Goal: Task Accomplishment & Management: Manage account settings

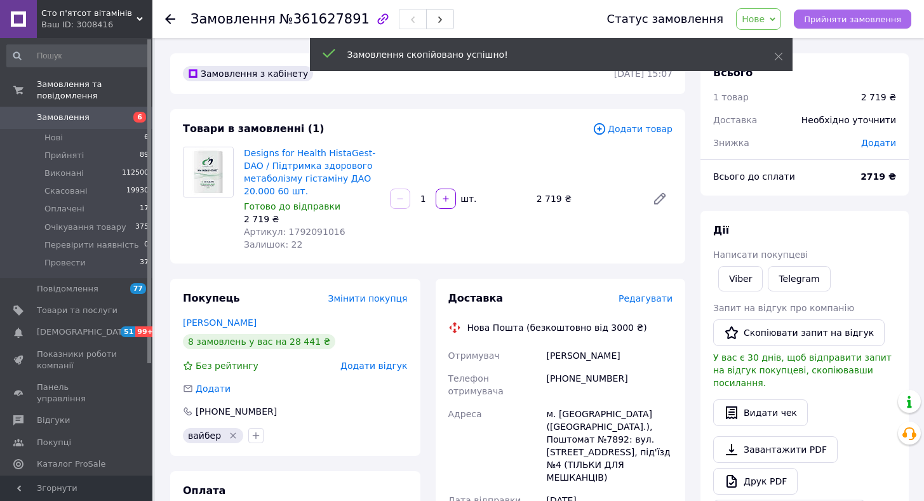
click at [848, 21] on span "Прийняти замовлення" at bounding box center [852, 20] width 97 height 10
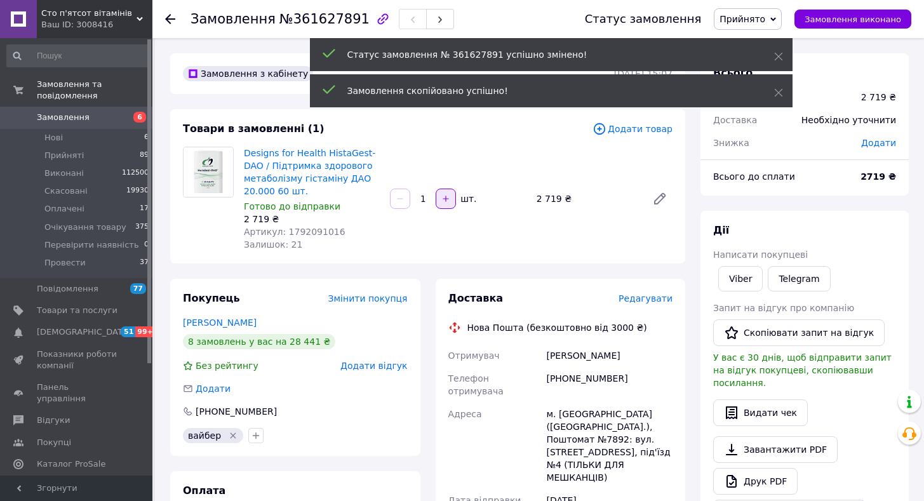
click at [444, 197] on icon "button" at bounding box center [445, 198] width 9 height 9
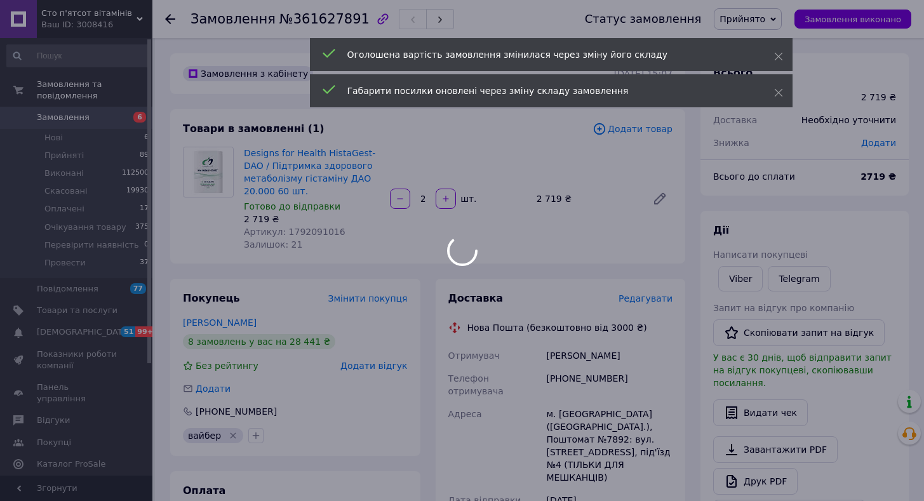
click at [402, 201] on div at bounding box center [462, 250] width 924 height 501
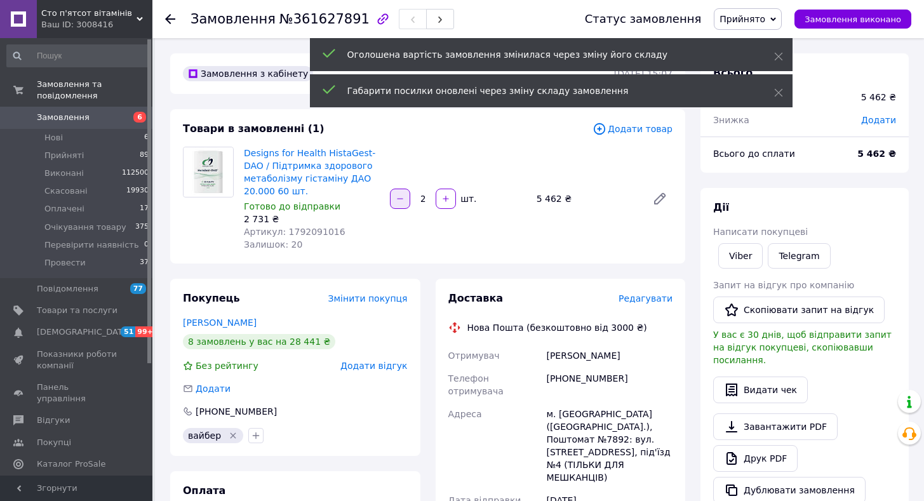
click at [398, 201] on icon "button" at bounding box center [400, 198] width 9 height 9
type input "1"
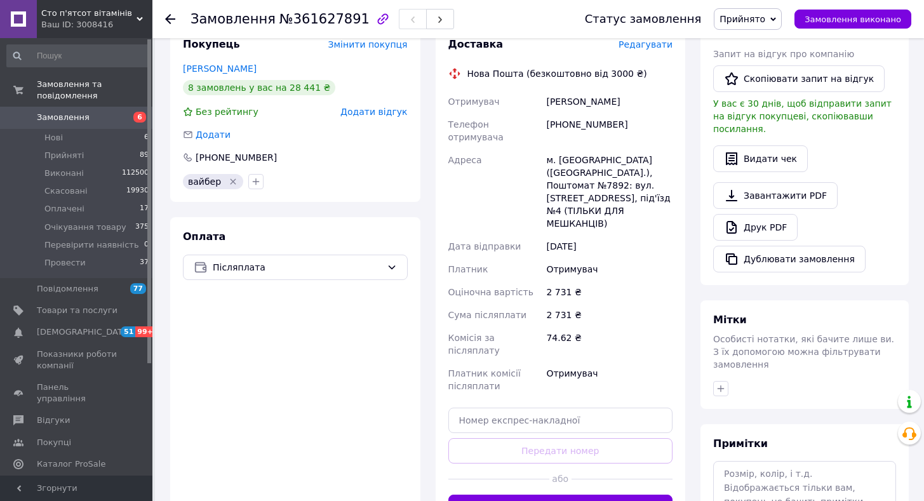
scroll to position [317, 0]
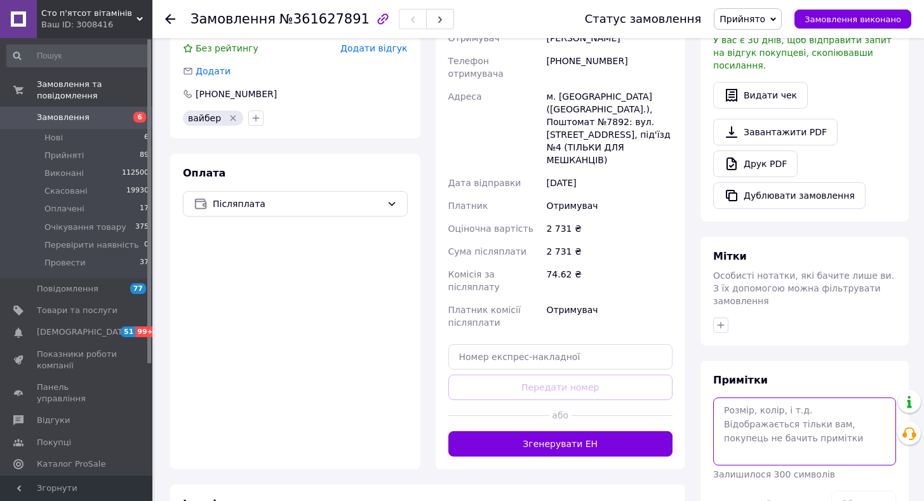
click at [757, 397] on textarea at bounding box center [804, 430] width 183 height 67
type textarea "12.9 вика"
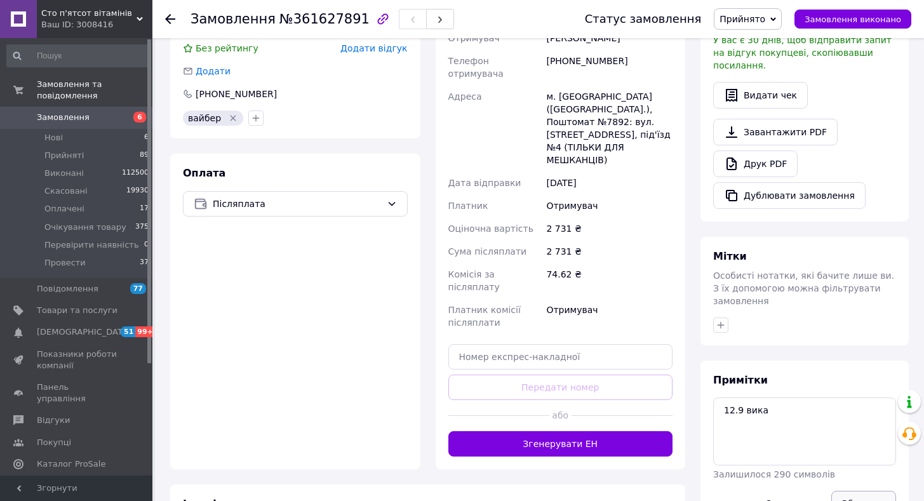
click at [863, 491] on button "Зберегти" at bounding box center [863, 503] width 65 height 25
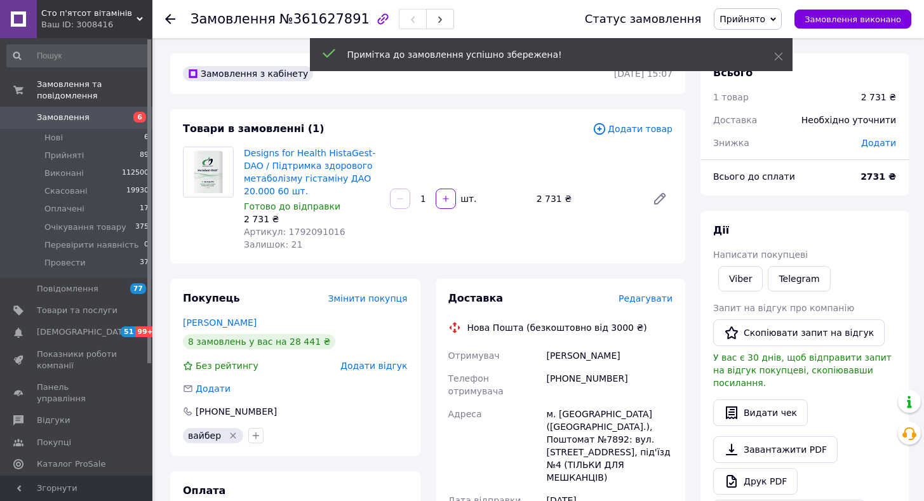
scroll to position [127, 0]
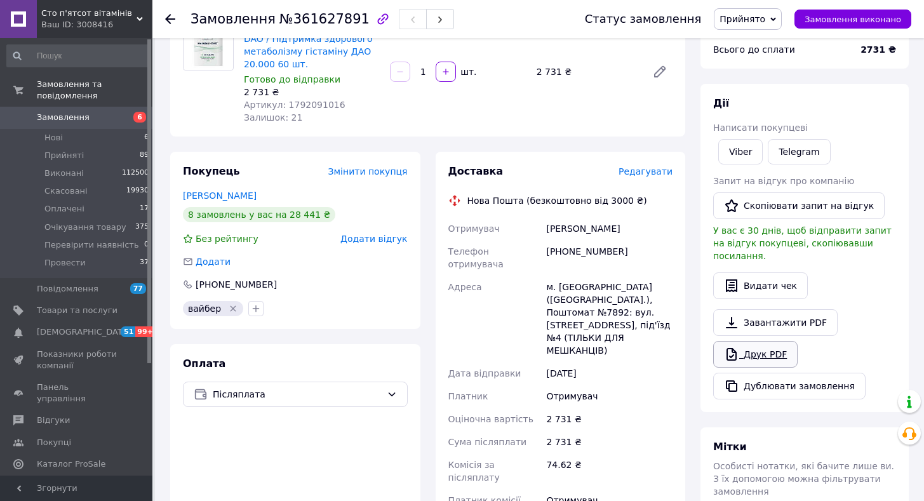
click at [731, 349] on icon at bounding box center [731, 354] width 15 height 15
click at [269, 55] on link "Designs for Health HistaGest-DAO / Підтримка здорового метаболізму гістаміну ДА…" at bounding box center [309, 45] width 131 height 48
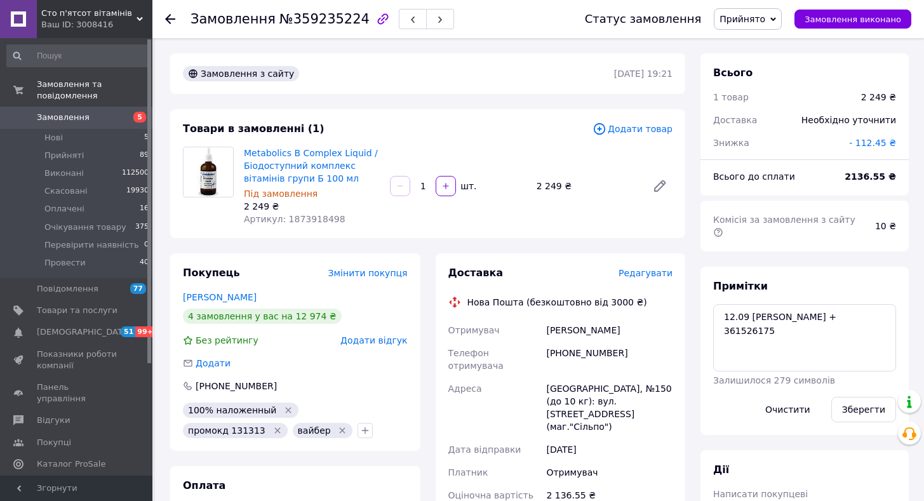
click at [323, 19] on span "№359235224" at bounding box center [324, 18] width 90 height 15
copy span "359235224"
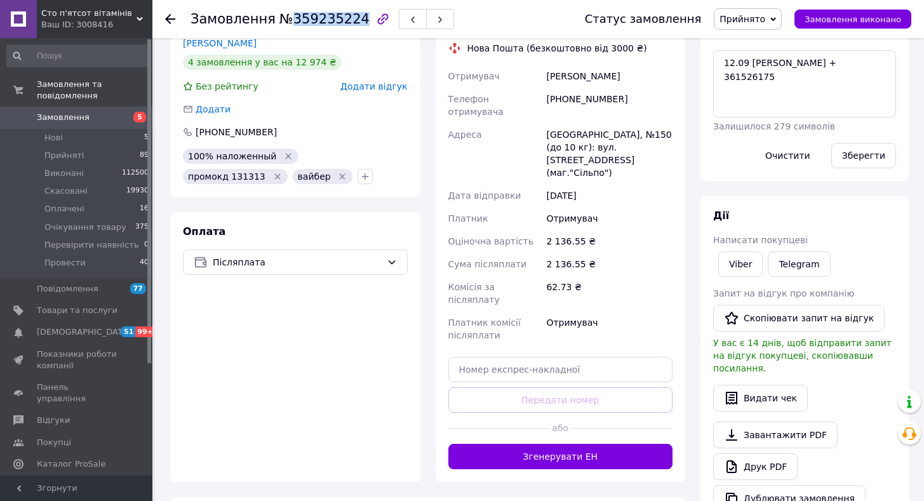
scroll to position [63, 0]
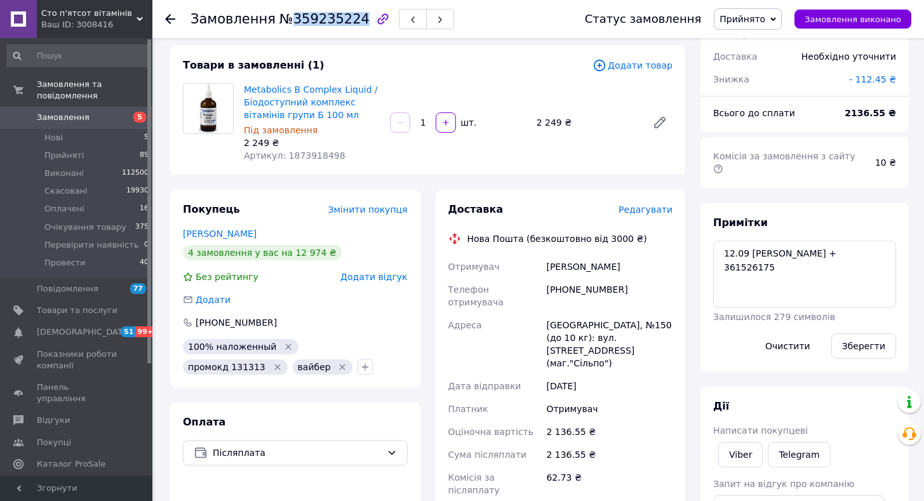
copy span "359235224"
click at [762, 21] on span "Прийнято" at bounding box center [742, 19] width 46 height 10
click at [769, 135] on li "Провести" at bounding box center [767, 139] width 107 height 19
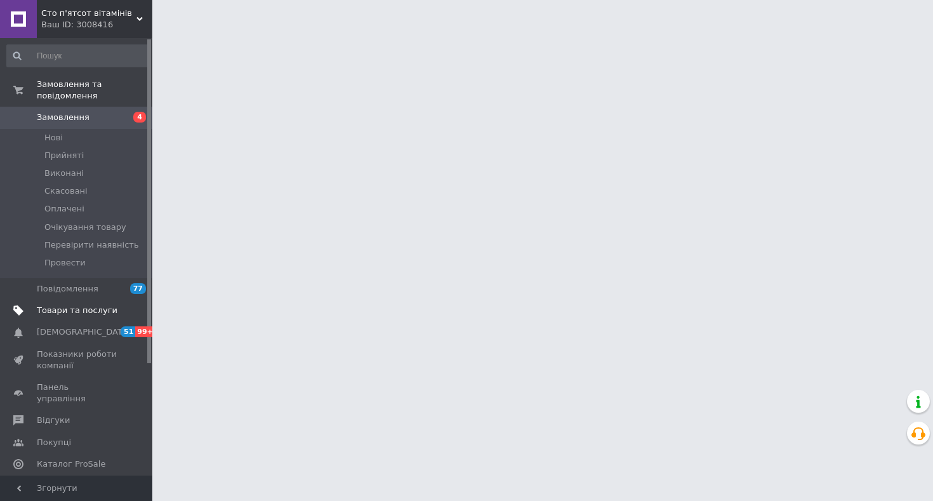
click at [88, 305] on span "Товари та послуги" at bounding box center [77, 310] width 81 height 11
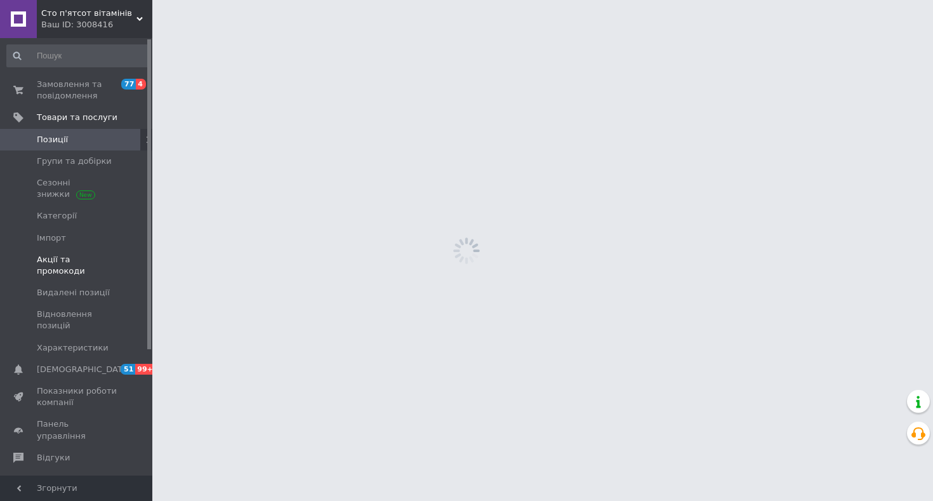
click at [86, 260] on span "Акції та промокоди" at bounding box center [77, 265] width 81 height 23
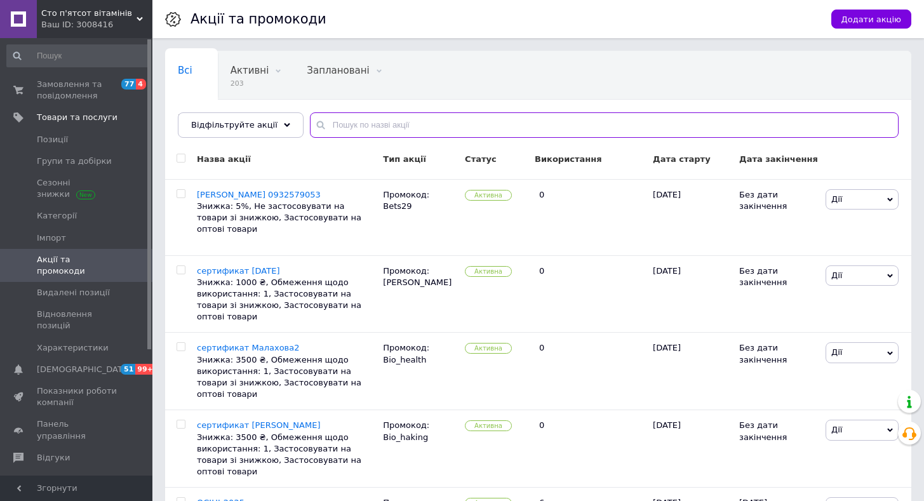
click at [376, 130] on input "text" at bounding box center [604, 124] width 589 height 25
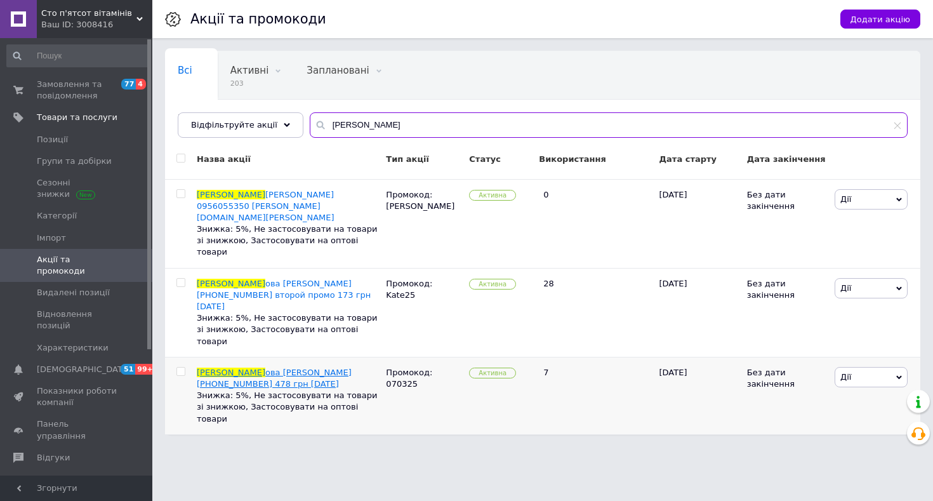
type input "[PERSON_NAME]"
click at [279, 368] on span "ова [PERSON_NAME] [PHONE_NUMBER] 478 грн [DATE]" at bounding box center [274, 378] width 155 height 21
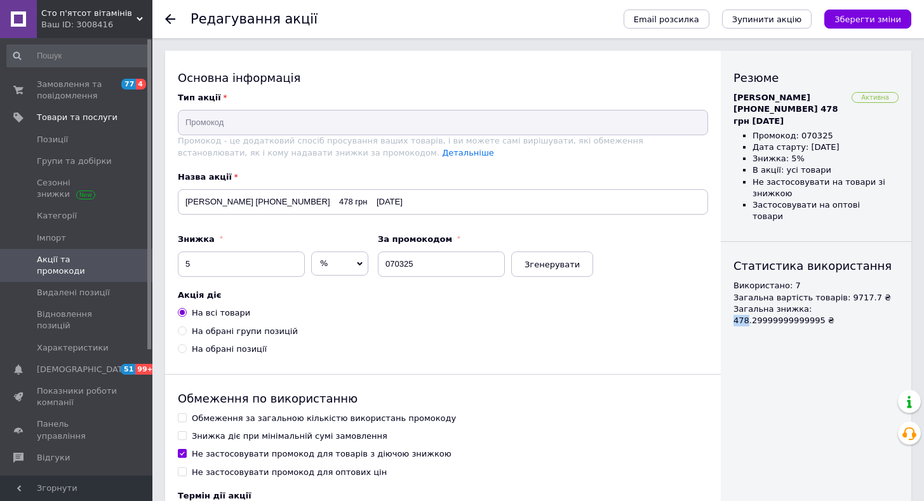
drag, startPoint x: 801, startPoint y: 297, endPoint x: 813, endPoint y: 297, distance: 12.1
click at [813, 303] on li "Загальна знижка: 478.29999999999995 ₴" at bounding box center [815, 314] width 165 height 23
copy li "478"
drag, startPoint x: 383, startPoint y: 265, endPoint x: 413, endPoint y: 262, distance: 30.6
click at [437, 267] on input "070325" at bounding box center [441, 263] width 127 height 25
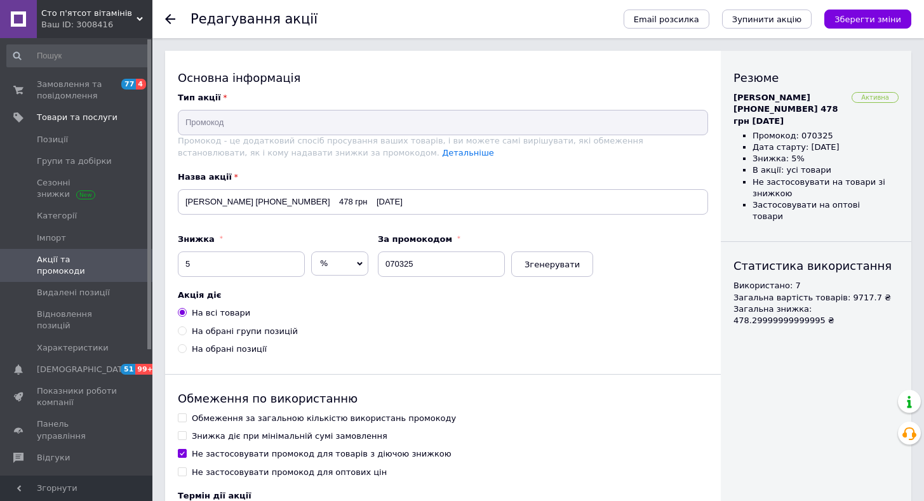
drag, startPoint x: 118, startPoint y: 256, endPoint x: 124, endPoint y: 251, distance: 7.6
click at [118, 256] on span at bounding box center [134, 265] width 35 height 23
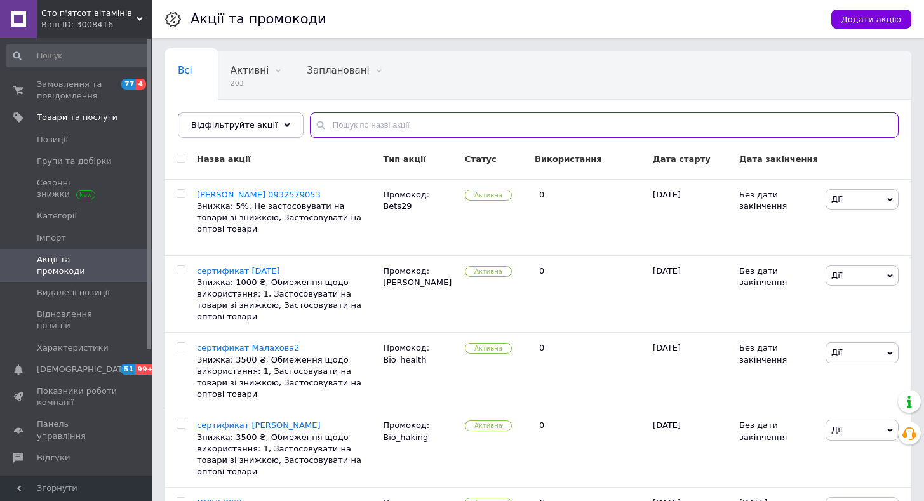
click at [359, 124] on input "text" at bounding box center [604, 124] width 589 height 25
type input "мазур"
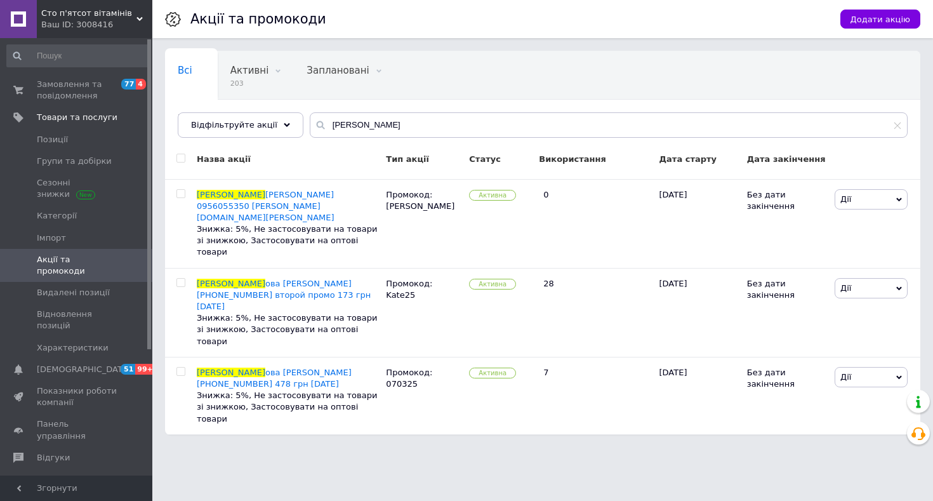
click at [265, 279] on span "ова Катерина +380993529181 второй промо 173 грн 5.5.2025" at bounding box center [284, 295] width 174 height 32
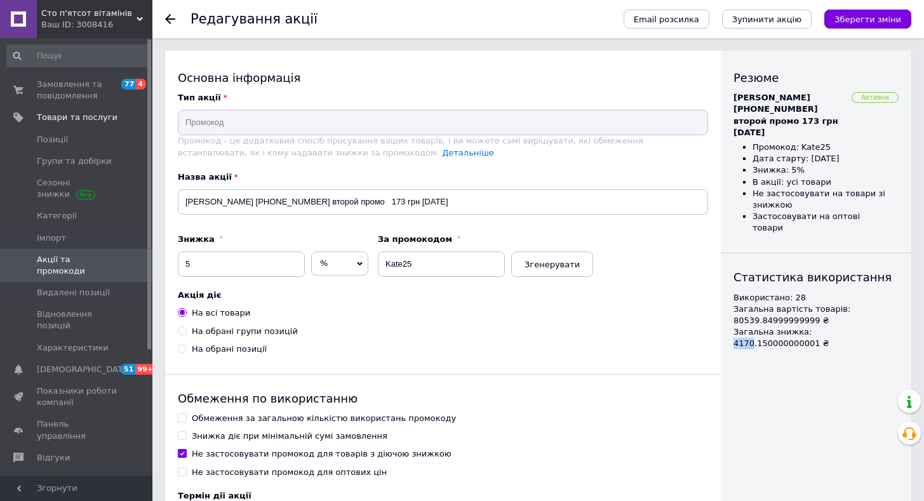
drag, startPoint x: 801, startPoint y: 309, endPoint x: 818, endPoint y: 309, distance: 17.1
click at [818, 326] on li "Загальна знижка: 4170.150000000001 ₴" at bounding box center [815, 337] width 165 height 23
copy li "4170"
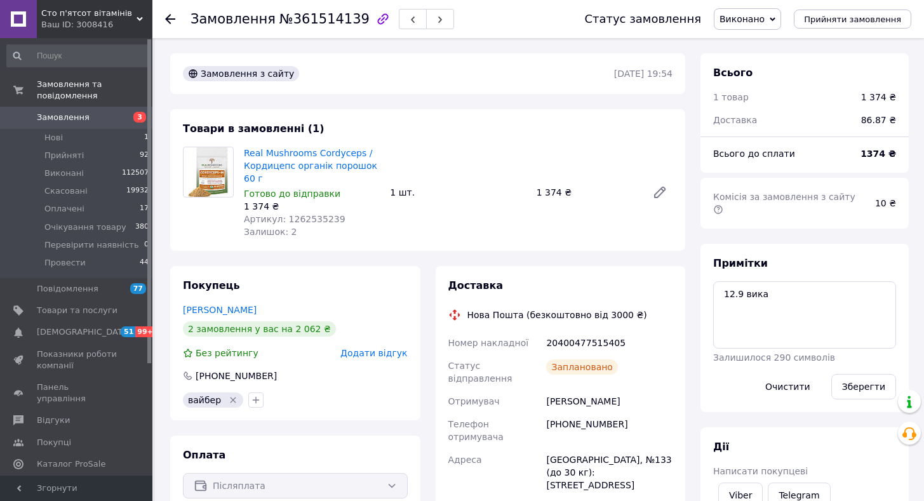
scroll to position [254, 0]
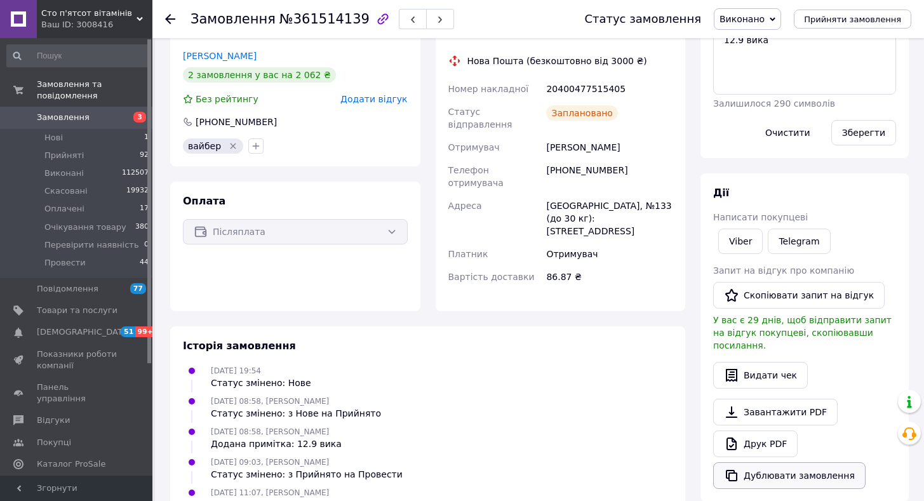
click at [748, 462] on button "Дублювати замовлення" at bounding box center [789, 475] width 152 height 27
click at [79, 112] on span "Замовлення" at bounding box center [63, 117] width 53 height 11
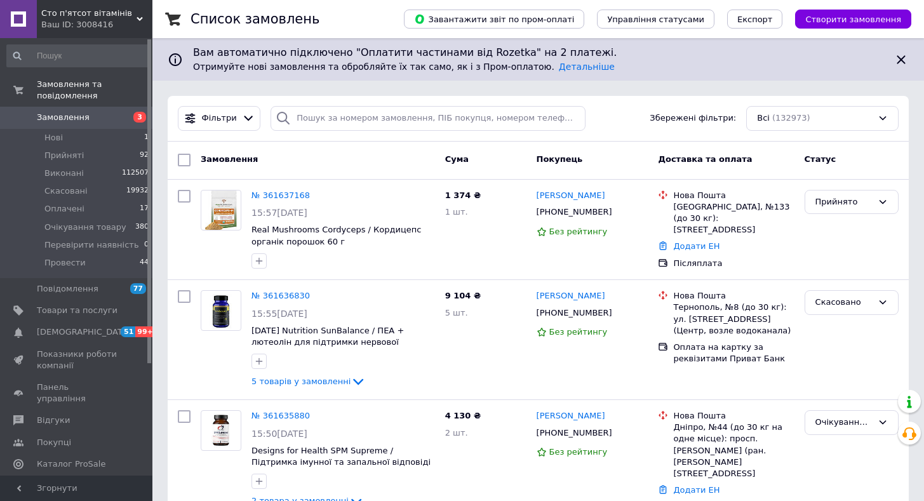
click at [97, 112] on span "Замовлення" at bounding box center [77, 117] width 81 height 11
click at [346, 116] on input "search" at bounding box center [427, 118] width 315 height 25
paste input "380673502523"
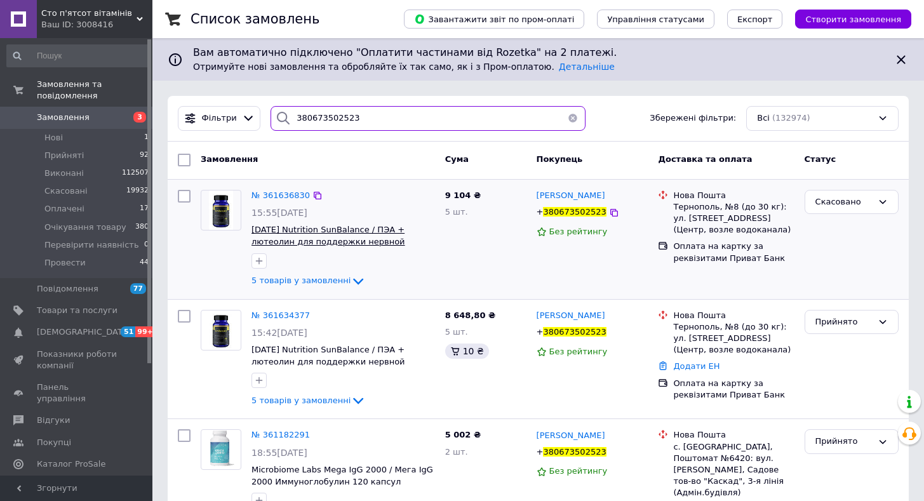
scroll to position [63, 0]
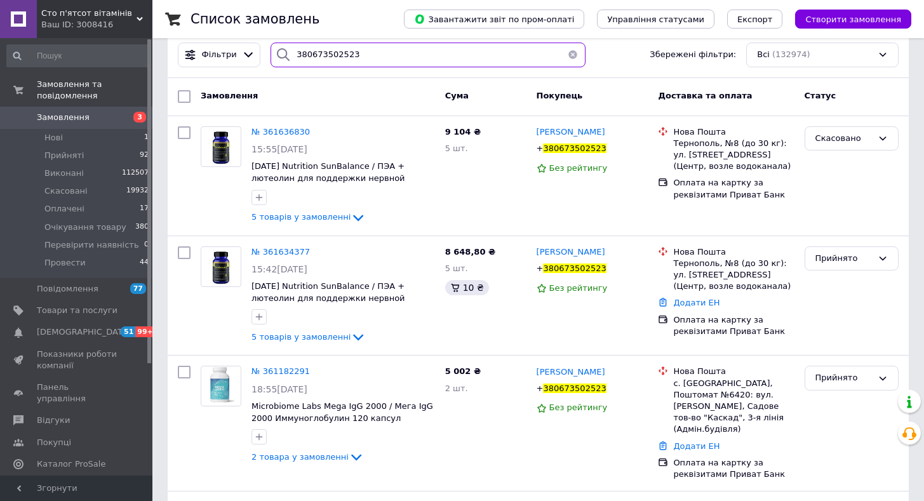
type input "380673502523"
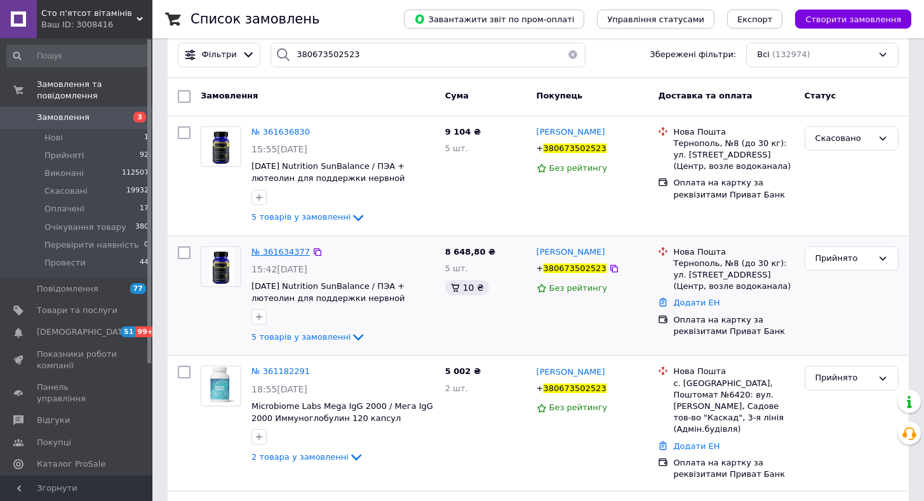
click at [268, 256] on span "№ 361634377" at bounding box center [280, 252] width 58 height 10
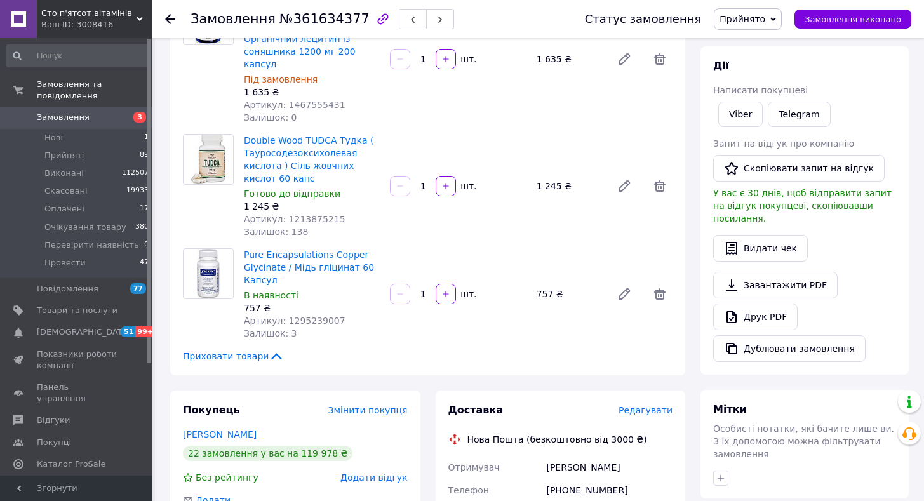
scroll to position [635, 0]
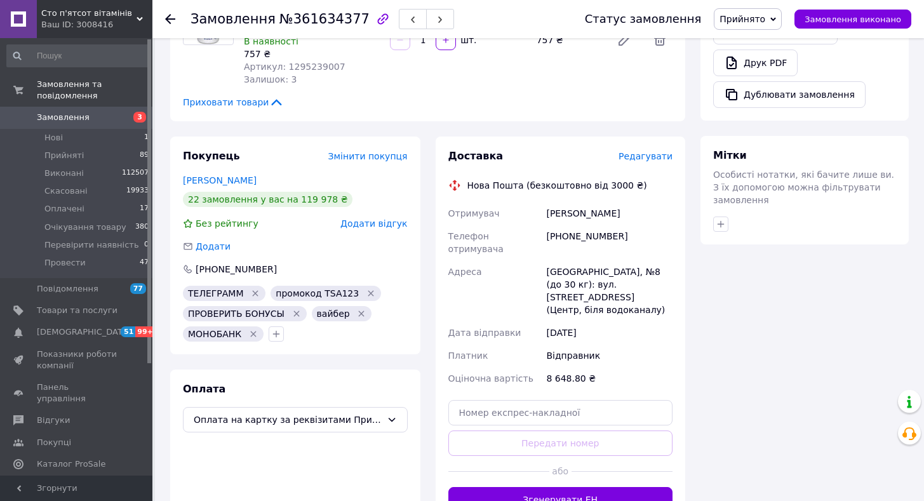
click at [91, 112] on span "Замовлення" at bounding box center [77, 117] width 81 height 11
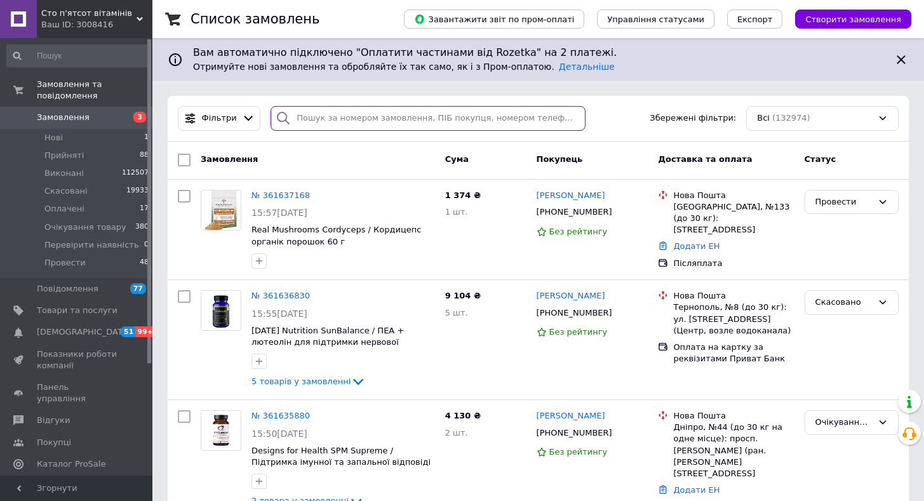
click at [333, 119] on input "search" at bounding box center [427, 118] width 315 height 25
paste input "380930275536"
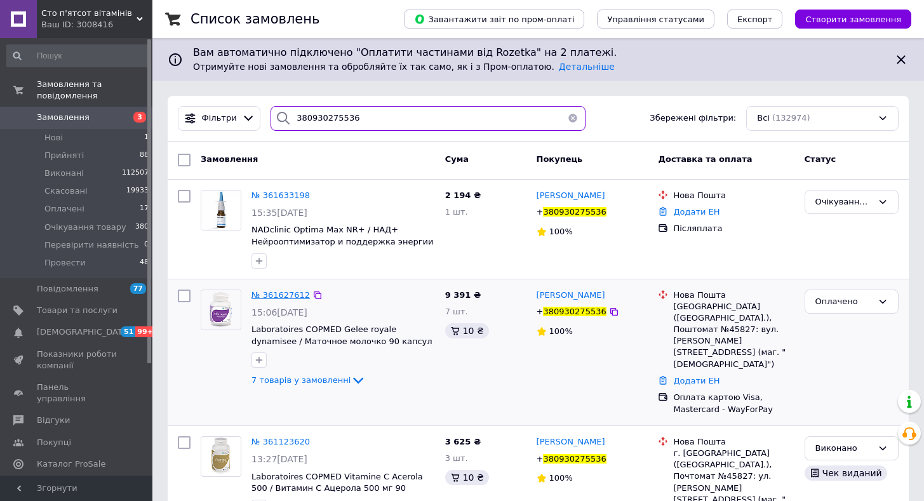
type input "380930275536"
click at [281, 291] on span "№ 361627612" at bounding box center [280, 295] width 58 height 10
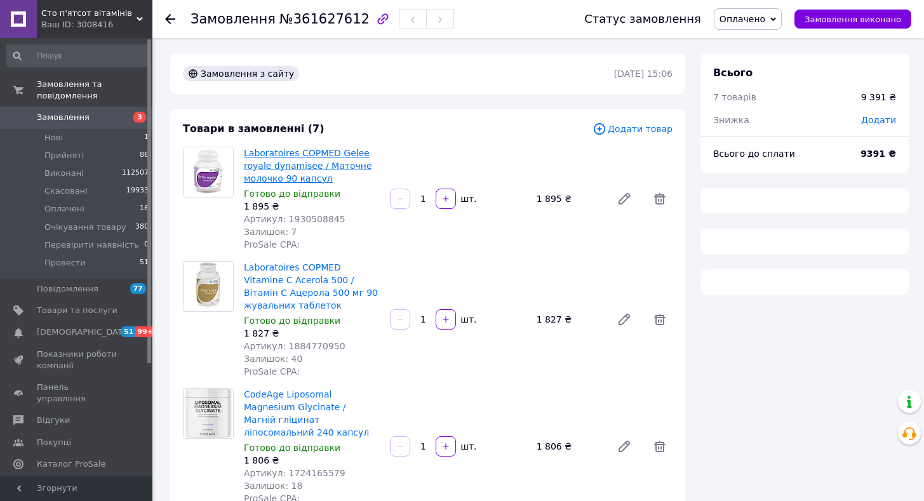
type input "3475"
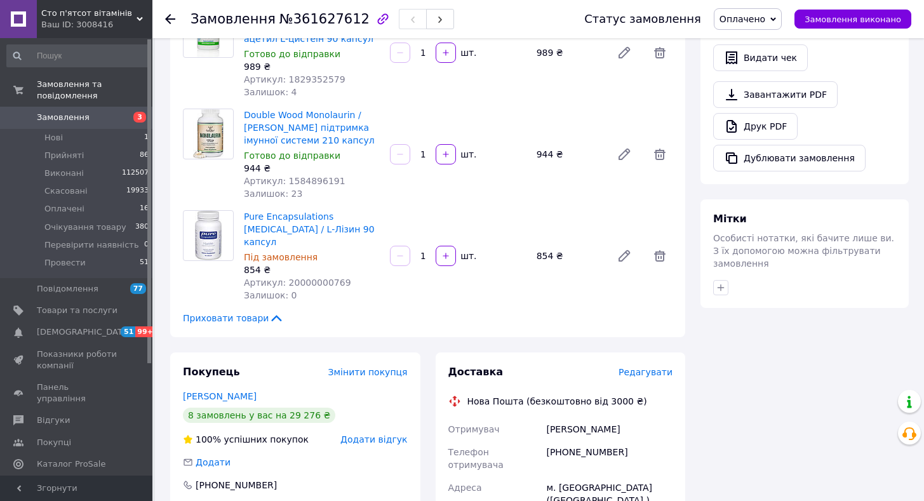
scroll to position [825, 0]
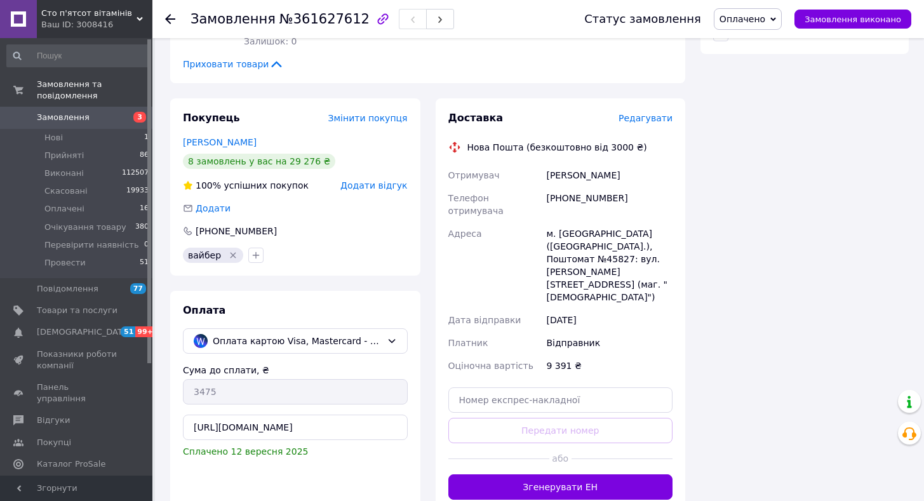
click at [116, 112] on span "Замовлення" at bounding box center [77, 117] width 81 height 11
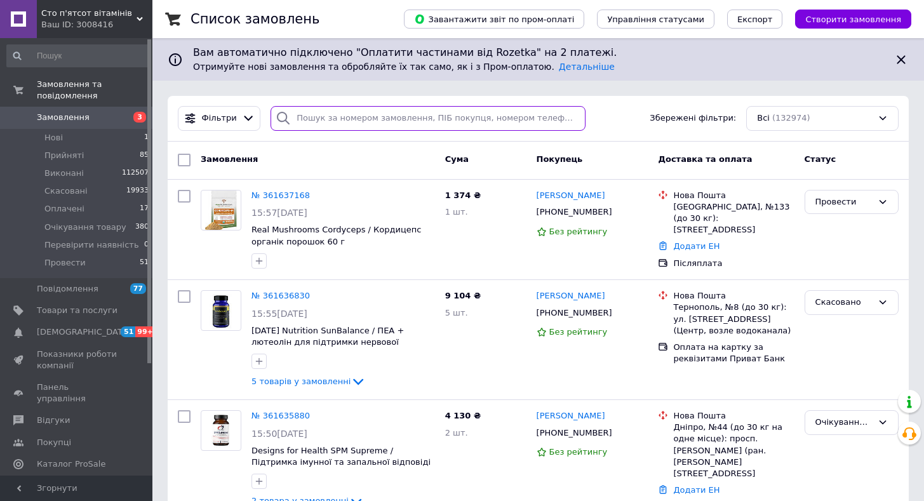
click at [345, 118] on input "search" at bounding box center [427, 118] width 315 height 25
paste input "380930275536"
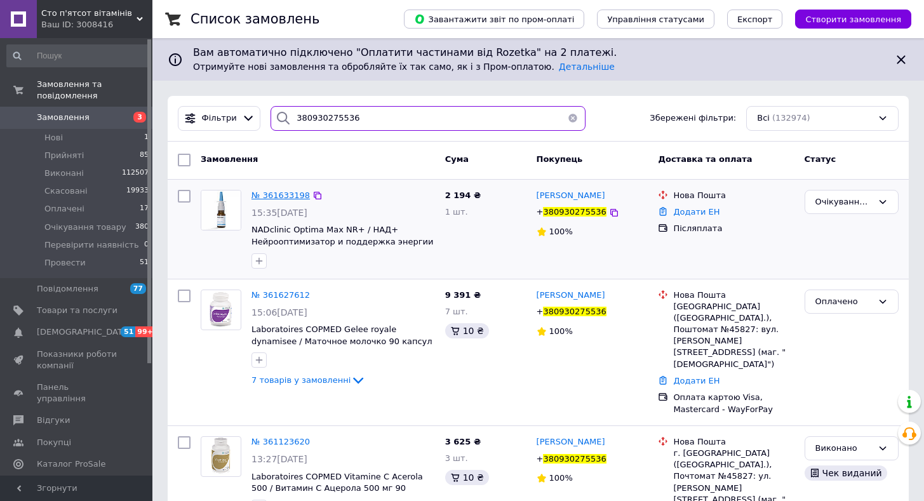
type input "380930275536"
click at [281, 196] on span "№ 361633198" at bounding box center [280, 195] width 58 height 10
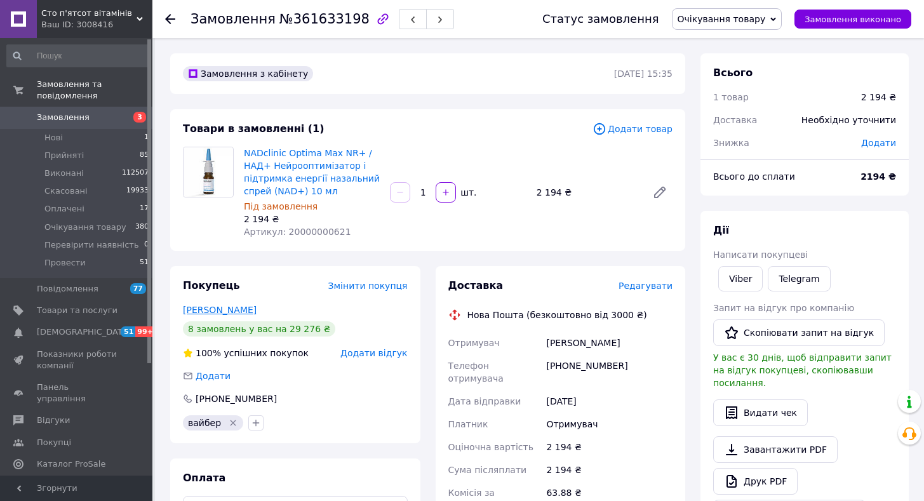
click at [241, 302] on div "Покупець Змінити покупця Максимова Світлана 8 замовлень у вас на 29 276 ₴ 100% …" at bounding box center [295, 354] width 250 height 177
click at [239, 305] on link "Максимова Світлана" at bounding box center [220, 310] width 74 height 10
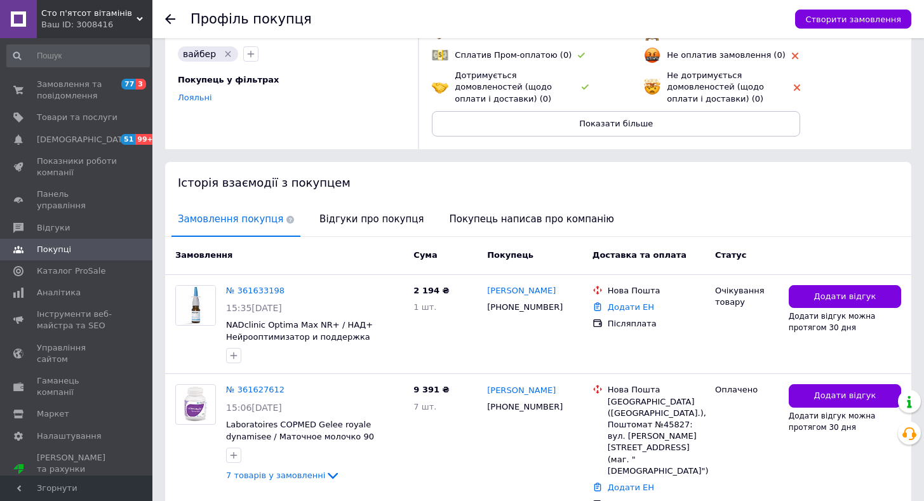
scroll to position [190, 0]
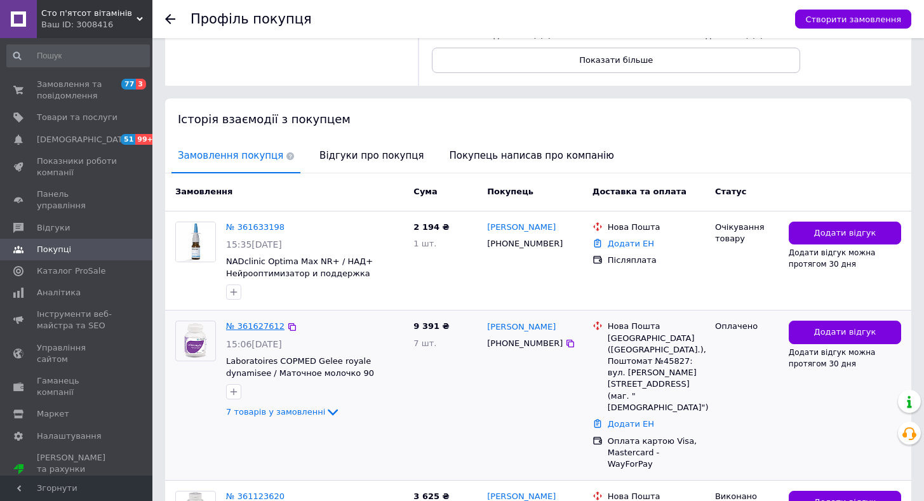
click at [251, 329] on link "№ 361627612" at bounding box center [255, 326] width 58 height 10
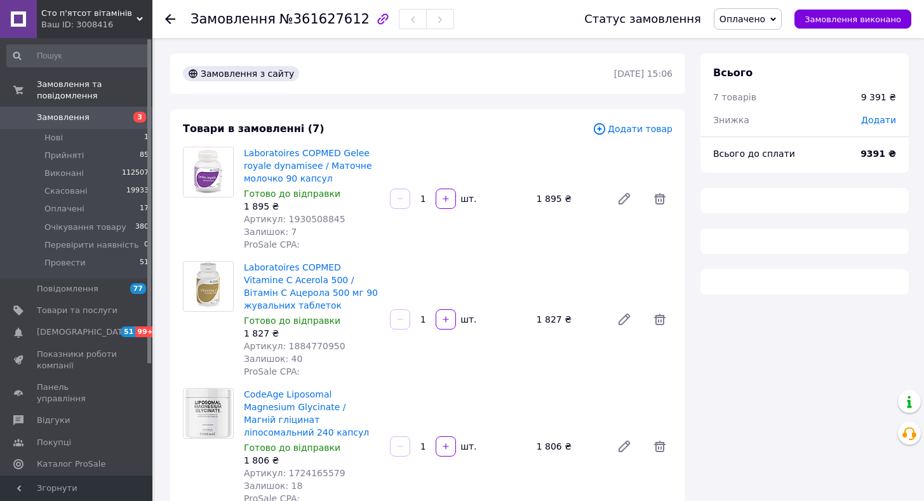
type input "3475"
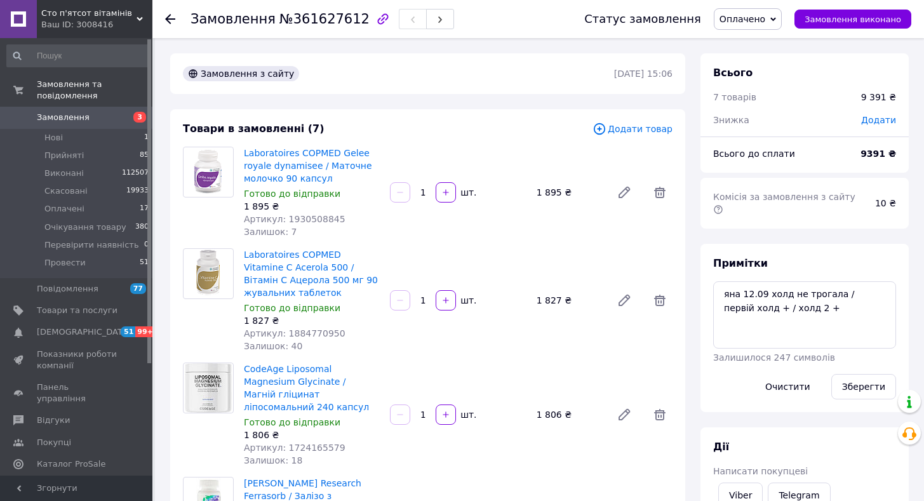
scroll to position [48, 0]
click at [821, 307] on textarea "яна 12.09 холд не трогала / первій холд + / холд 2 +" at bounding box center [804, 314] width 183 height 67
type textarea "яна 12.09 холд не трогала / первій холд + / холд 2 + отписан"
click at [858, 382] on button "Зберегти" at bounding box center [863, 386] width 65 height 25
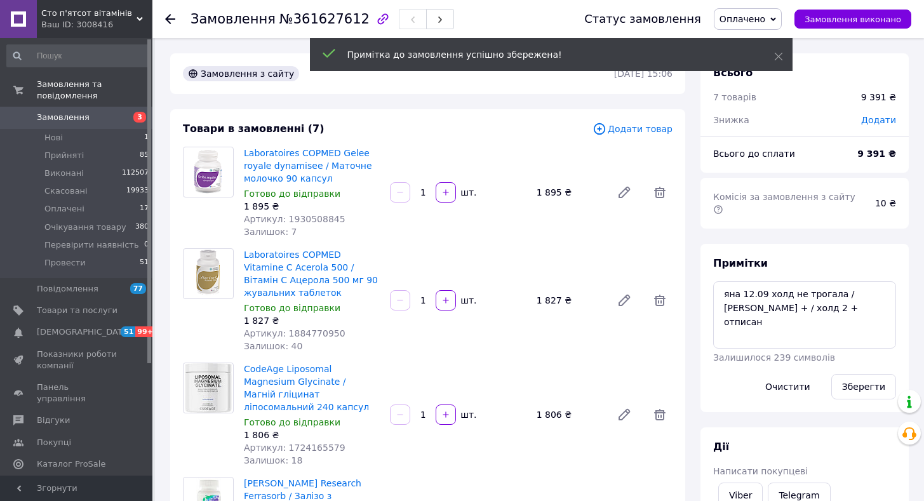
scroll to position [79, 0]
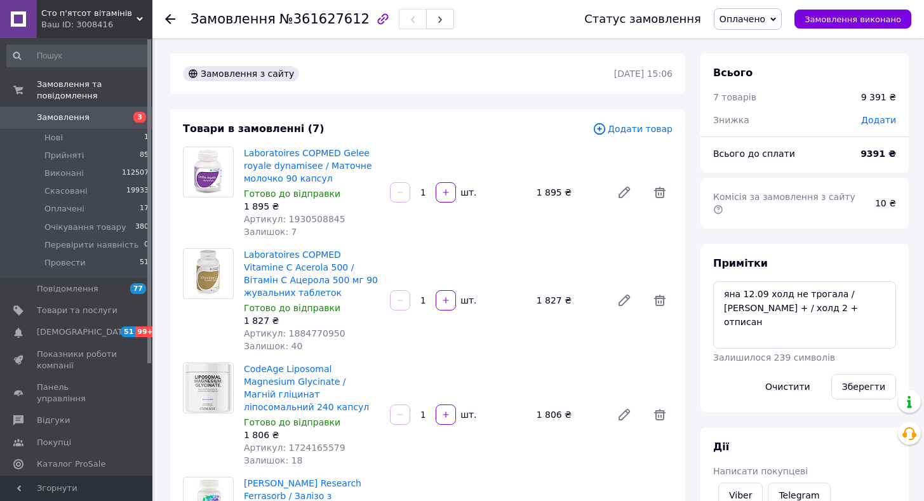
click at [121, 112] on span "3" at bounding box center [134, 117] width 35 height 11
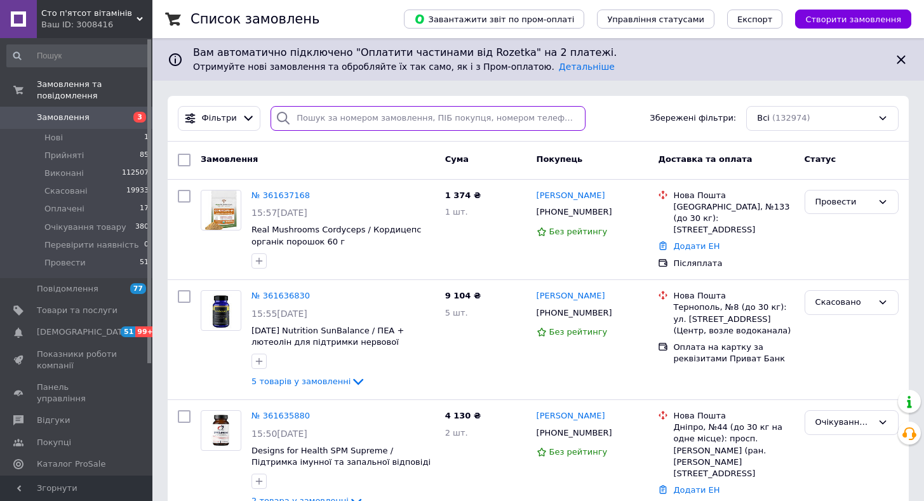
click at [367, 116] on input "search" at bounding box center [427, 118] width 315 height 25
paste input "380673502523"
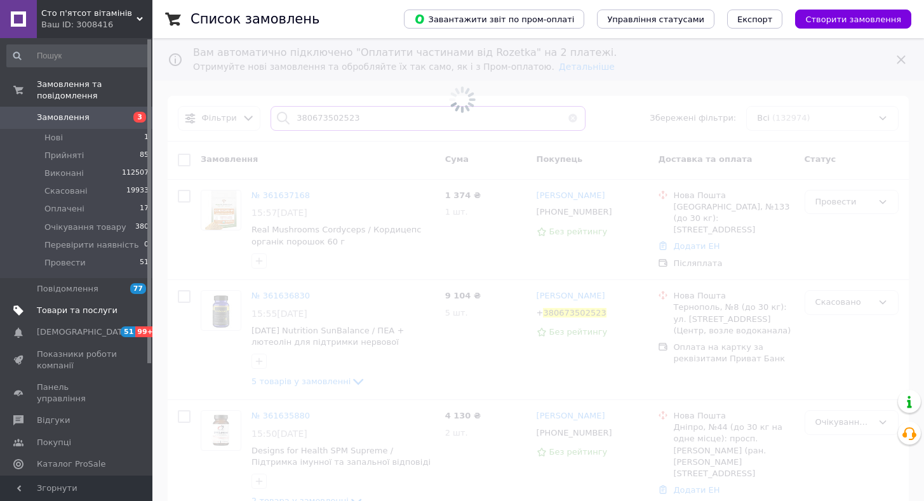
type input "380673502523"
click at [79, 305] on span "Товари та послуги" at bounding box center [77, 310] width 81 height 11
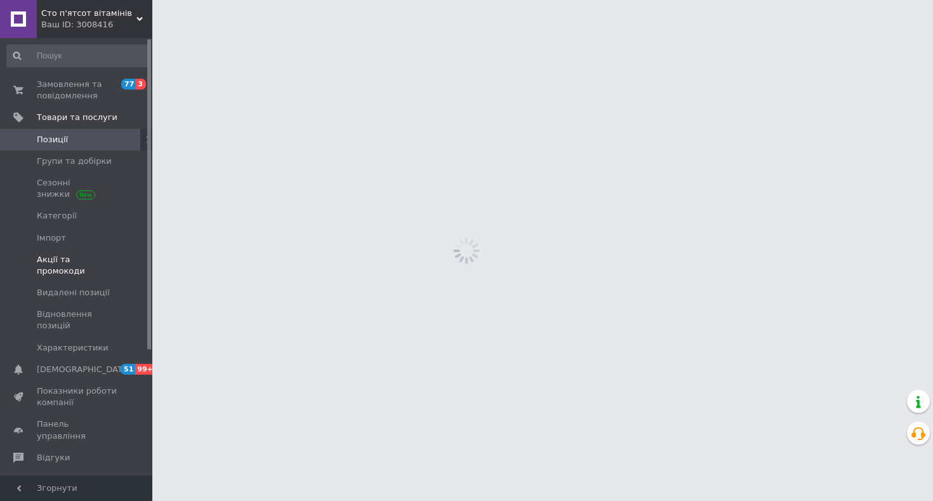
click at [77, 263] on span "Акції та промокоди" at bounding box center [77, 265] width 81 height 23
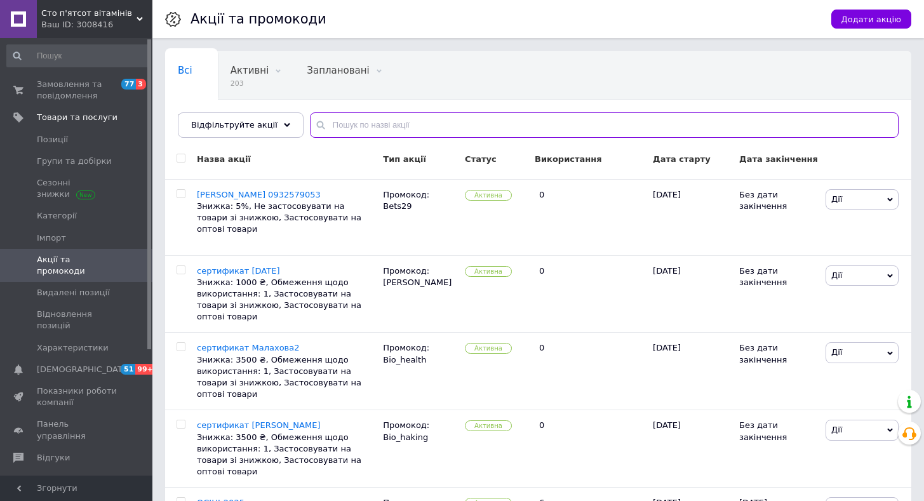
click at [338, 129] on input "text" at bounding box center [604, 124] width 589 height 25
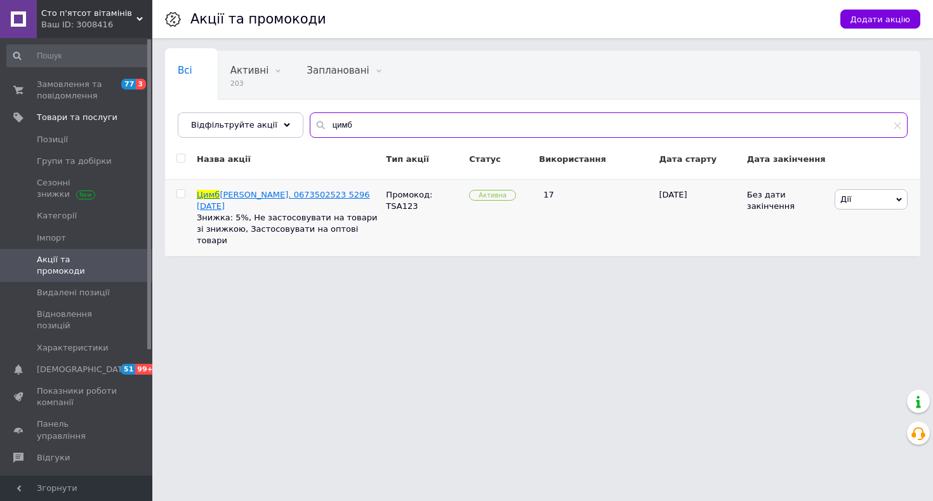
type input "цимб"
click at [239, 195] on span "алюк Анна. 0673502523 5296 09.09.2025" at bounding box center [283, 200] width 173 height 21
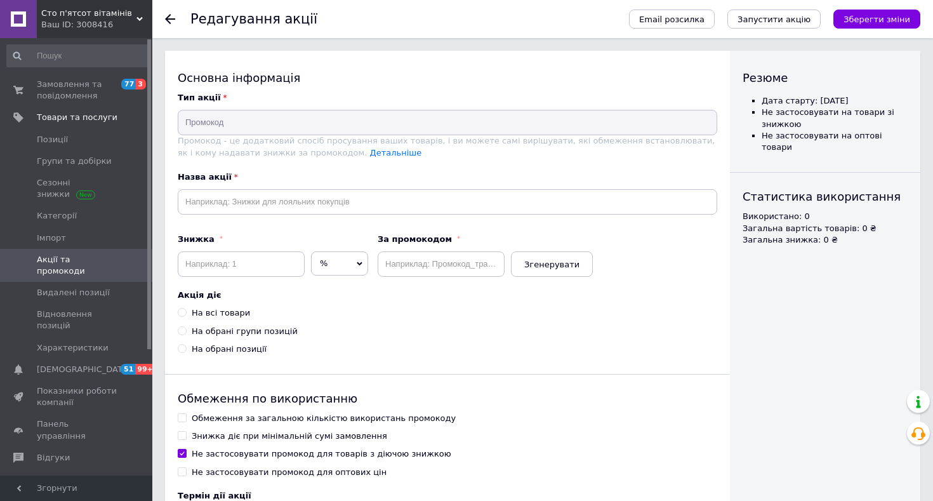
type input "Цимбалюк Анна. 0673502523 5296 09.09.2025"
type input "5"
type input "TSA123"
radio input "true"
checkbox input "false"
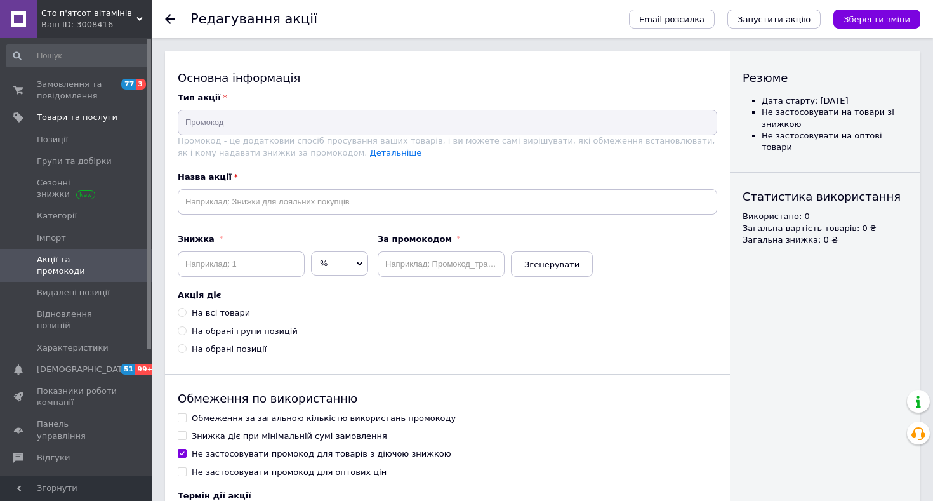
type input "01.04.2025"
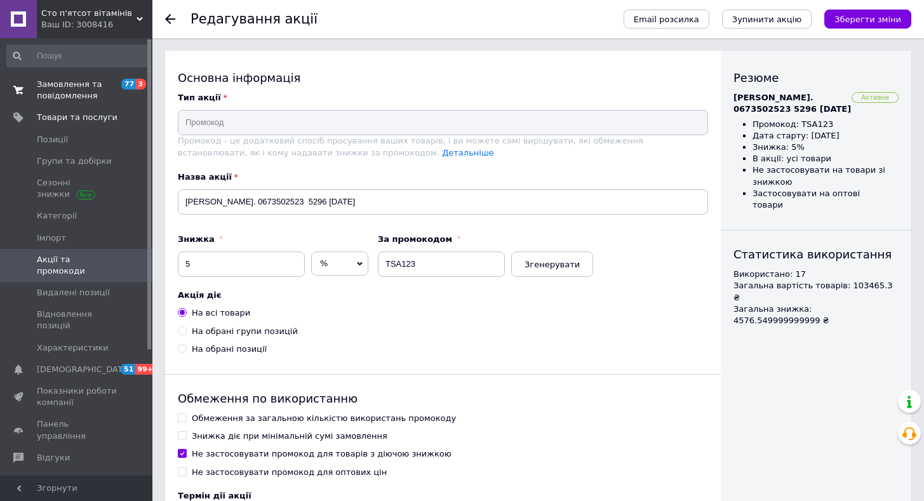
click at [51, 85] on span "Замовлення та повідомлення" at bounding box center [77, 90] width 81 height 23
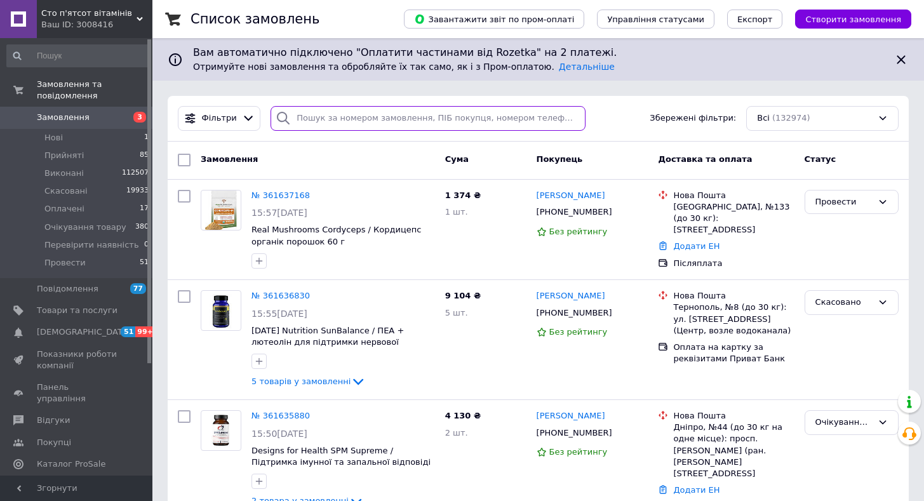
click at [349, 121] on input "search" at bounding box center [427, 118] width 315 height 25
paste input "380961188483"
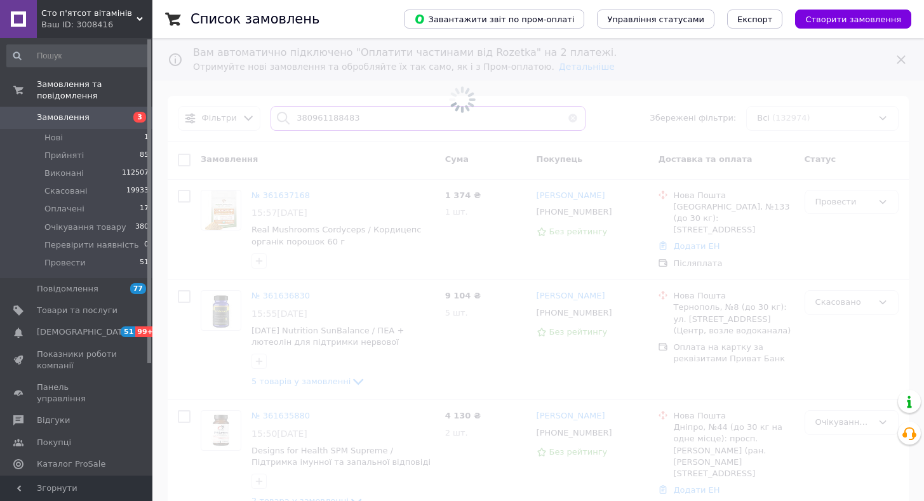
type input "380961188483"
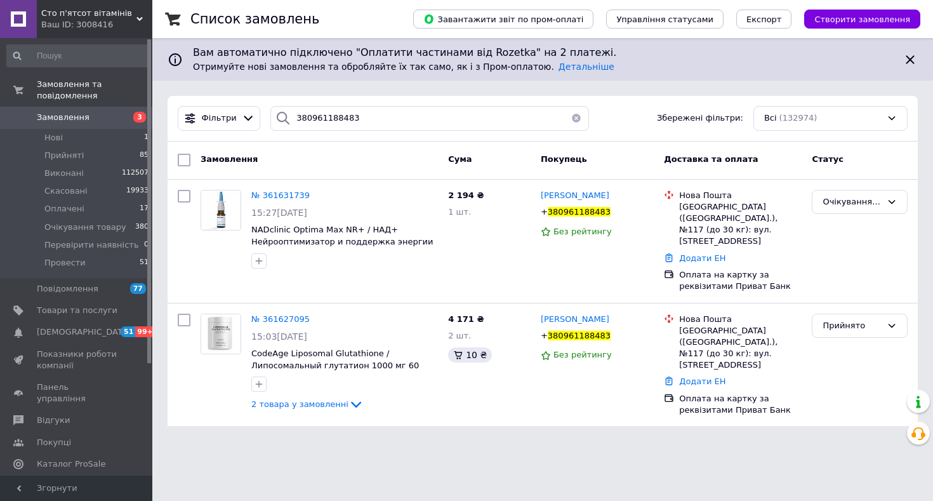
drag, startPoint x: 224, startPoint y: 432, endPoint x: 231, endPoint y: 416, distance: 17.9
click at [224, 432] on html "Cто п'ятсот вітамінів Ваш ID: 3008416 Сайт Cто п'ятсот вітамінів Кабінет покупц…" at bounding box center [466, 220] width 933 height 441
click at [280, 194] on span "№ 361631739" at bounding box center [280, 195] width 58 height 10
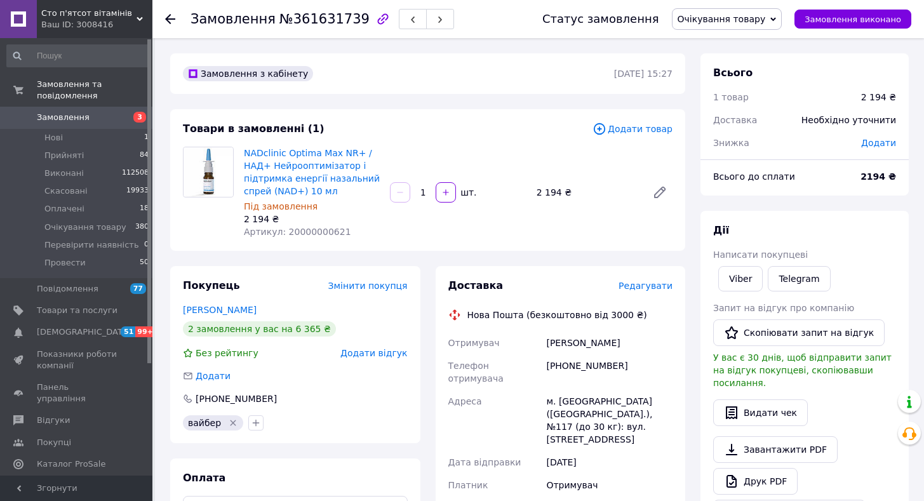
click at [308, 233] on span "Артикул: 20000000621" at bounding box center [297, 232] width 107 height 10
copy span "20000000621"
click at [750, 16] on span "Очікування товару" at bounding box center [721, 19] width 88 height 10
click at [742, 76] on li "Скасовано" at bounding box center [726, 82] width 109 height 19
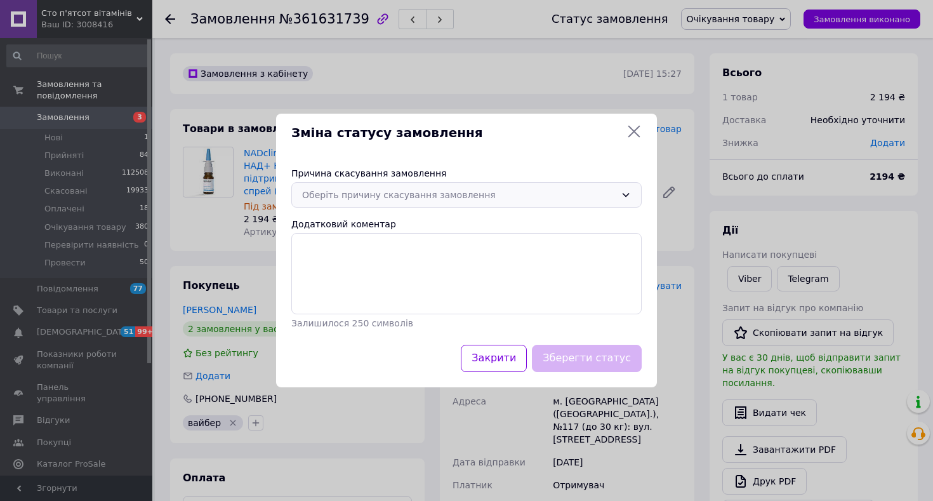
click at [368, 201] on div "Оберіть причину скасування замовлення" at bounding box center [459, 195] width 314 height 14
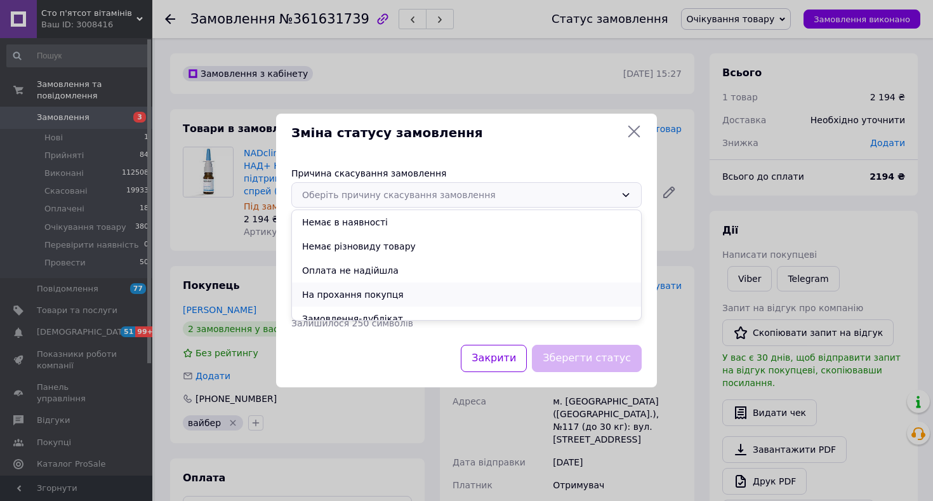
click at [345, 299] on li "На прохання покупця" at bounding box center [466, 295] width 349 height 24
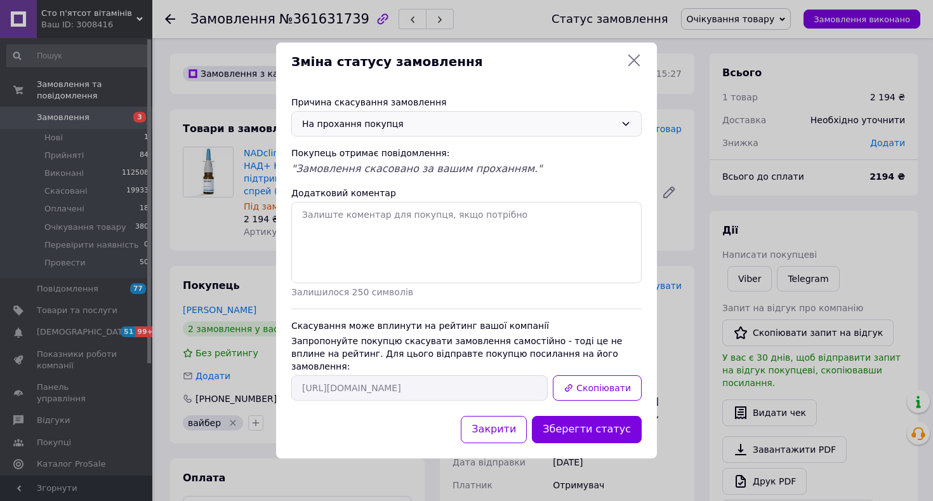
drag, startPoint x: 566, startPoint y: 418, endPoint x: 566, endPoint y: 378, distance: 40.0
click at [566, 418] on button "Зберегти статус" at bounding box center [587, 429] width 110 height 27
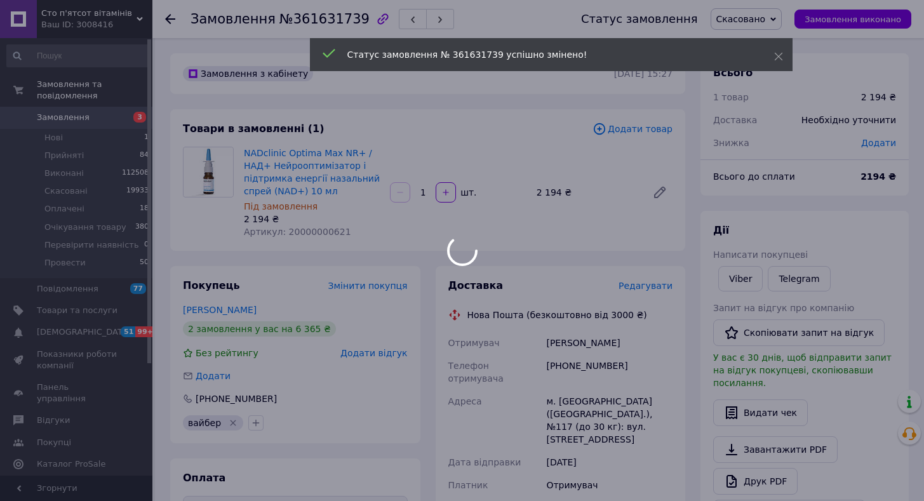
scroll to position [190, 0]
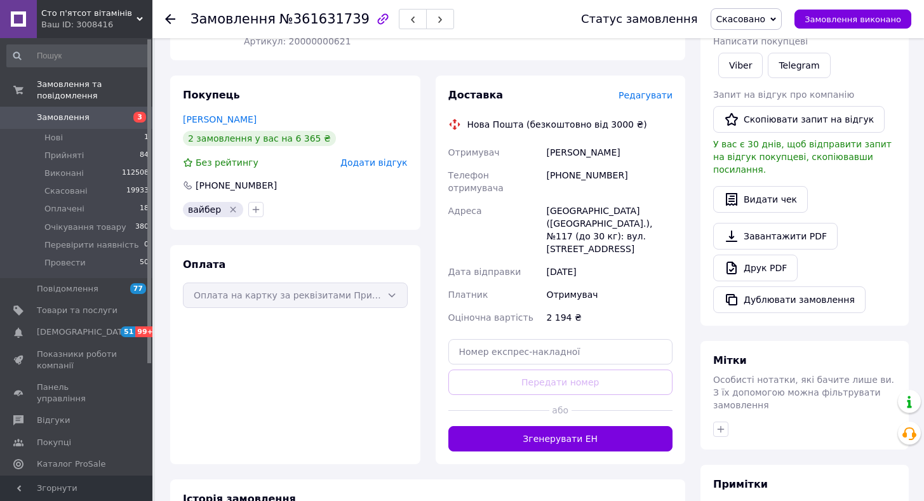
click at [100, 112] on span "Замовлення" at bounding box center [77, 117] width 81 height 11
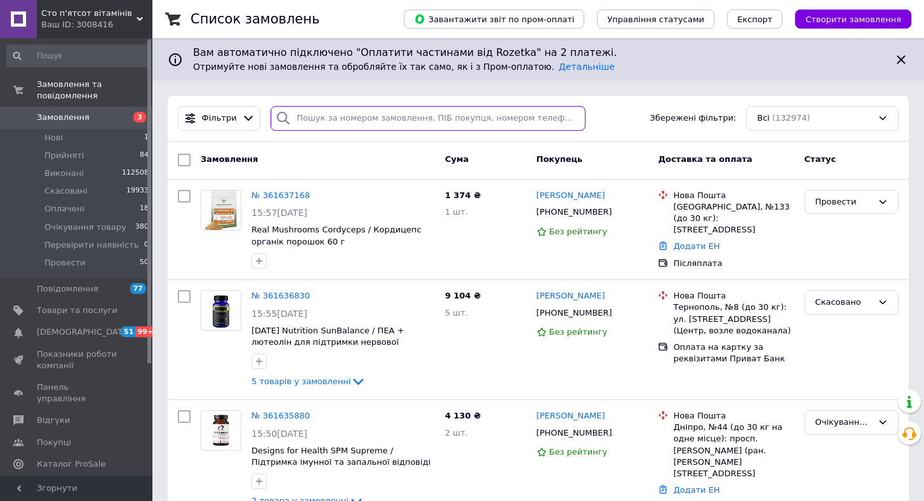
click at [320, 111] on input "search" at bounding box center [427, 118] width 315 height 25
paste input "[PHONE_NUMBER]"
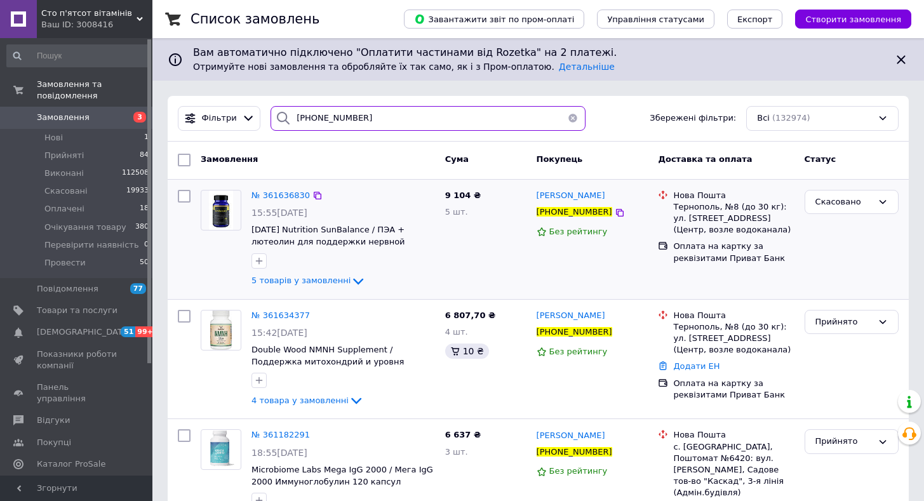
scroll to position [127, 0]
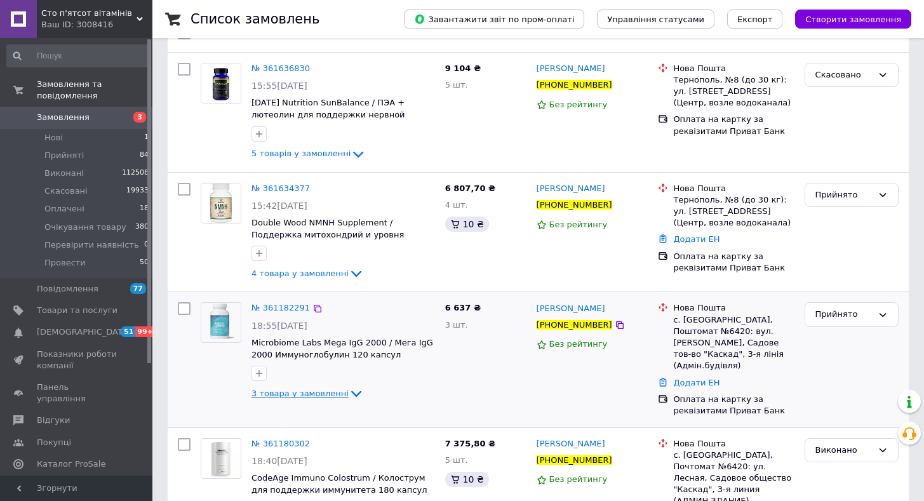
type input "[PHONE_NUMBER]"
click at [277, 390] on span "3 товара у замовленні" at bounding box center [299, 394] width 97 height 10
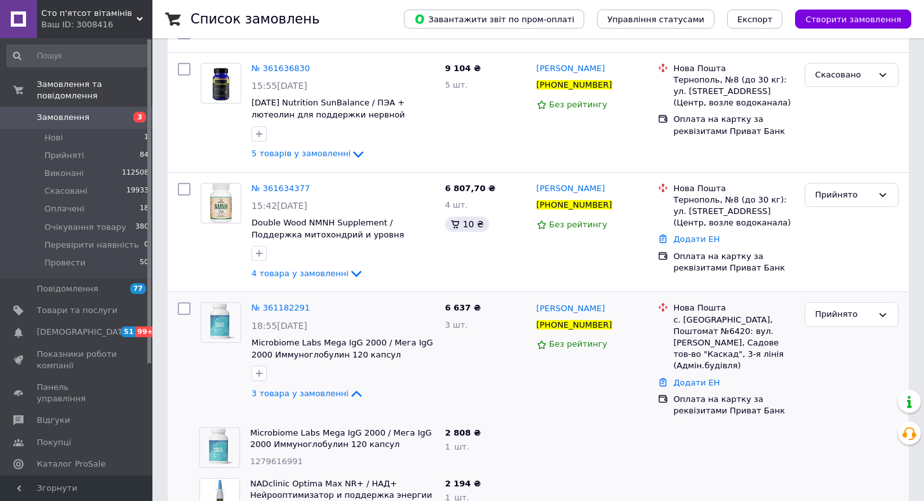
scroll to position [317, 0]
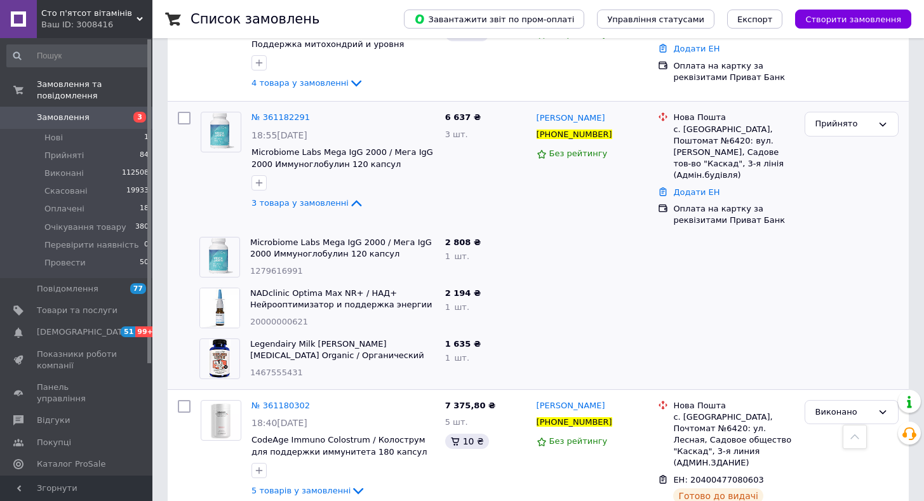
click at [110, 112] on span "Замовлення" at bounding box center [77, 117] width 81 height 11
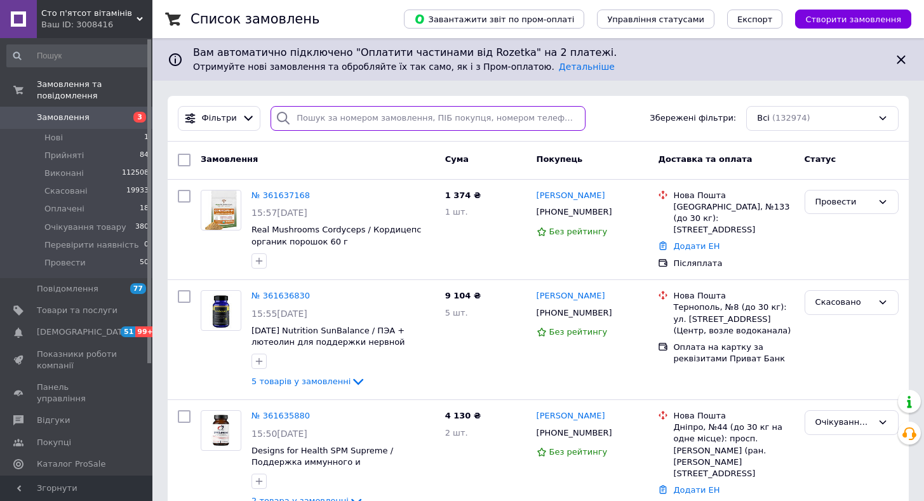
click at [343, 121] on input "search" at bounding box center [427, 118] width 315 height 25
paste input "+380503553505"
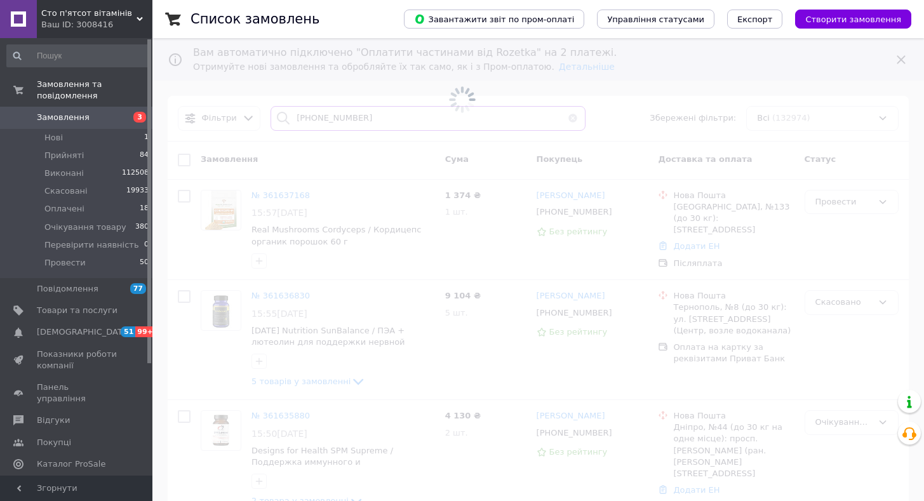
type input "+380503553505"
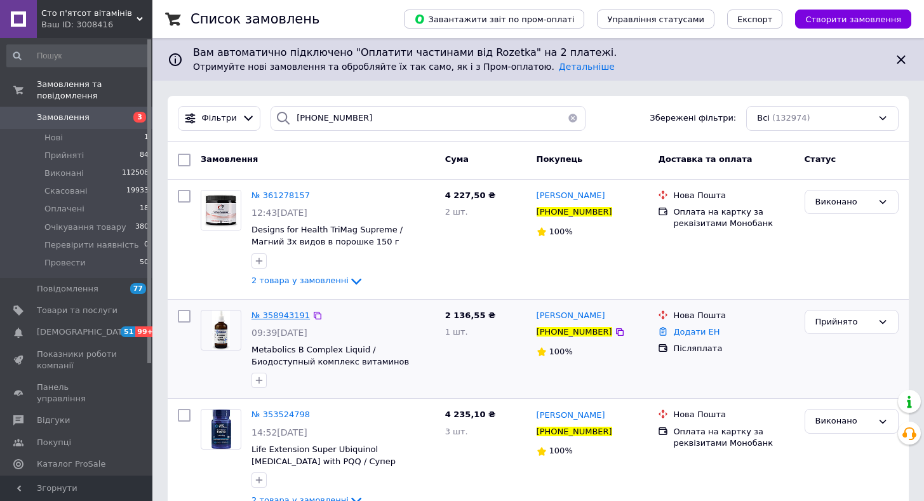
click at [277, 310] on span "№ 358943191" at bounding box center [280, 315] width 58 height 10
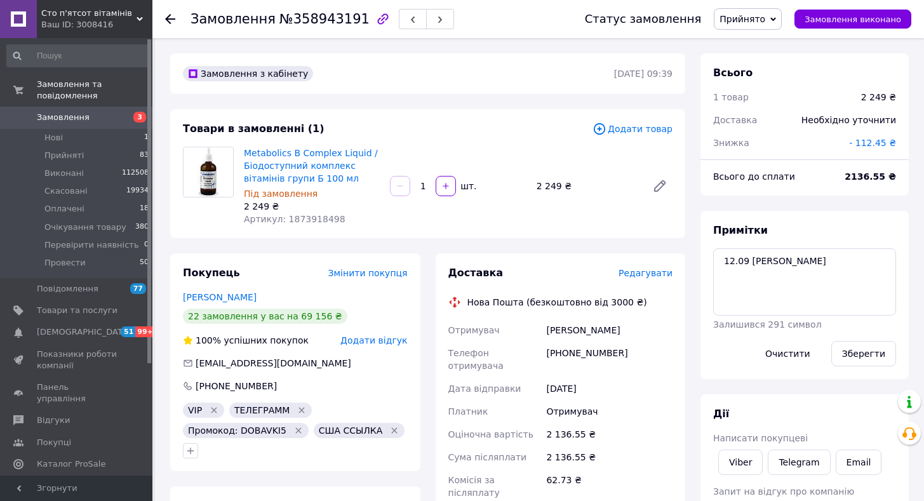
click at [764, 22] on span "Прийнято" at bounding box center [742, 19] width 46 height 10
click at [762, 78] on li "Оплачено" at bounding box center [767, 82] width 107 height 19
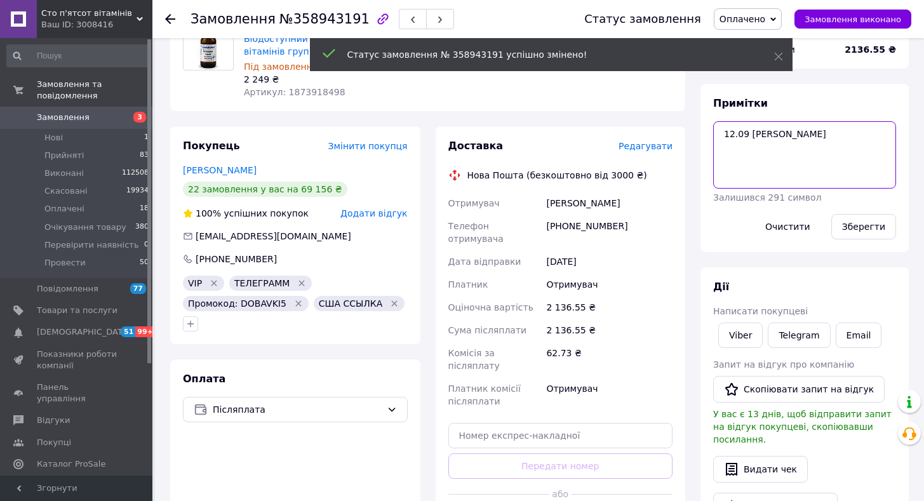
click at [794, 142] on textarea "12.09 юля" at bounding box center [804, 154] width 183 height 67
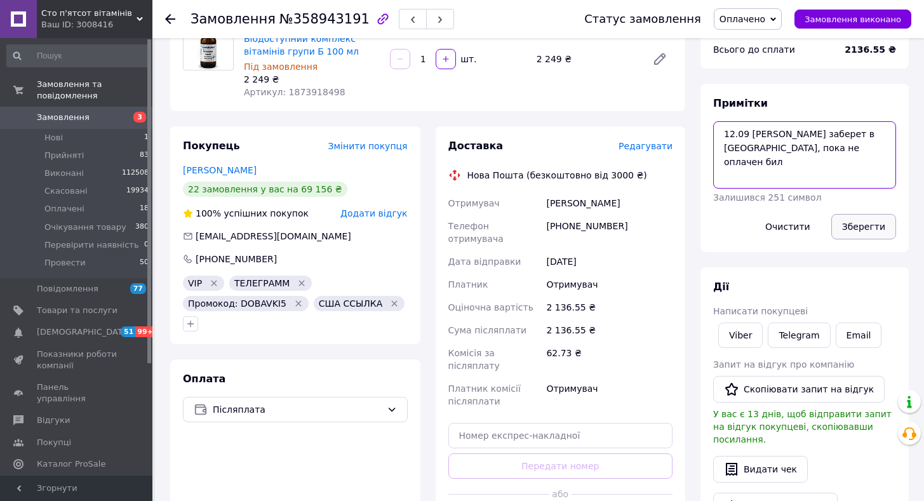
type textarea "12.09 юля борис заберет в ПН, пока не оплачен бил"
click at [864, 229] on button "Зберегти" at bounding box center [863, 226] width 65 height 25
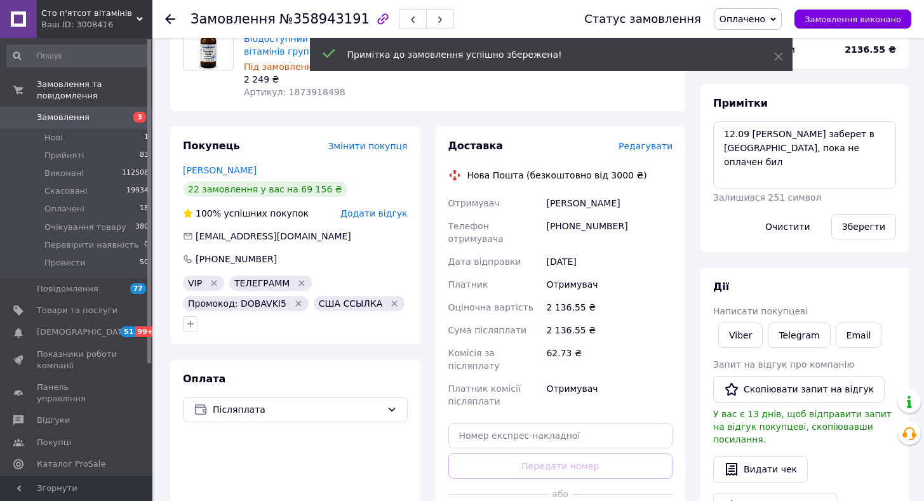
click at [108, 112] on span "Замовлення" at bounding box center [77, 117] width 81 height 11
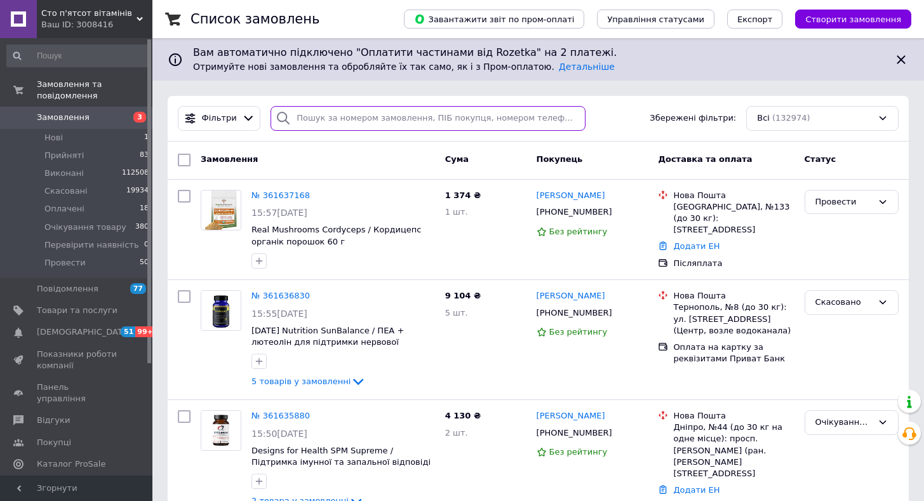
click at [340, 126] on input "search" at bounding box center [427, 118] width 315 height 25
paste input "380505904232"
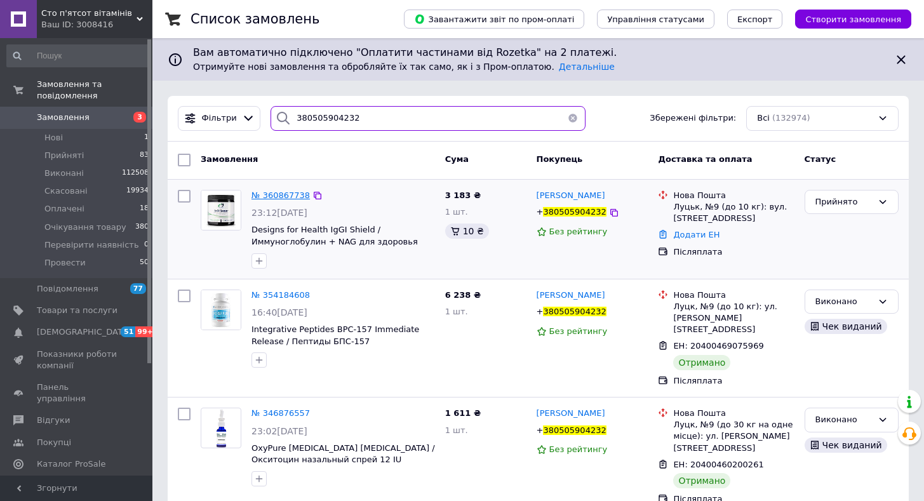
type input "380505904232"
click at [281, 196] on span "№ 360867738" at bounding box center [280, 195] width 58 height 10
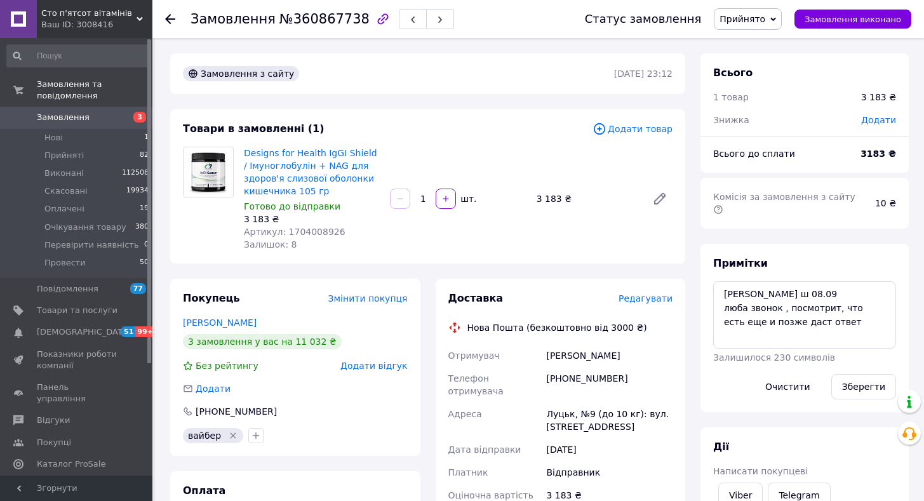
click at [765, 20] on span "Прийнято" at bounding box center [742, 19] width 46 height 10
click at [764, 138] on li "Провести" at bounding box center [767, 139] width 107 height 19
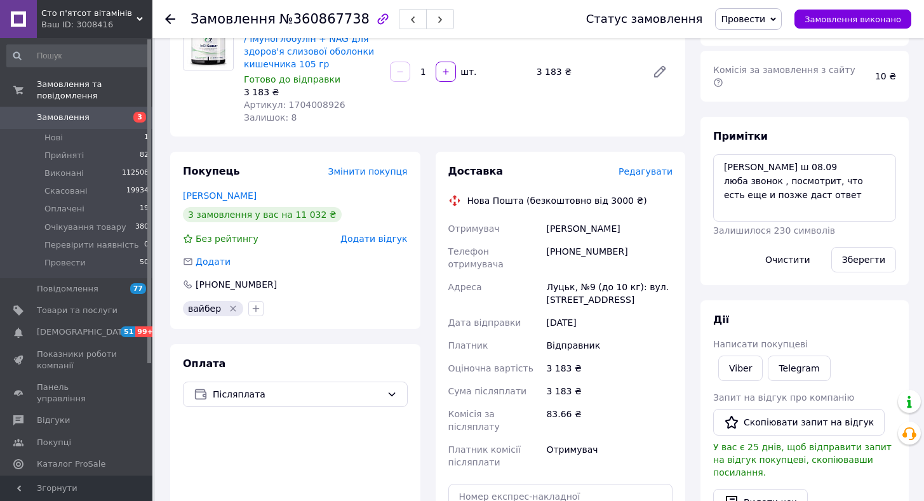
scroll to position [190, 0]
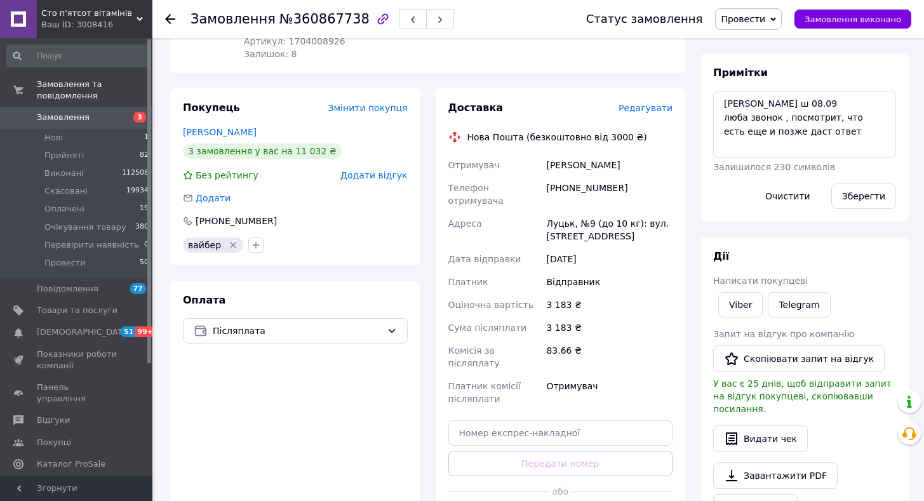
click at [109, 112] on span "Замовлення" at bounding box center [77, 117] width 81 height 11
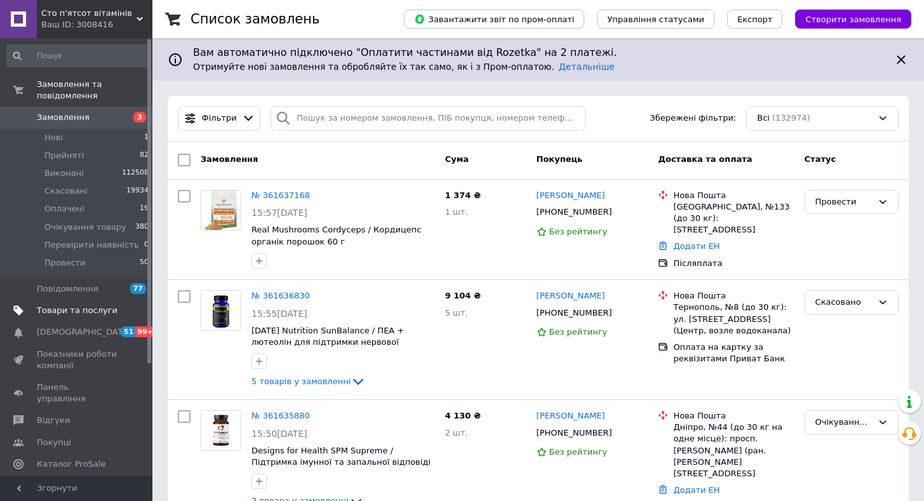
click at [86, 305] on span "Товари та послуги" at bounding box center [77, 310] width 81 height 11
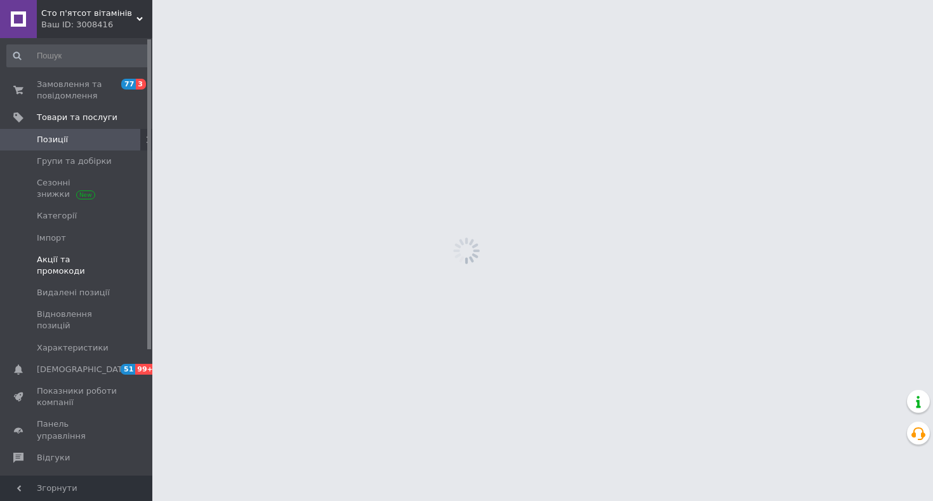
click at [93, 255] on span "Акції та промокоди" at bounding box center [77, 265] width 81 height 23
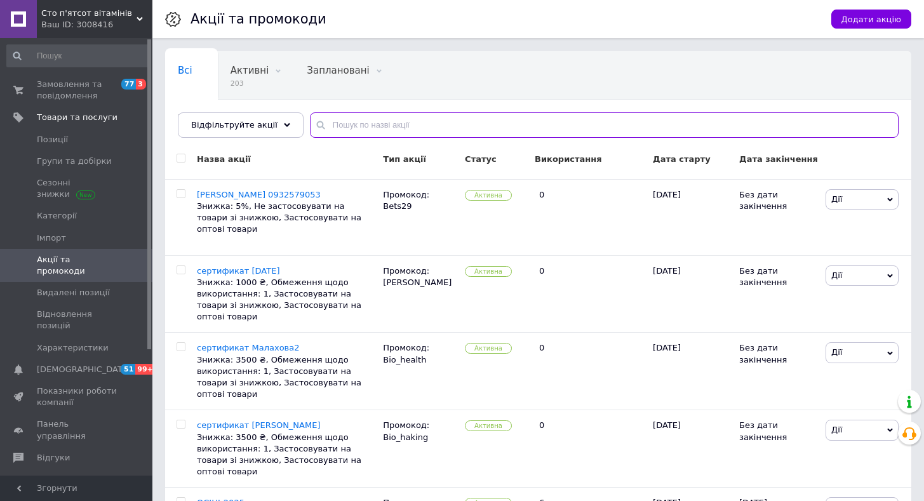
click at [368, 126] on input "text" at bounding box center [604, 124] width 589 height 25
type input "цимб"
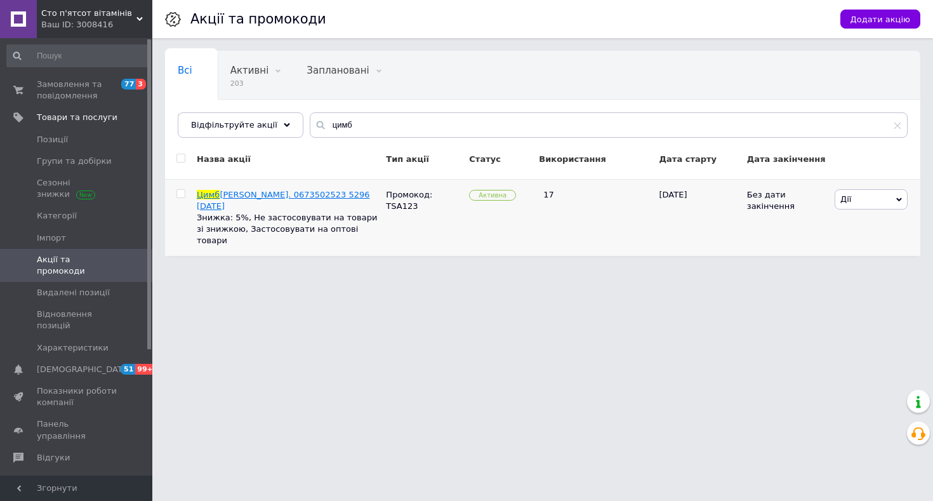
click at [270, 190] on span "алюк Анна. 0673502523 5296 09.09.2025" at bounding box center [283, 200] width 173 height 21
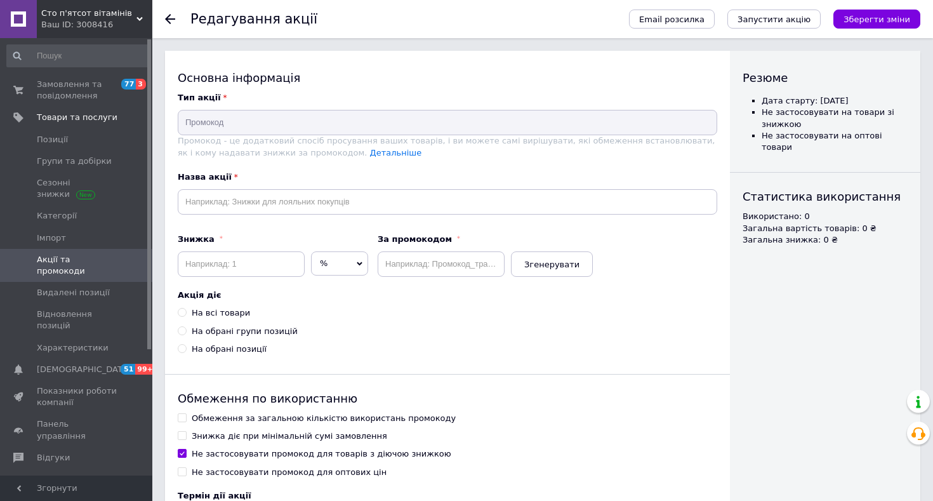
type input "Цимбалюк Анна. 0673502523 5296 09.09.2025"
type input "5"
type input "TSA123"
radio input "true"
checkbox input "false"
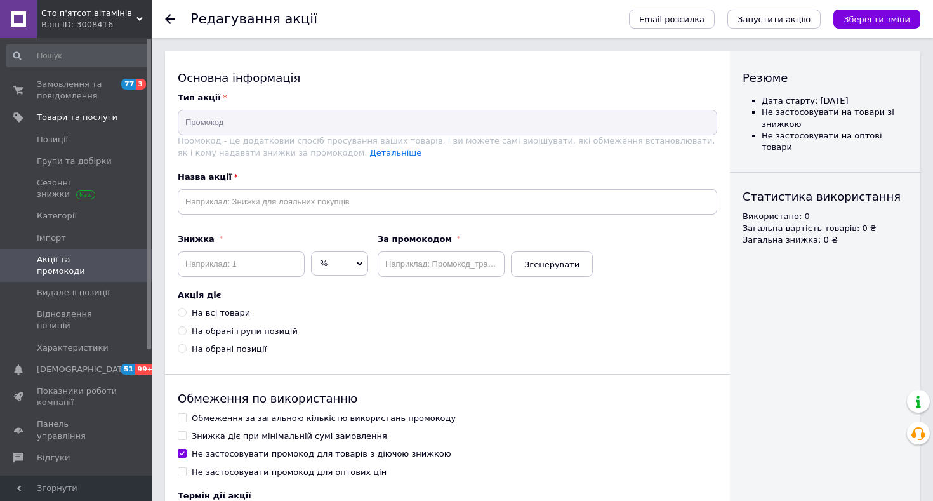
type input "01.04.2025"
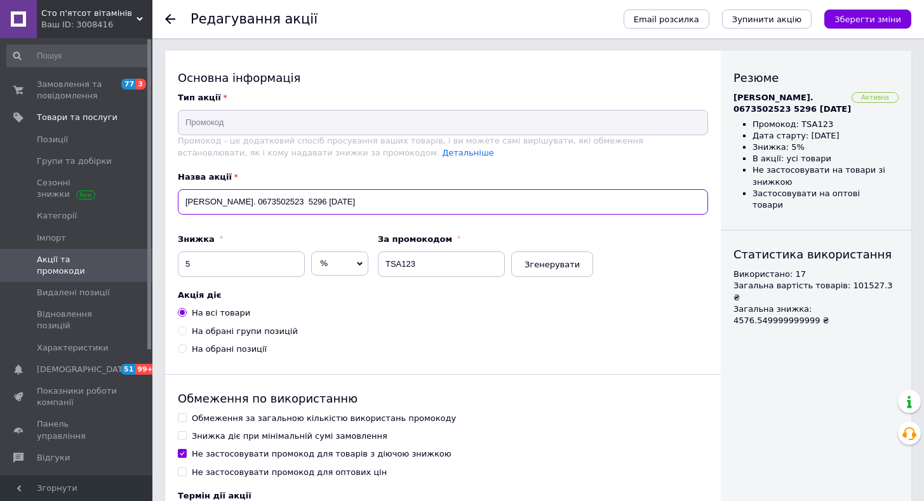
click at [408, 197] on input "Цимбалюк Анна. 0673502523 5296 09.09.2025" at bounding box center [443, 201] width 530 height 25
paste input "358.30 ₴ бонусів"
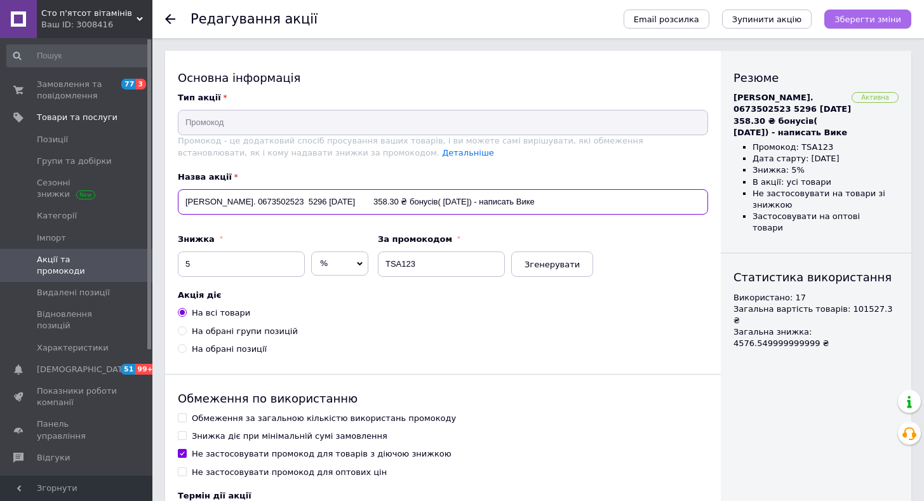
type input "Цимбалюк Анна. 0673502523 5296 09.09.2025 358.30 ₴ бонусів( 12.09.2025) - напис…"
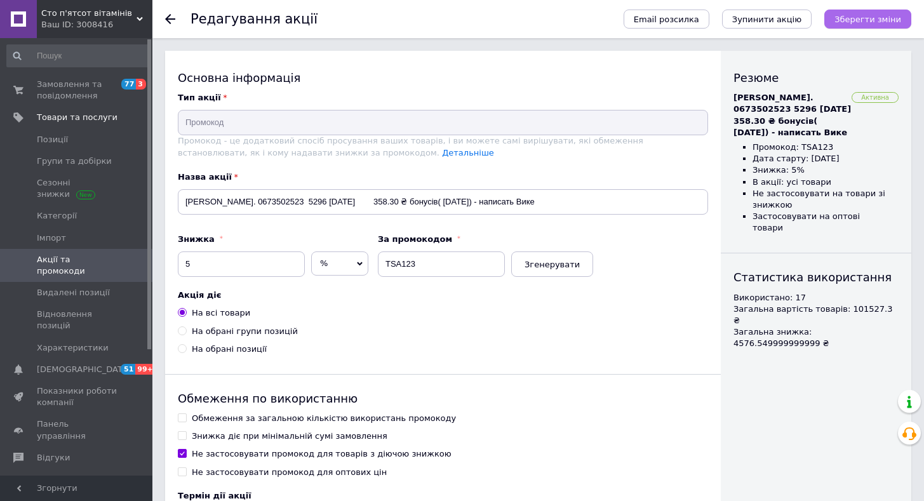
click at [848, 16] on span "Зберегти зміни" at bounding box center [867, 20] width 67 height 10
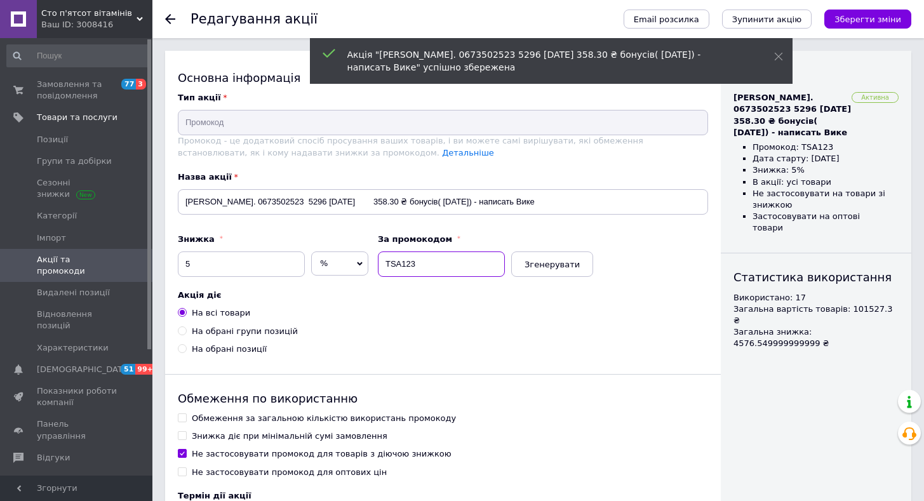
drag, startPoint x: 383, startPoint y: 264, endPoint x: 442, endPoint y: 268, distance: 59.2
click at [444, 268] on input "TSA123" at bounding box center [441, 263] width 127 height 25
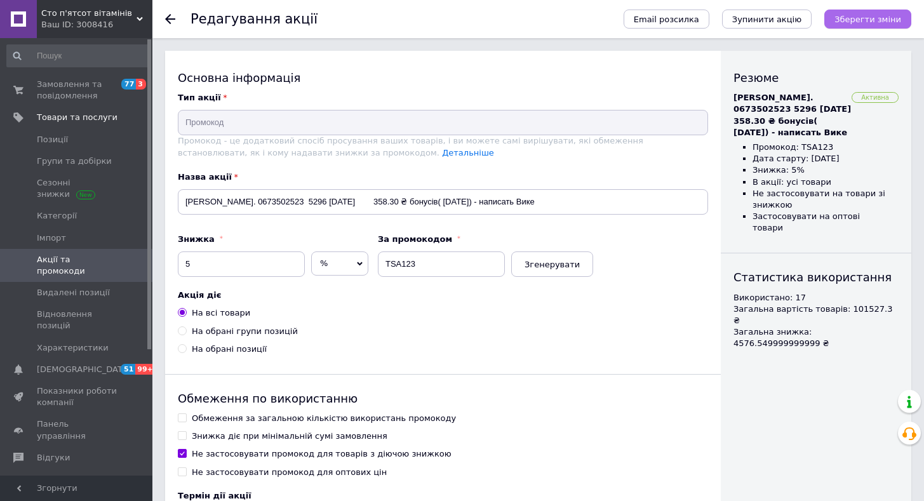
click at [844, 25] on button "Зберегти зміни" at bounding box center [867, 19] width 87 height 19
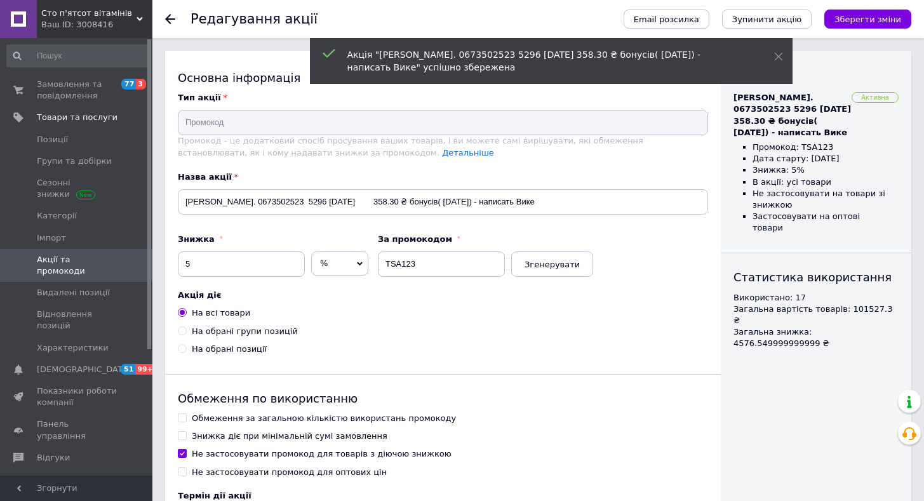
click at [125, 258] on span at bounding box center [134, 265] width 35 height 23
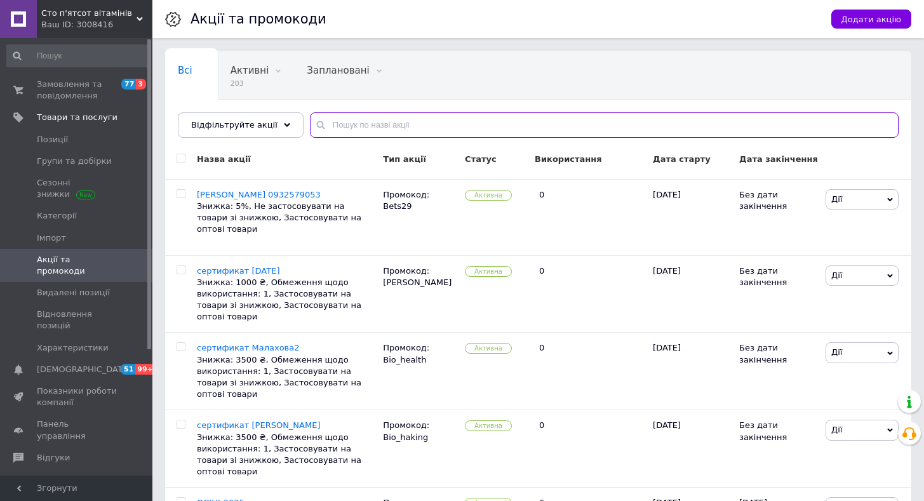
click at [363, 130] on input "text" at bounding box center [604, 124] width 589 height 25
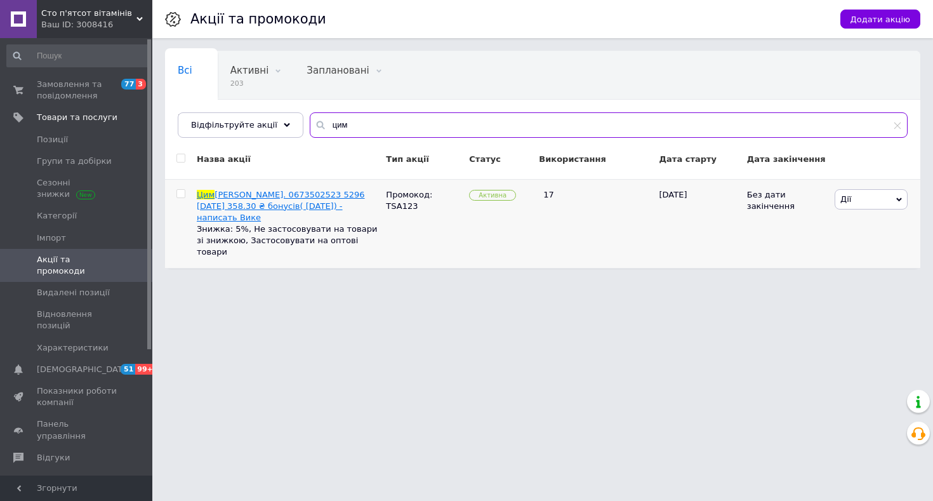
type input "цим"
click at [270, 192] on span "балюк Анна. 0673502523 5296 09.09.2025 358.30 ₴ бонусів( 12.09.2025) - написать…" at bounding box center [281, 206] width 168 height 32
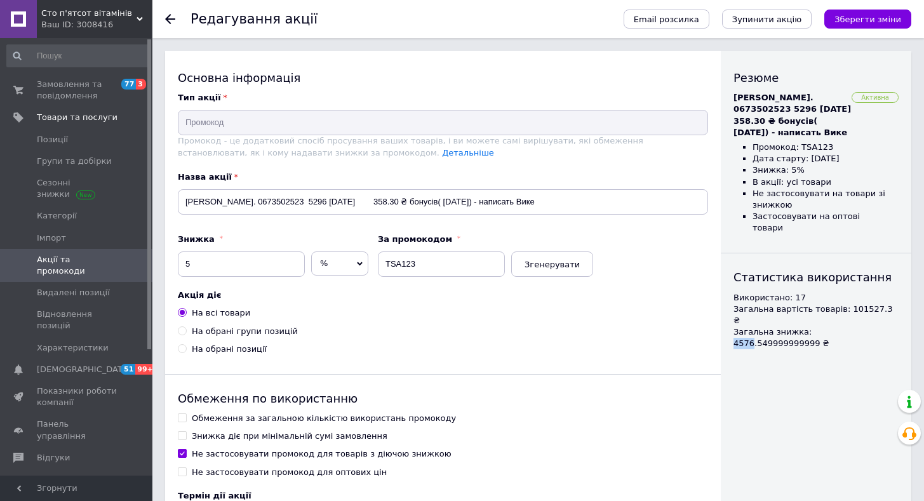
drag, startPoint x: 801, startPoint y: 311, endPoint x: 818, endPoint y: 309, distance: 17.2
click at [818, 326] on li "Загальна знижка: 4576.549999999999 ₴" at bounding box center [815, 337] width 165 height 23
copy li "4576"
click at [87, 84] on span "Замовлення та повідомлення" at bounding box center [77, 90] width 81 height 23
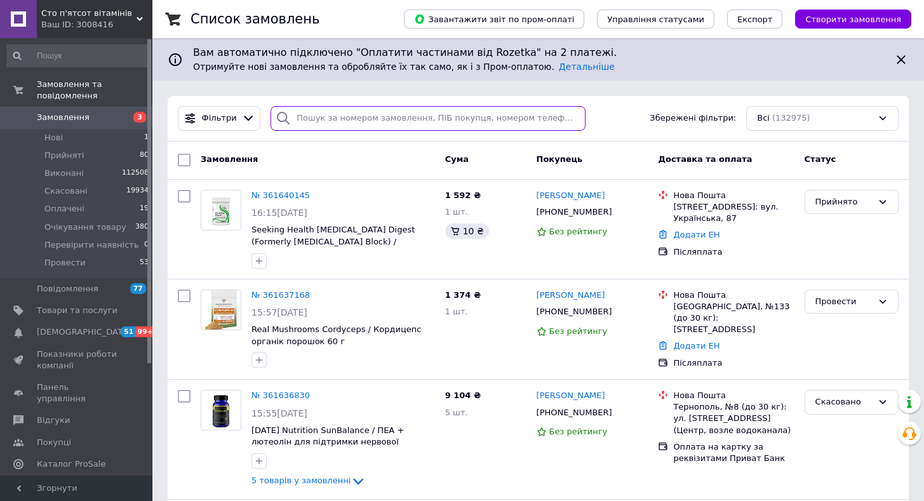
click at [335, 126] on input "search" at bounding box center [427, 118] width 315 height 25
paste input "380965747157"
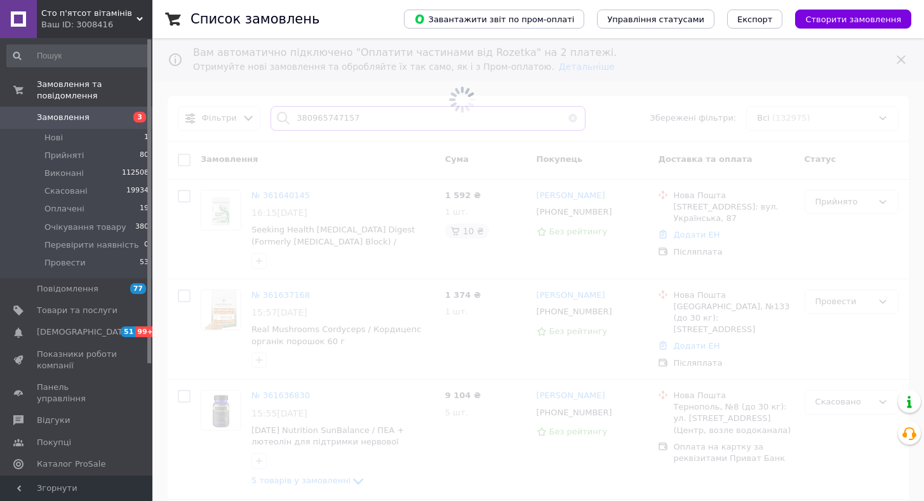
type input "380965747157"
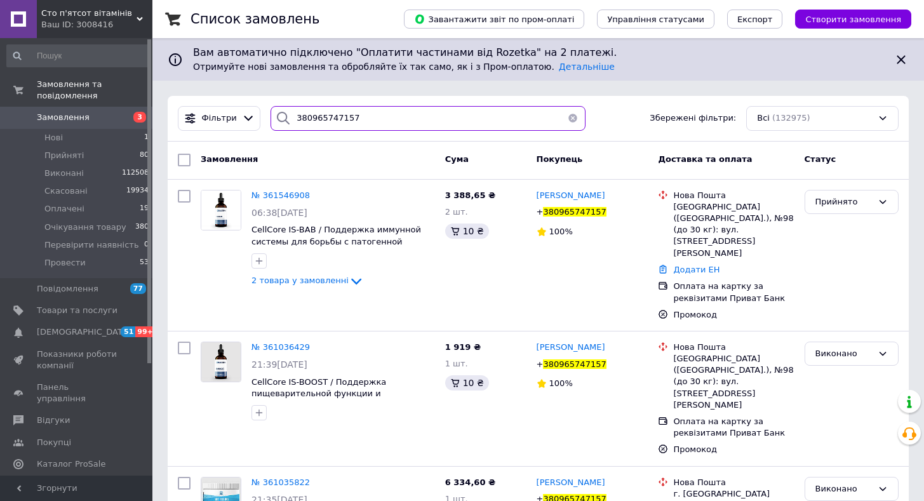
click at [385, 117] on input "380965747157" at bounding box center [427, 118] width 315 height 25
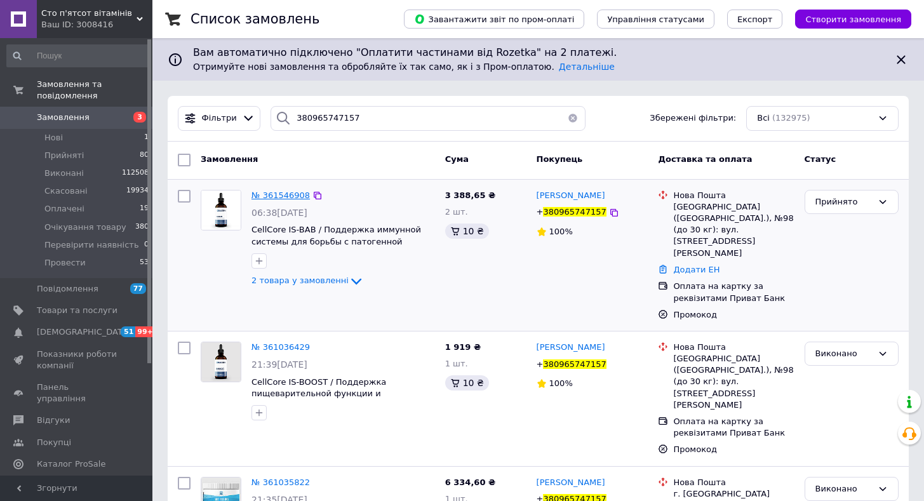
drag, startPoint x: 312, startPoint y: 194, endPoint x: 301, endPoint y: 196, distance: 11.0
click at [312, 195] on icon at bounding box center [317, 195] width 10 height 10
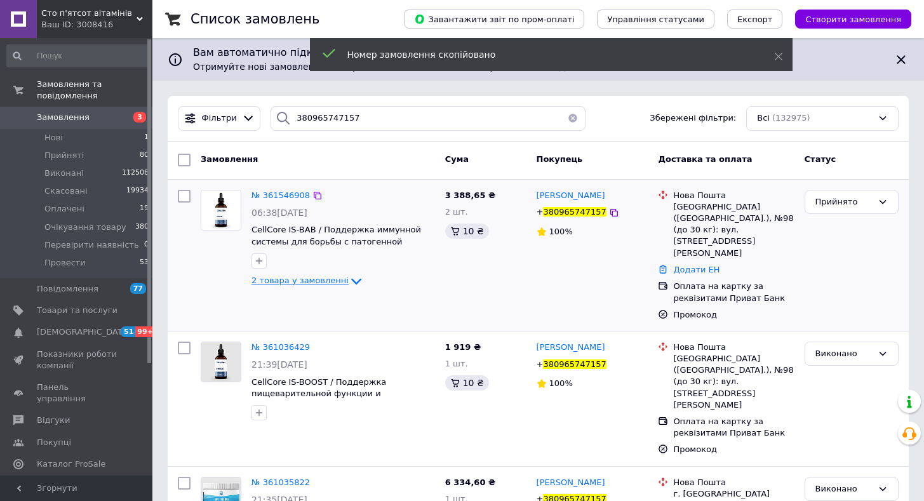
click at [286, 285] on span "2 товара у замовленні" at bounding box center [299, 281] width 97 height 10
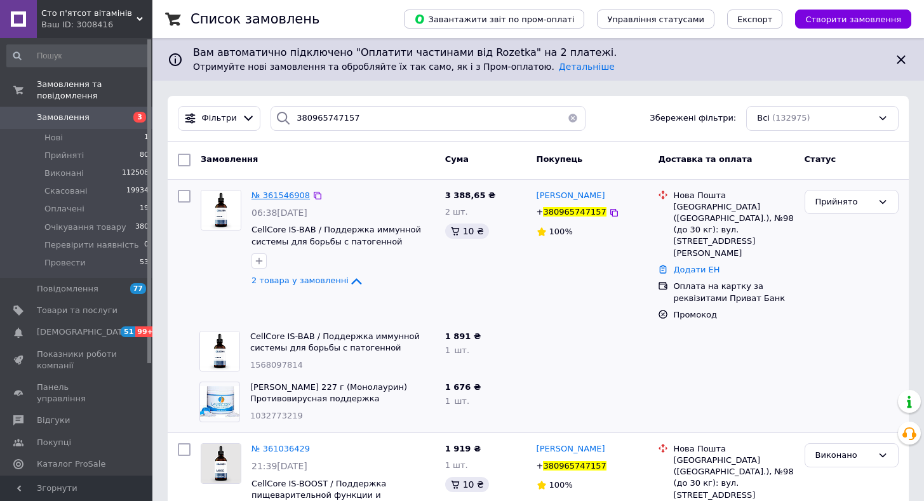
click at [265, 196] on span "№ 361546908" at bounding box center [280, 195] width 58 height 10
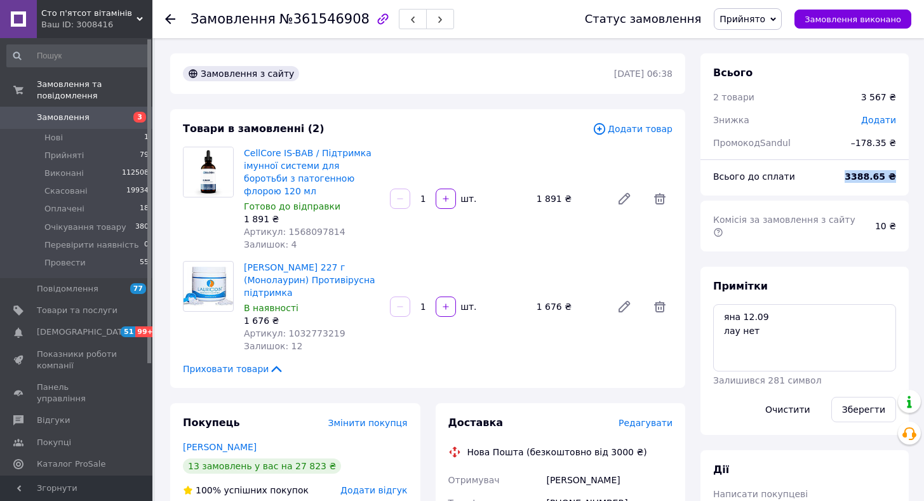
drag, startPoint x: 839, startPoint y: 187, endPoint x: 900, endPoint y: 186, distance: 60.3
click at [900, 187] on div "Всього до сплати 3388.65 ₴" at bounding box center [804, 177] width 198 height 28
copy div "Всього до сплати 3388.65 ₴"
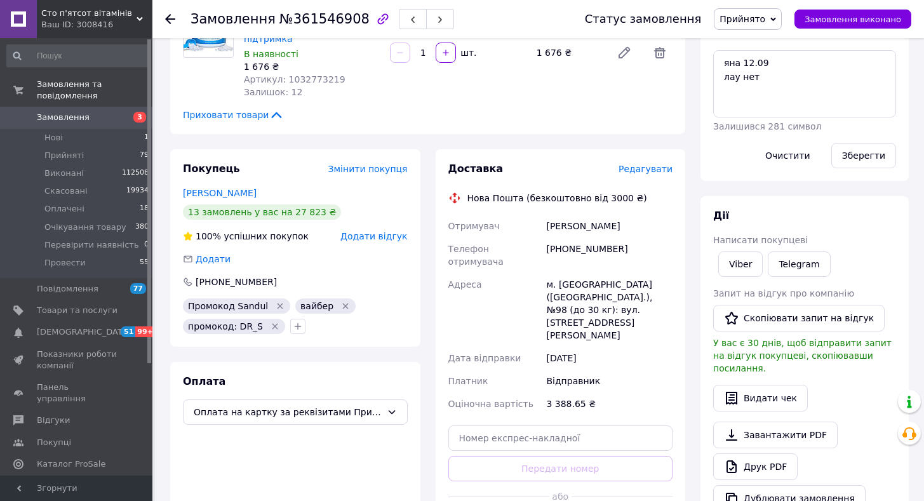
scroll to position [190, 0]
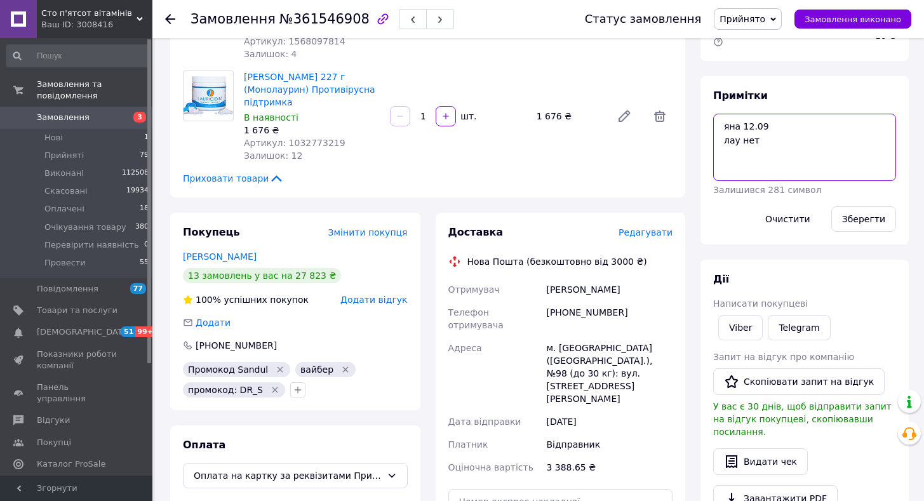
drag, startPoint x: 764, startPoint y: 140, endPoint x: 720, endPoint y: 140, distance: 43.8
click at [721, 140] on textarea "яна 12.09 лау нет" at bounding box center [804, 147] width 183 height 67
type textarea "яна 12.09"
click at [855, 208] on button "Зберегти" at bounding box center [863, 218] width 65 height 25
click at [86, 112] on span "Замовлення" at bounding box center [77, 117] width 81 height 11
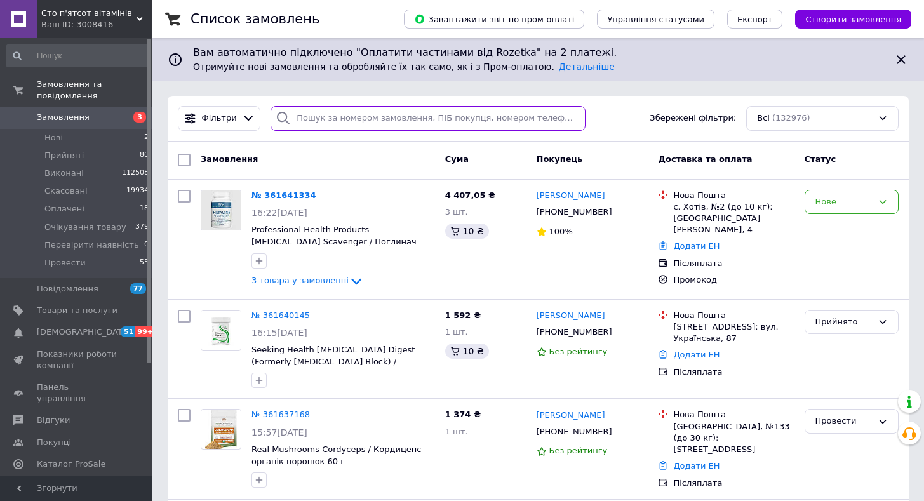
click at [371, 126] on input "search" at bounding box center [427, 118] width 315 height 25
type input "роберт"
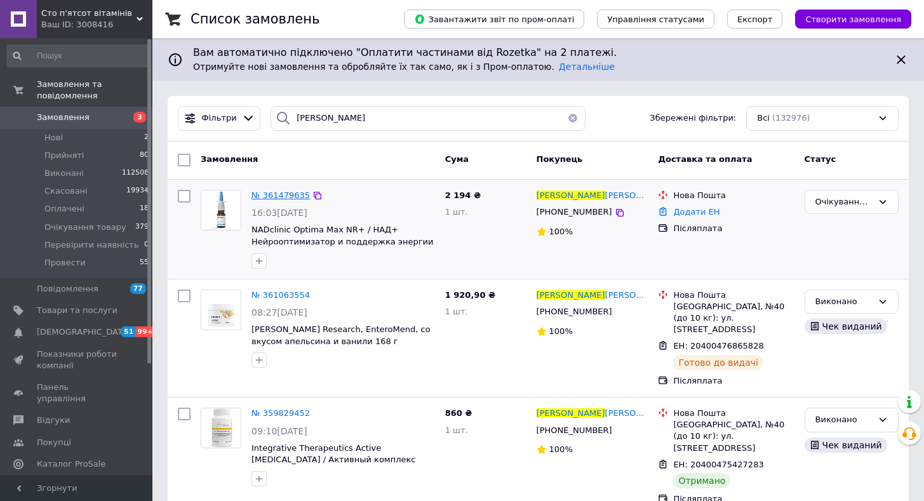
click at [279, 199] on span "№ 361479635" at bounding box center [280, 195] width 58 height 10
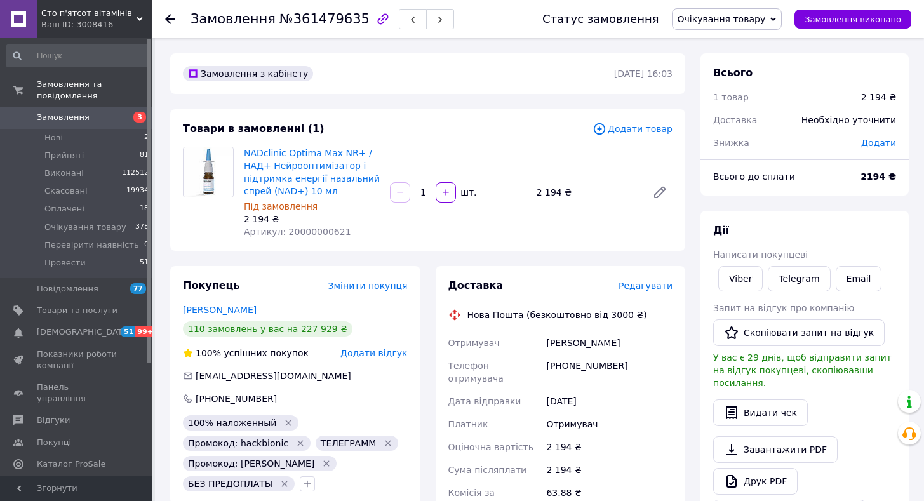
click at [643, 132] on span "Додати товар" at bounding box center [632, 129] width 80 height 14
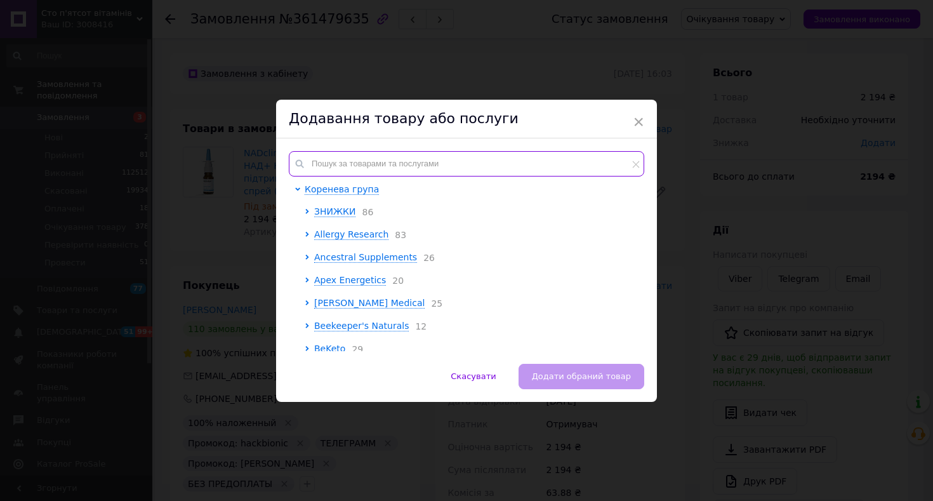
click at [335, 156] on input "text" at bounding box center [467, 163] width 356 height 25
paste input "20000000688"
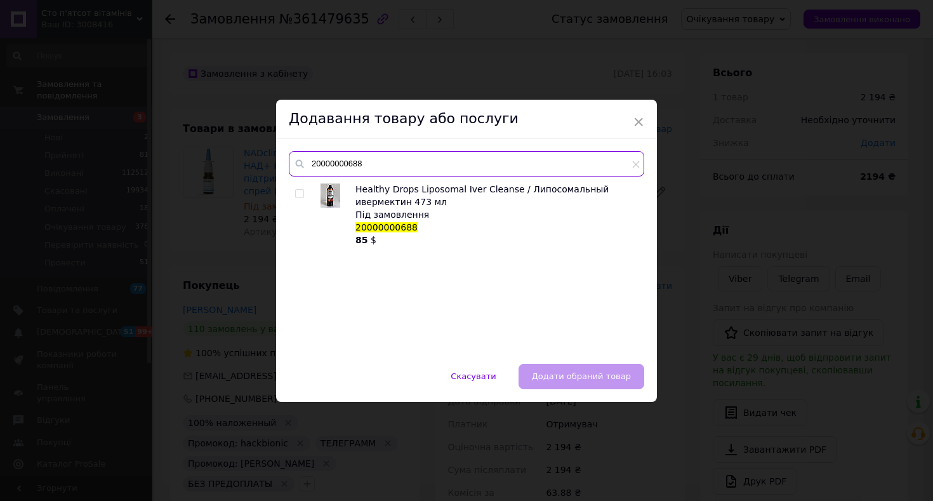
type input "20000000688"
click at [302, 192] on div at bounding box center [300, 193] width 10 height 9
click at [299, 196] on input "checkbox" at bounding box center [299, 194] width 8 height 8
checkbox input "true"
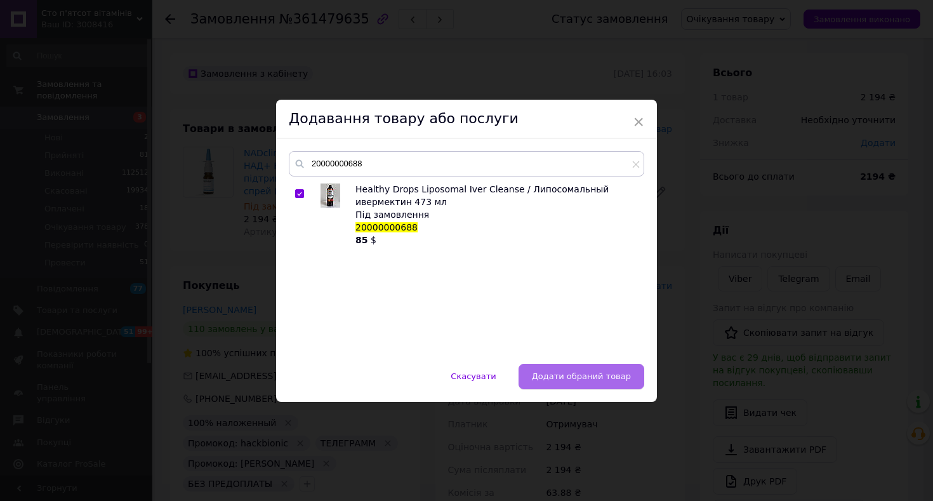
click at [542, 372] on button "Додати обраний товар" at bounding box center [582, 376] width 126 height 25
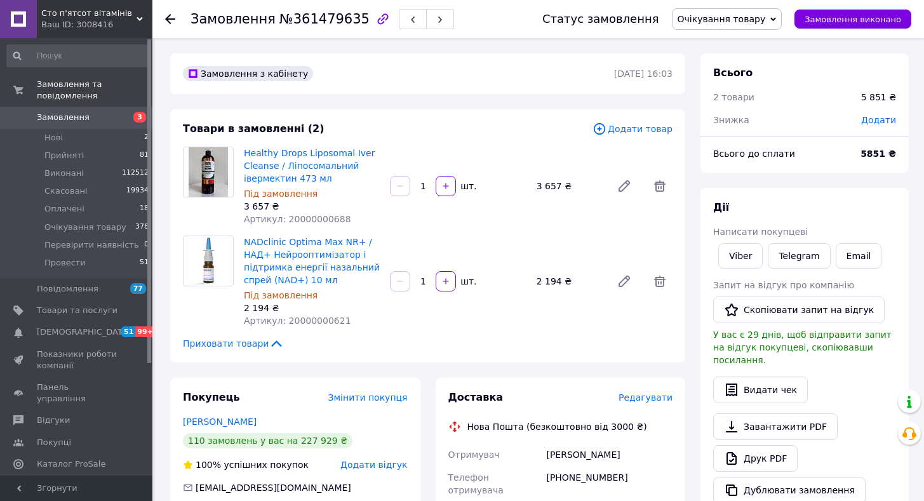
drag, startPoint x: 122, startPoint y: 105, endPoint x: 135, endPoint y: 100, distance: 14.1
click at [122, 112] on span "3" at bounding box center [134, 117] width 35 height 11
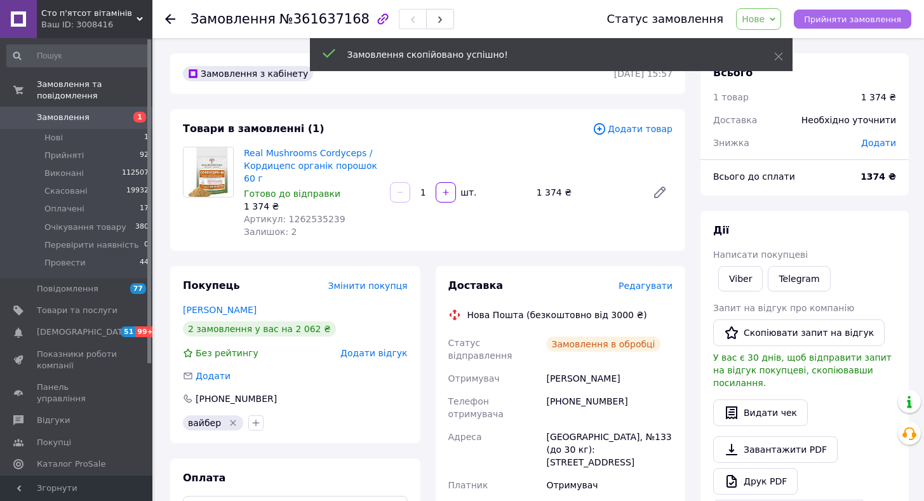
click at [834, 22] on span "Прийняти замовлення" at bounding box center [852, 20] width 97 height 10
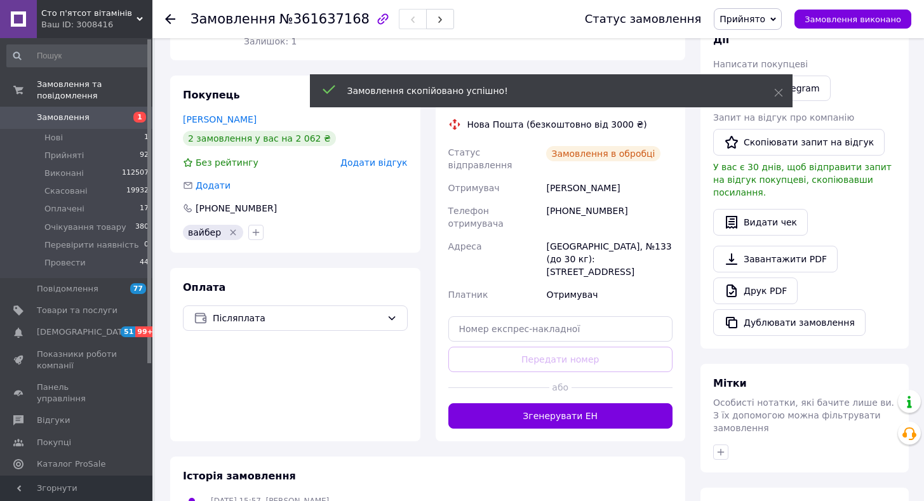
scroll to position [335, 0]
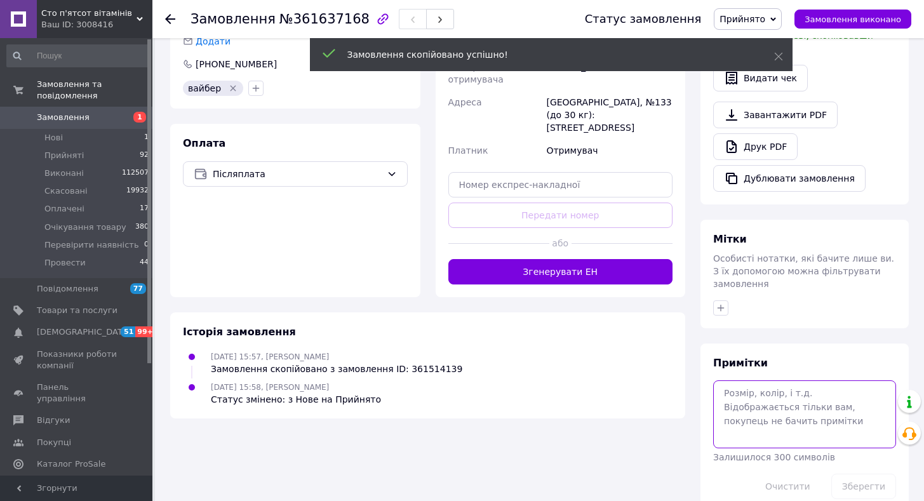
click at [771, 397] on textarea at bounding box center [804, 413] width 183 height 67
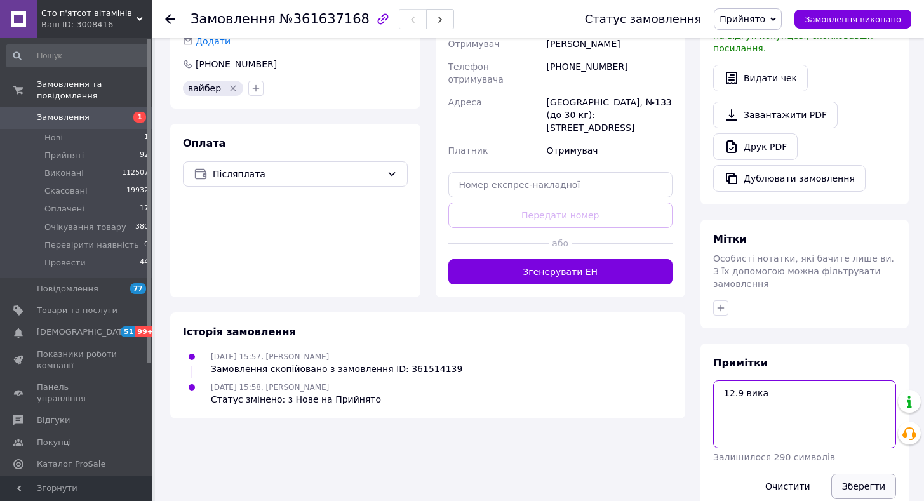
type textarea "12.9 вика"
click at [870, 474] on button "Зберегти" at bounding box center [863, 486] width 65 height 25
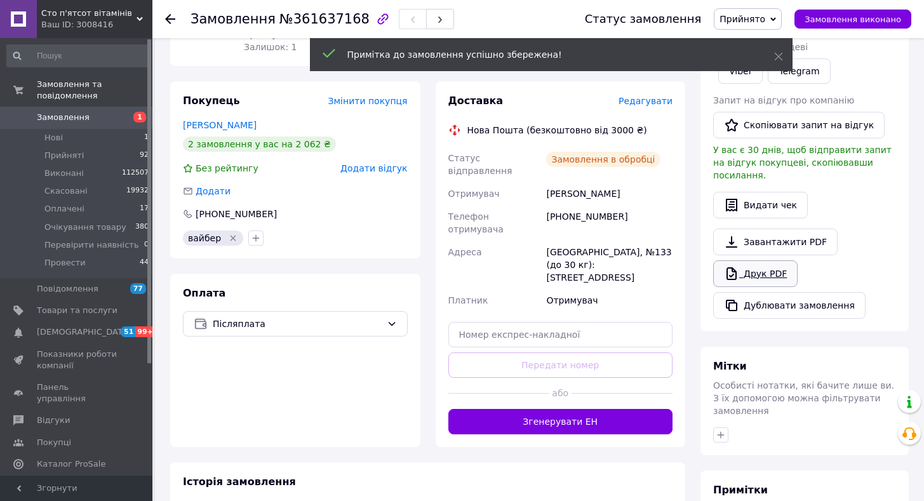
scroll to position [121, 0]
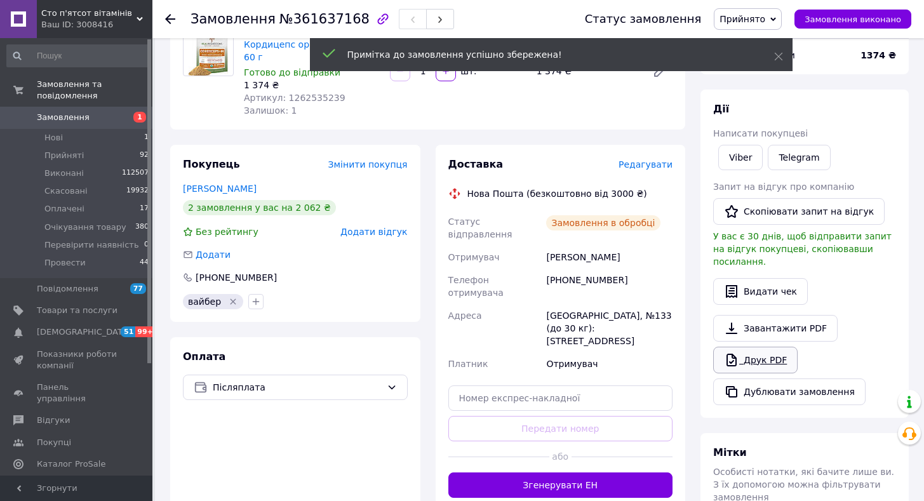
click at [750, 347] on link "Друк PDF" at bounding box center [755, 360] width 84 height 27
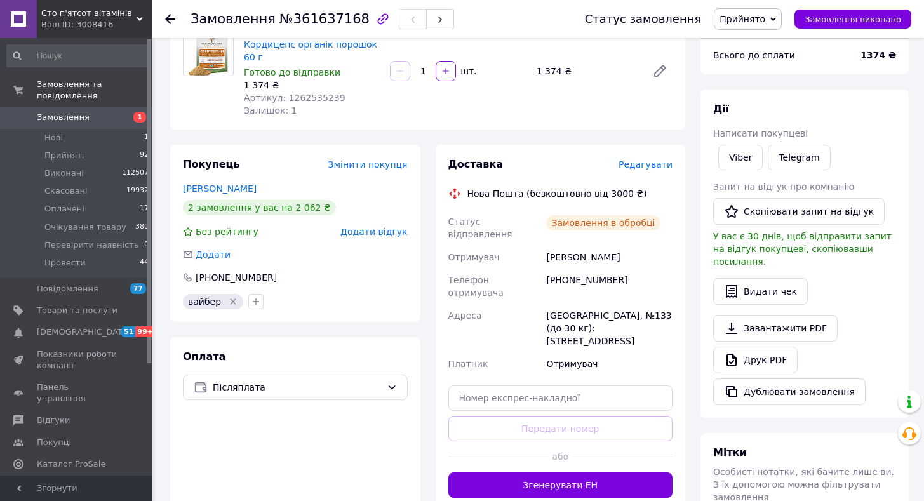
scroll to position [0, 0]
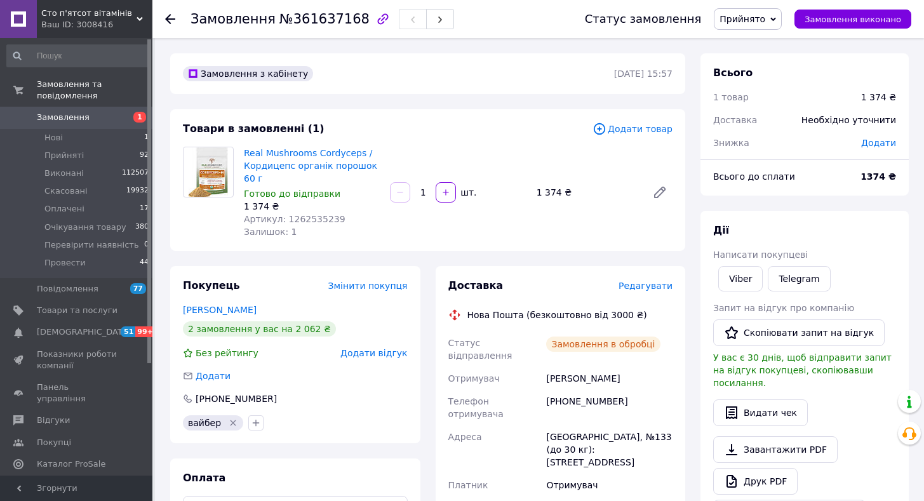
click at [332, 21] on span "№361637168" at bounding box center [324, 18] width 90 height 15
copy span "361637168"
click at [747, 20] on span "Прийнято" at bounding box center [742, 19] width 46 height 10
click at [746, 143] on li "Провести" at bounding box center [767, 139] width 107 height 19
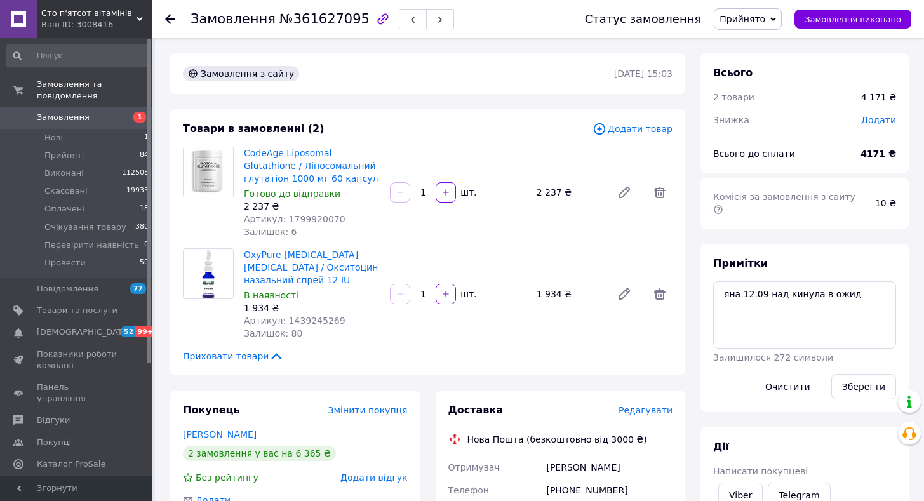
click at [634, 134] on span "Додати товар" at bounding box center [632, 129] width 80 height 14
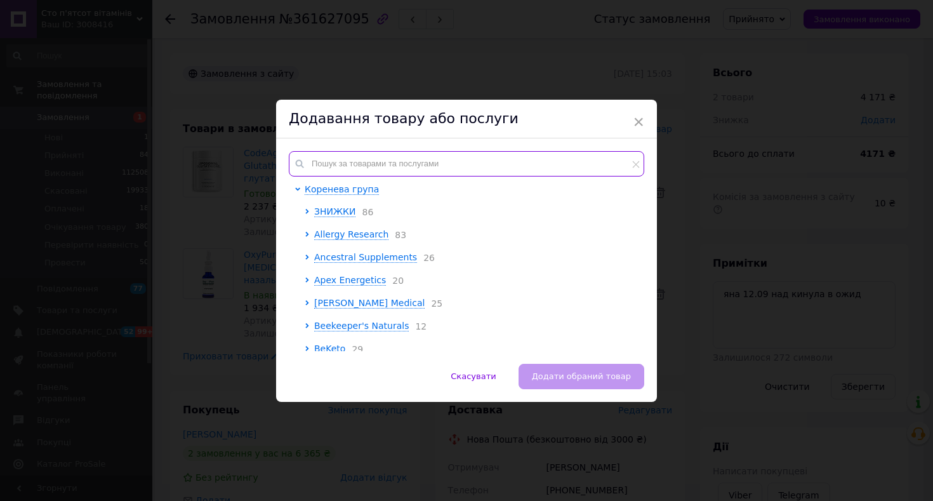
click at [376, 159] on input "text" at bounding box center [467, 163] width 356 height 25
paste input "20000000621"
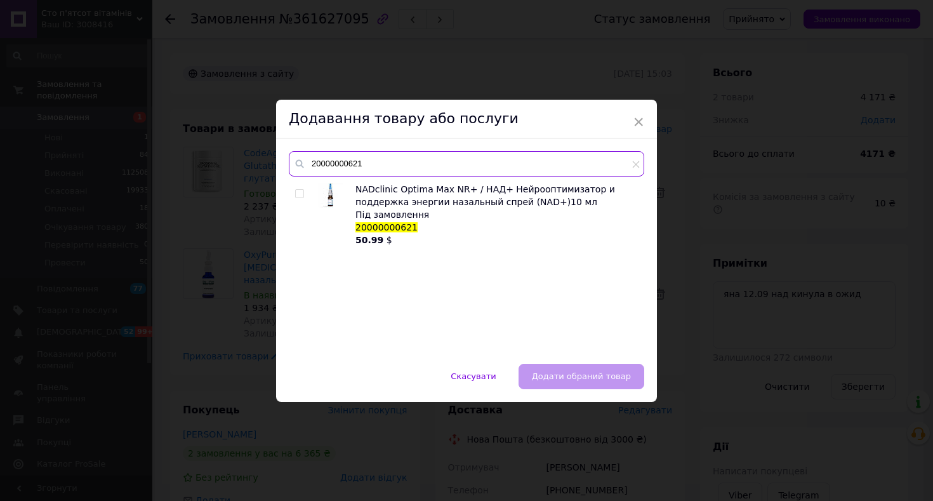
type input "20000000621"
click at [295, 195] on input "checkbox" at bounding box center [299, 194] width 8 height 8
checkbox input "true"
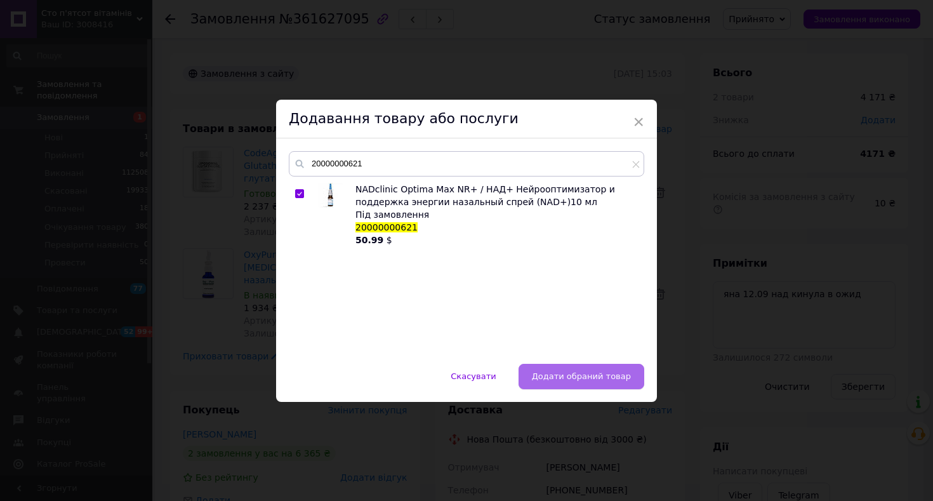
click at [552, 375] on span "Додати обраний товар" at bounding box center [581, 376] width 99 height 10
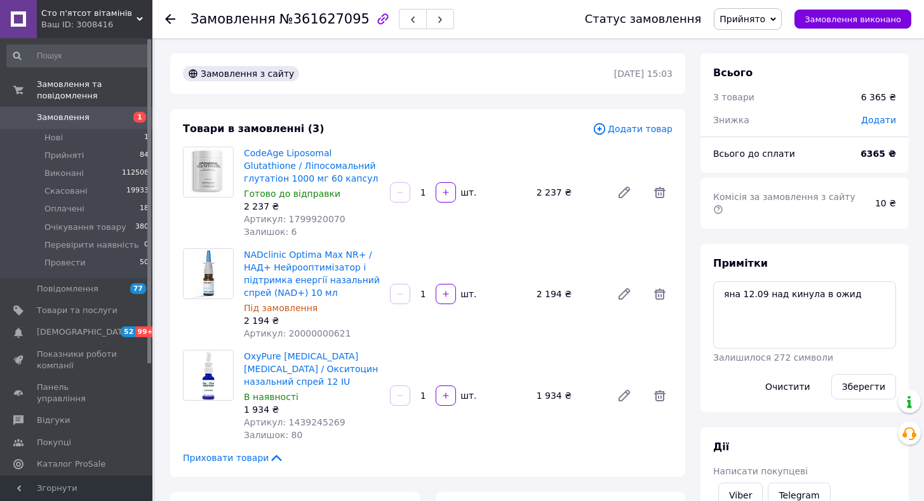
click at [758, 21] on span "Прийнято" at bounding box center [742, 19] width 46 height 10
click at [755, 103] on li "Очікування товару" at bounding box center [767, 101] width 107 height 19
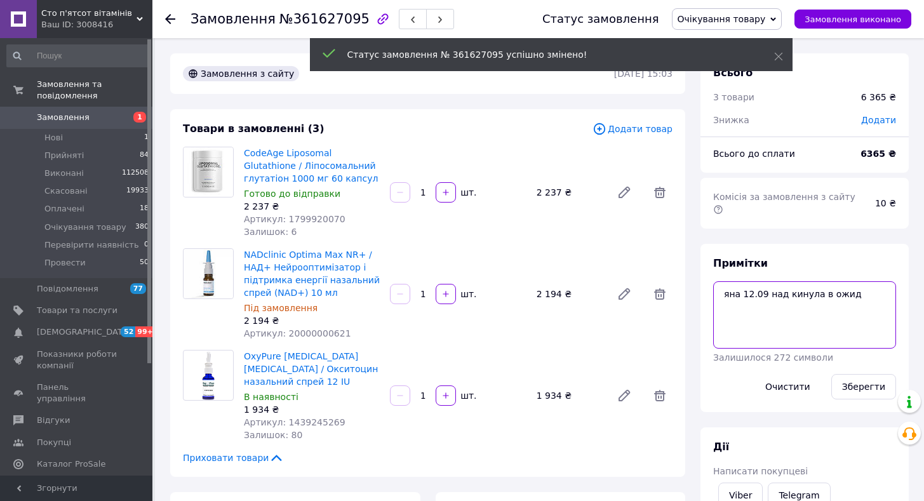
click at [856, 288] on textarea "яна 12.09 над кинула в ожид" at bounding box center [804, 314] width 183 height 67
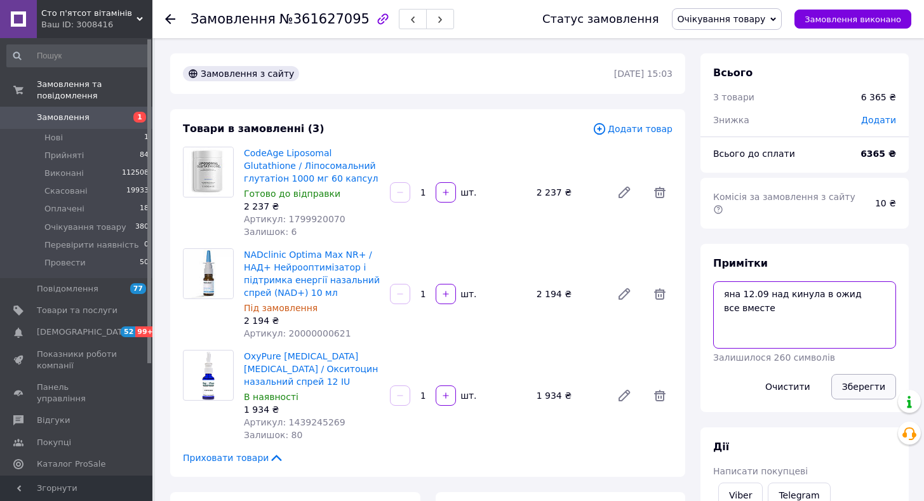
type textarea "яна 12.09 над кинула в ожид все вместе"
click at [863, 374] on button "Зберегти" at bounding box center [863, 386] width 65 height 25
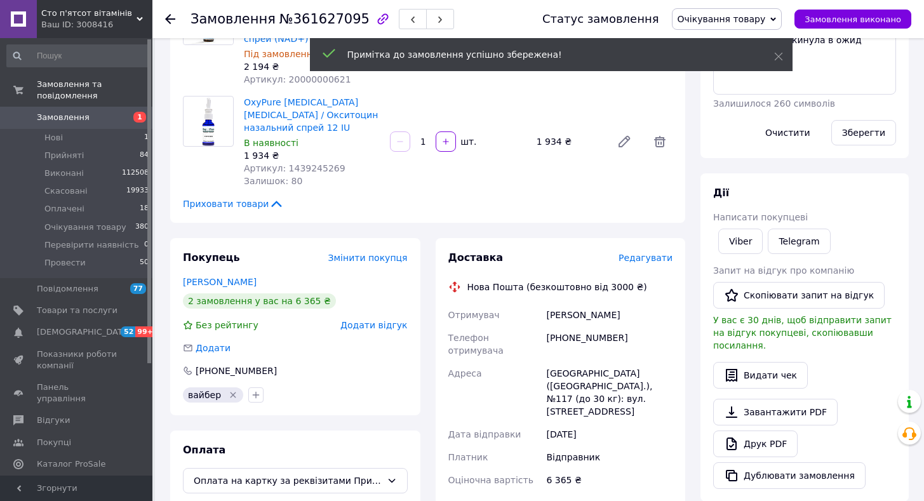
scroll to position [444, 0]
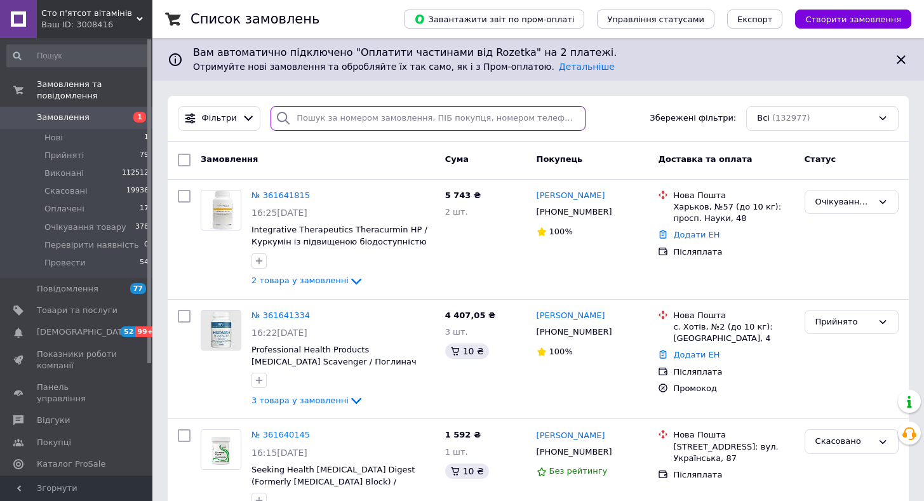
click at [345, 106] on input "search" at bounding box center [427, 118] width 315 height 25
paste input "+380933310000"
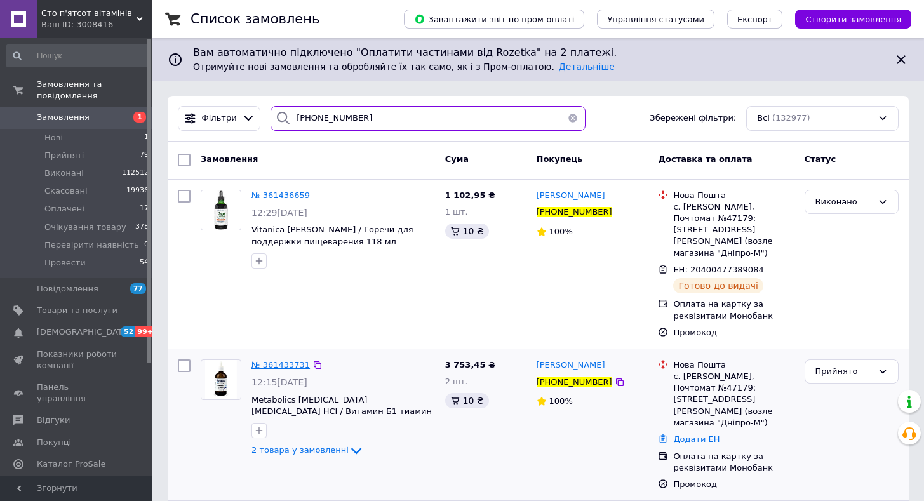
type input "+380933310000"
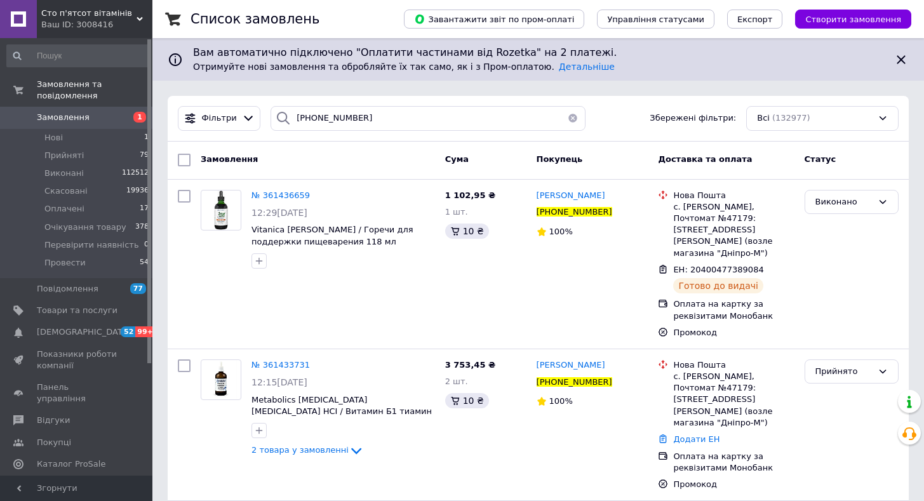
click at [284, 360] on span "№ 361433731" at bounding box center [280, 365] width 58 height 10
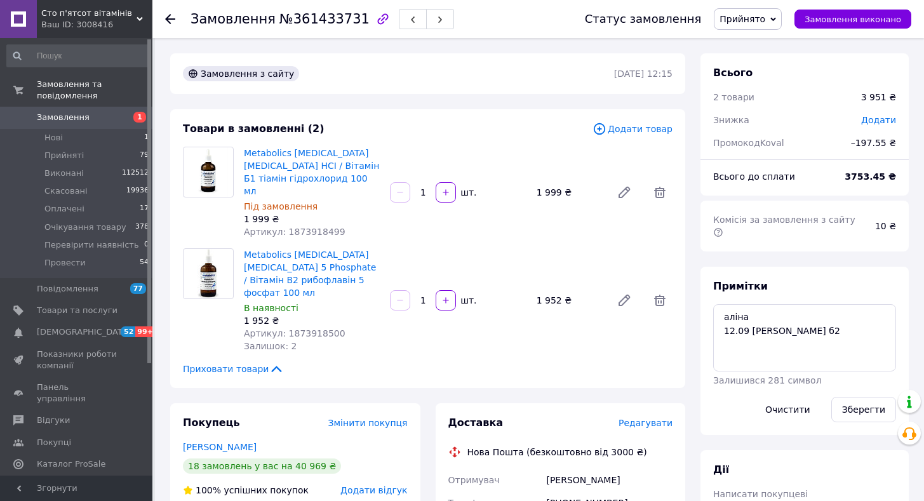
click at [101, 112] on span "Замовлення" at bounding box center [77, 117] width 81 height 11
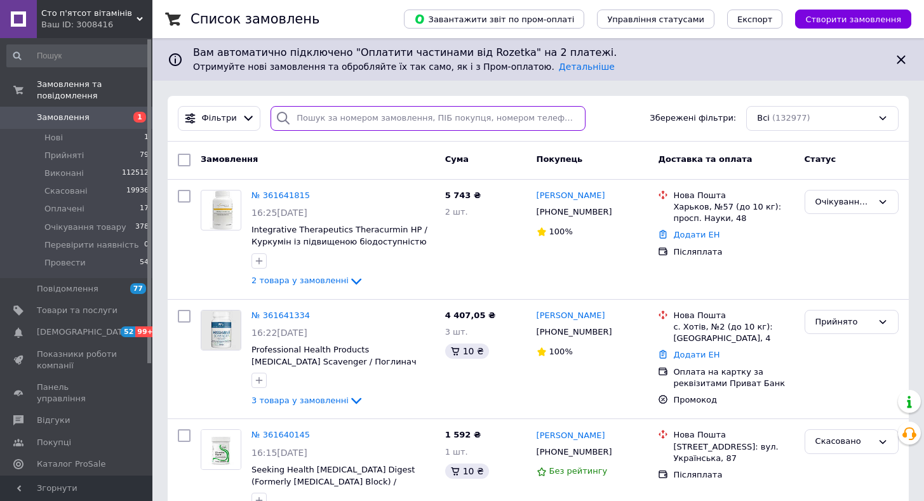
click at [355, 126] on input "search" at bounding box center [427, 118] width 315 height 25
paste input "380952820872"
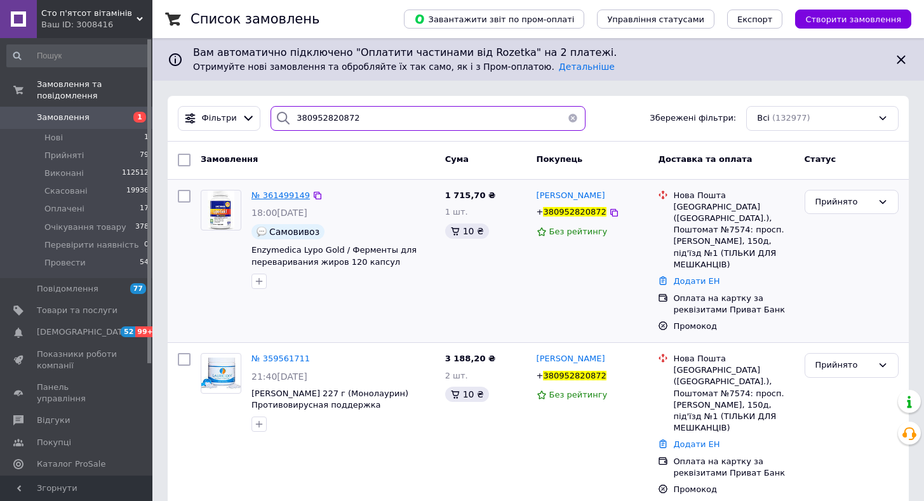
type input "380952820872"
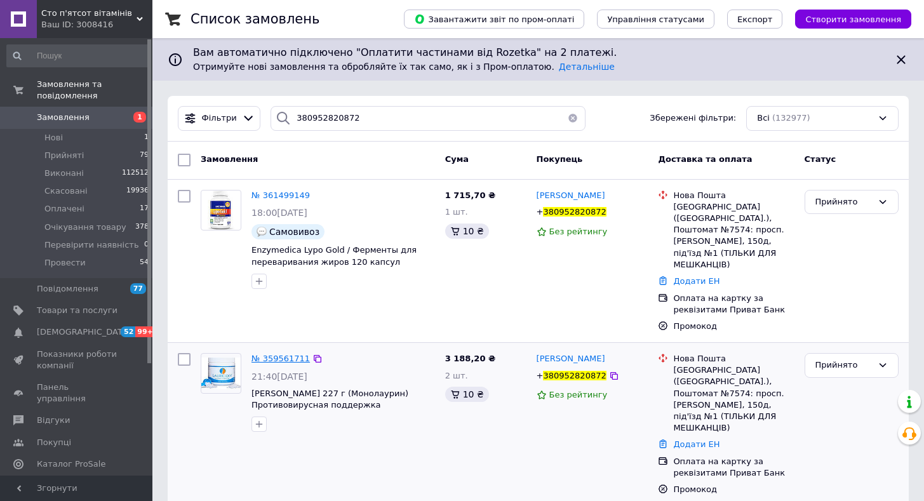
click at [283, 354] on span "№ 359561711" at bounding box center [280, 359] width 58 height 10
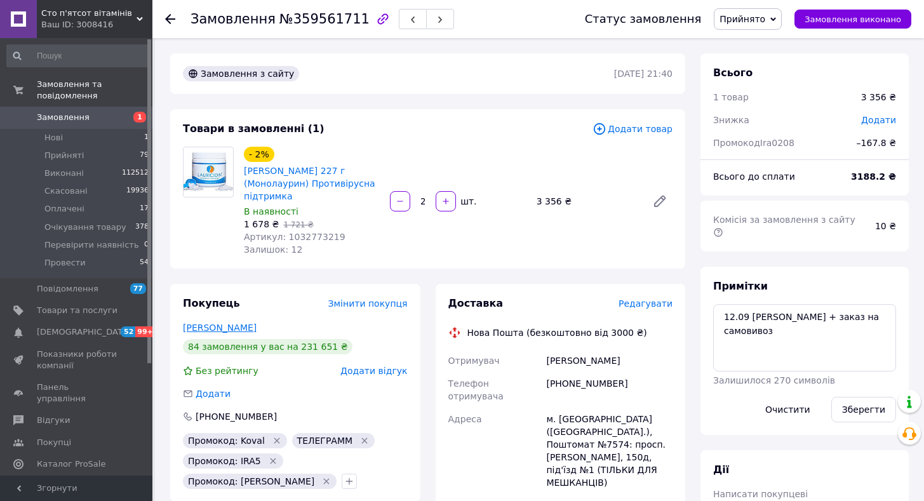
drag, startPoint x: 213, startPoint y: 335, endPoint x: 206, endPoint y: 331, distance: 8.3
drag, startPoint x: 865, startPoint y: 178, endPoint x: 920, endPoint y: 179, distance: 55.2
click at [920, 180] on div "Замовлення №359561711 Статус замовлення Прийнято Виконано Скасовано Оплачено Оч…" at bounding box center [539, 482] width 769 height 888
copy div "Всього до сплати 3188.2 ₴"
click at [119, 112] on span "1" at bounding box center [134, 117] width 35 height 11
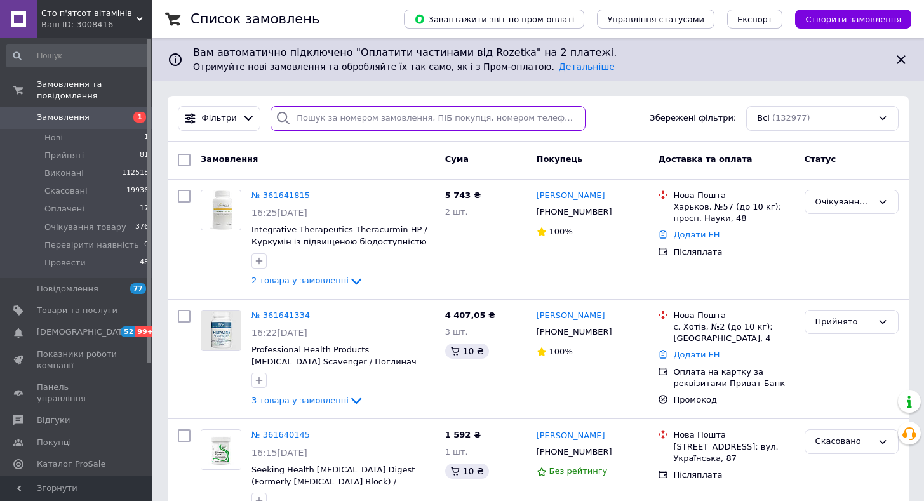
click at [315, 126] on input "search" at bounding box center [427, 118] width 315 height 25
paste input "380965747157"
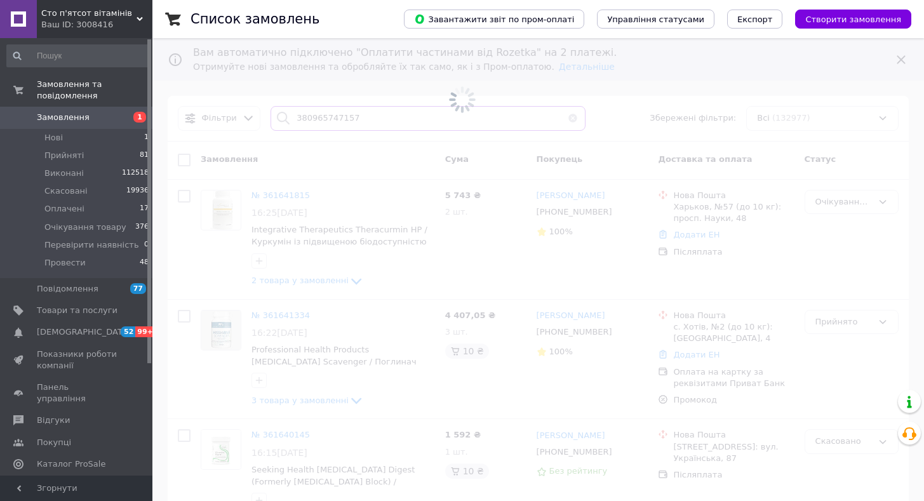
type input "380965747157"
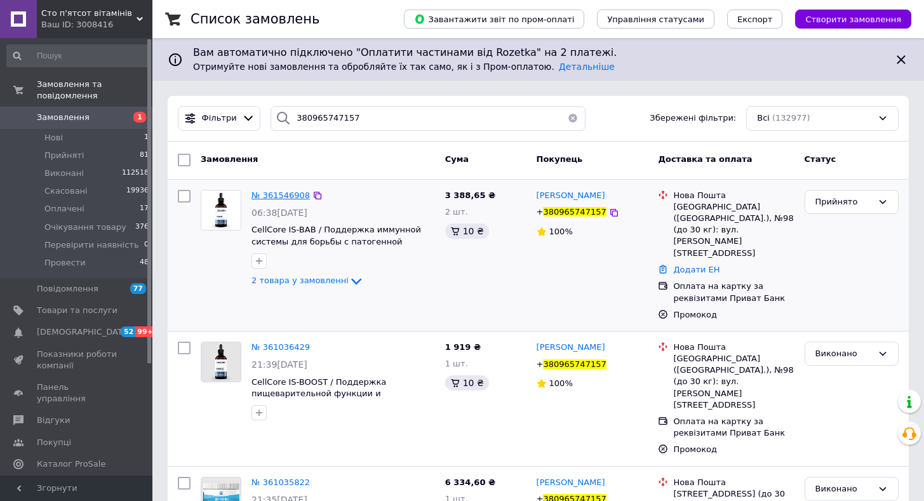
click at [290, 192] on span "№ 361546908" at bounding box center [280, 195] width 58 height 10
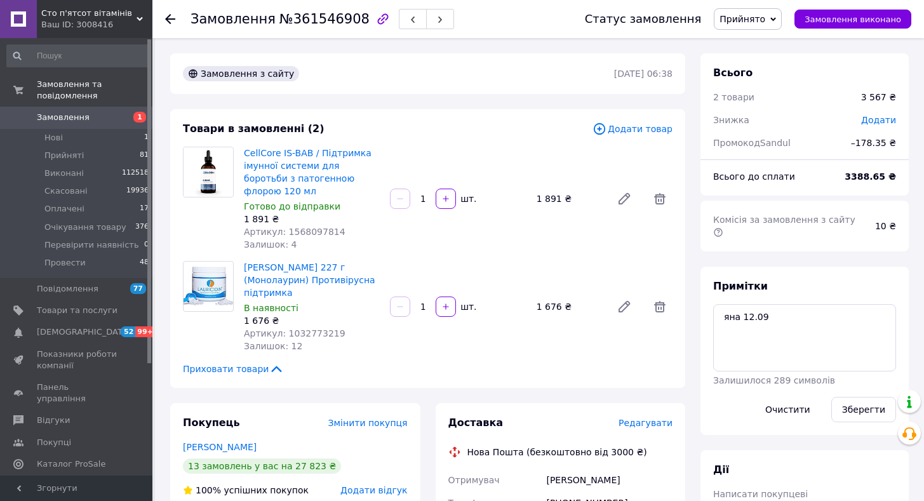
click at [745, 24] on span "Прийнято" at bounding box center [742, 19] width 46 height 10
click at [787, 135] on li "Провести" at bounding box center [767, 139] width 107 height 19
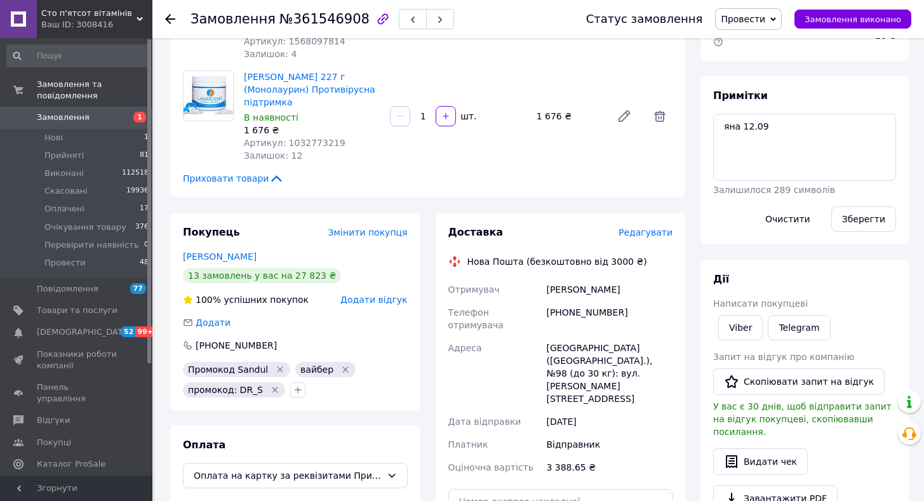
click at [310, 20] on span "№361546908" at bounding box center [324, 18] width 90 height 15
copy span "361546908"
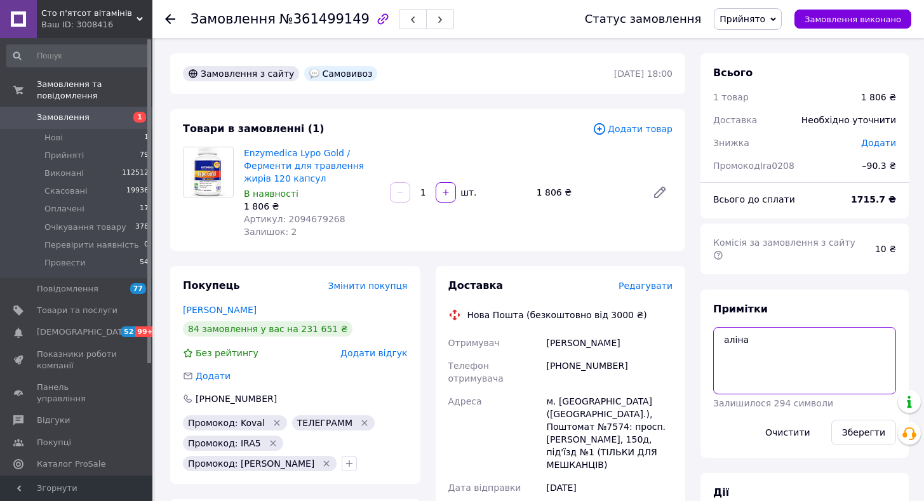
click at [792, 355] on textarea "аліна" at bounding box center [804, 360] width 183 height 67
paste textarea "353165448"
paste textarea "404,65 грн"
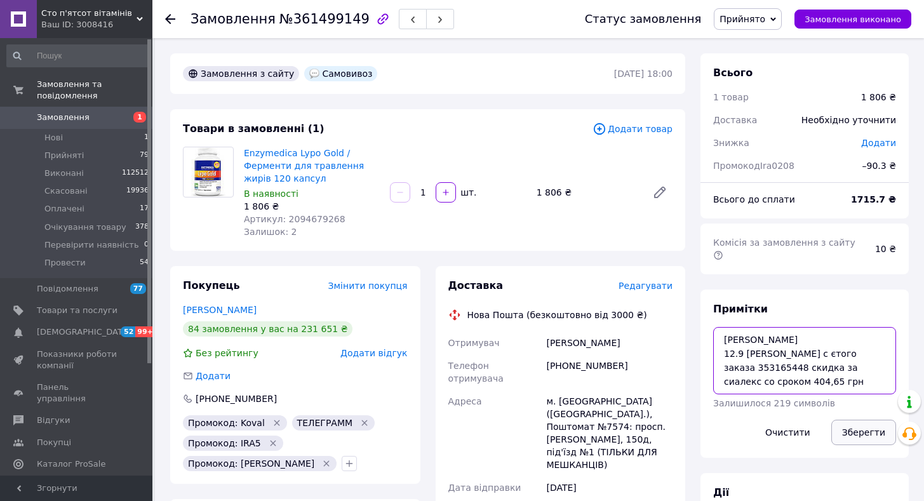
type textarea "[PERSON_NAME] 12.9 [PERSON_NAME] с єтого заказа 353165448 скидка за сиалекс со …"
drag, startPoint x: 856, startPoint y: 415, endPoint x: 838, endPoint y: 390, distance: 30.3
click at [856, 420] on button "Зберегти" at bounding box center [863, 432] width 65 height 25
click at [885, 142] on span "Додати" at bounding box center [878, 143] width 35 height 10
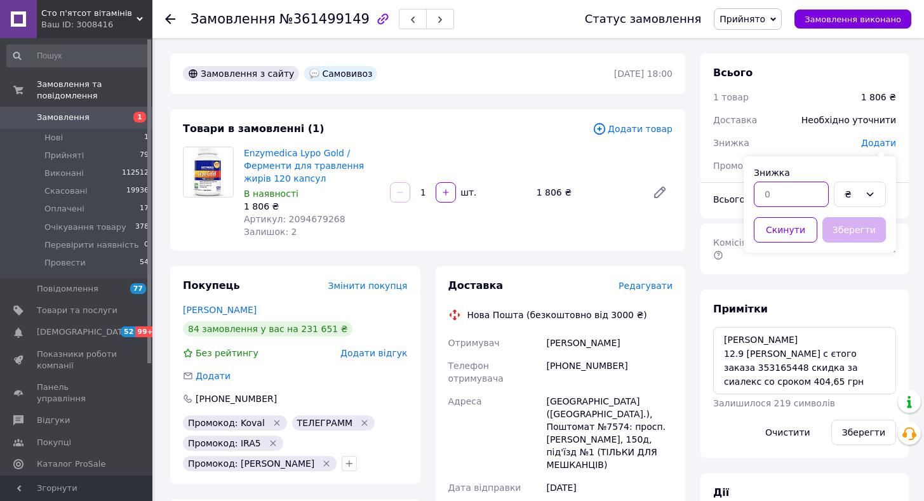
click at [794, 191] on input "text" at bounding box center [791, 194] width 75 height 25
type input "404.65"
click at [854, 230] on button "Зберегти" at bounding box center [853, 229] width 63 height 25
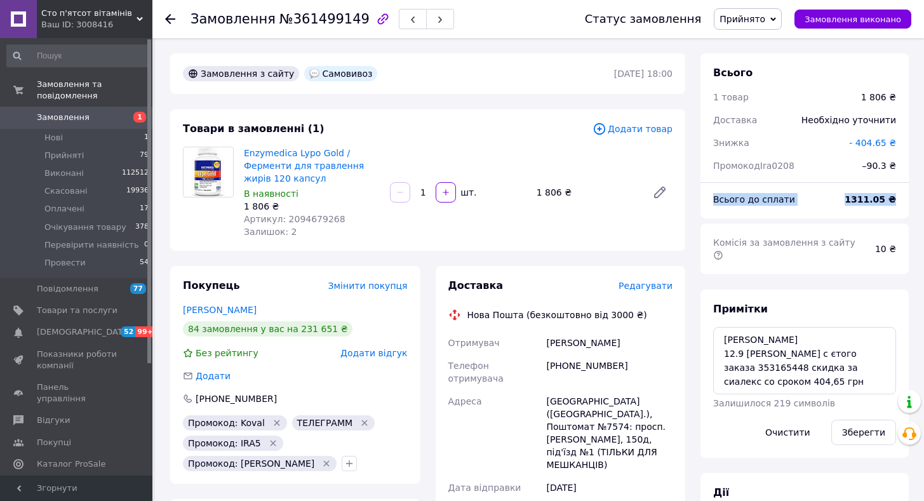
drag, startPoint x: 709, startPoint y: 201, endPoint x: 915, endPoint y: 204, distance: 206.4
click at [915, 204] on div "Всього 1 товар 1 806 ₴ Доставка Необхідно уточнити Знижка - 404.65 ₴ Промокод I…" at bounding box center [804, 489] width 223 height 872
copy div "Всього до сплати 1311.05 ₴"
click at [851, 422] on button "Зберегти" at bounding box center [863, 432] width 65 height 25
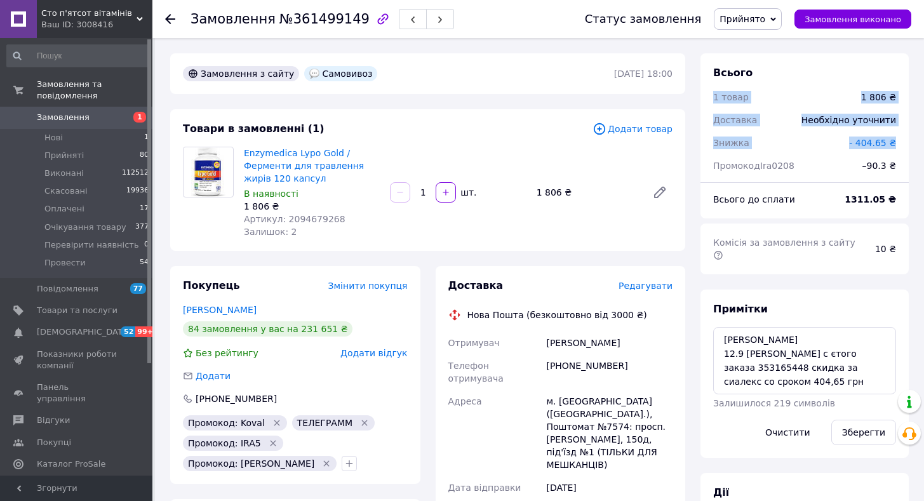
drag, startPoint x: 708, startPoint y: 93, endPoint x: 898, endPoint y: 145, distance: 196.8
click at [898, 145] on div "Всього 1 товар 1 806 ₴ Доставка Необхідно уточнити Знижка - 404.65 ₴ Промокод I…" at bounding box center [804, 112] width 208 height 119
drag, startPoint x: 855, startPoint y: 426, endPoint x: 814, endPoint y: 384, distance: 58.8
click at [855, 426] on button "Зберегти" at bounding box center [863, 432] width 65 height 25
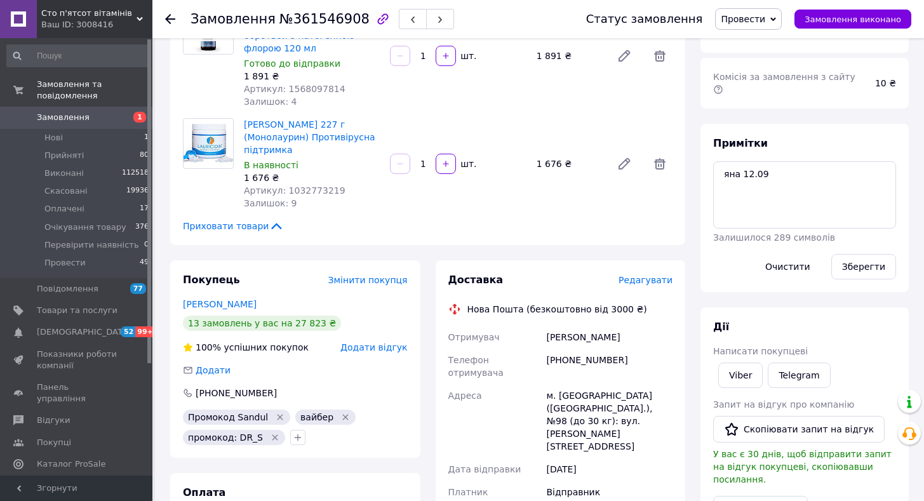
scroll to position [270, 0]
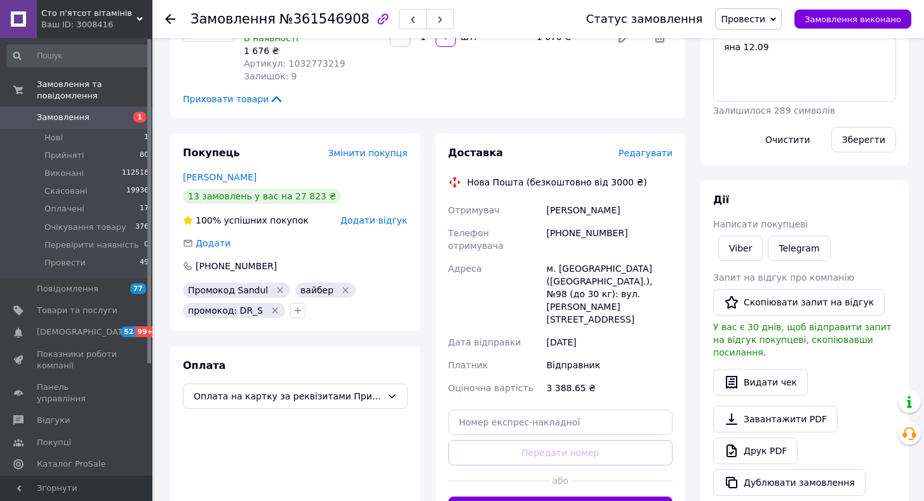
click at [112, 112] on span "Замовлення" at bounding box center [77, 117] width 81 height 11
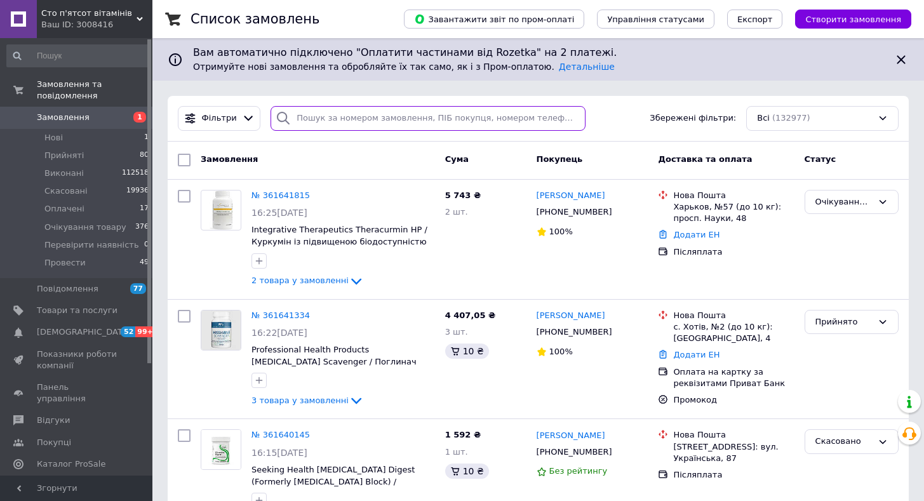
click at [325, 117] on input "search" at bounding box center [427, 118] width 315 height 25
click at [298, 117] on input "search" at bounding box center [427, 118] width 315 height 25
paste input "+380933310000"
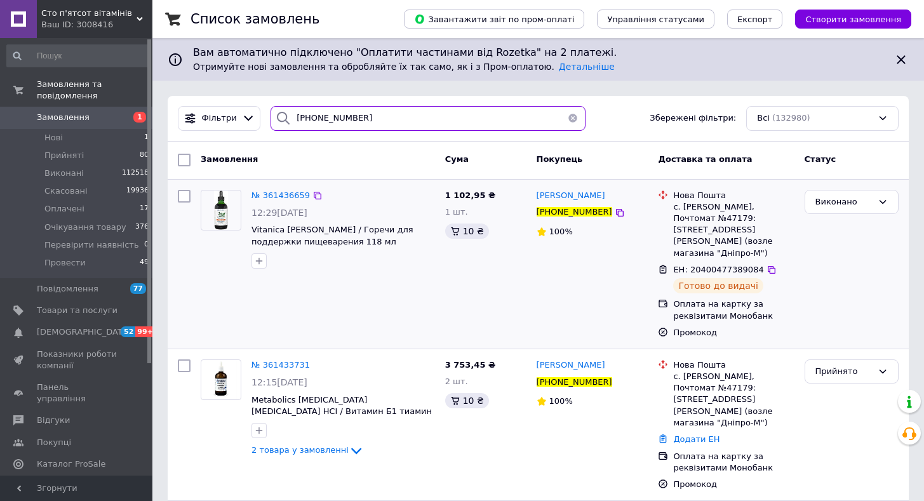
scroll to position [63, 0]
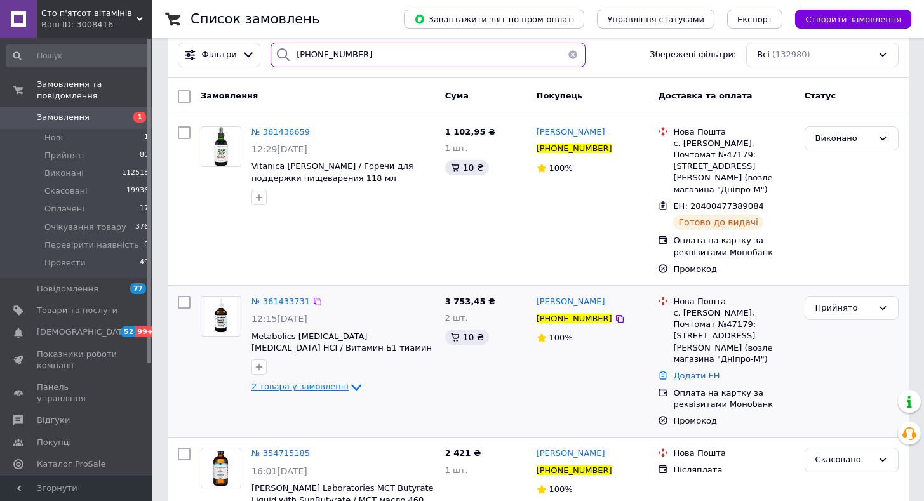
type input "+380933310000"
click at [304, 382] on span "2 товара у замовленні" at bounding box center [299, 387] width 97 height 10
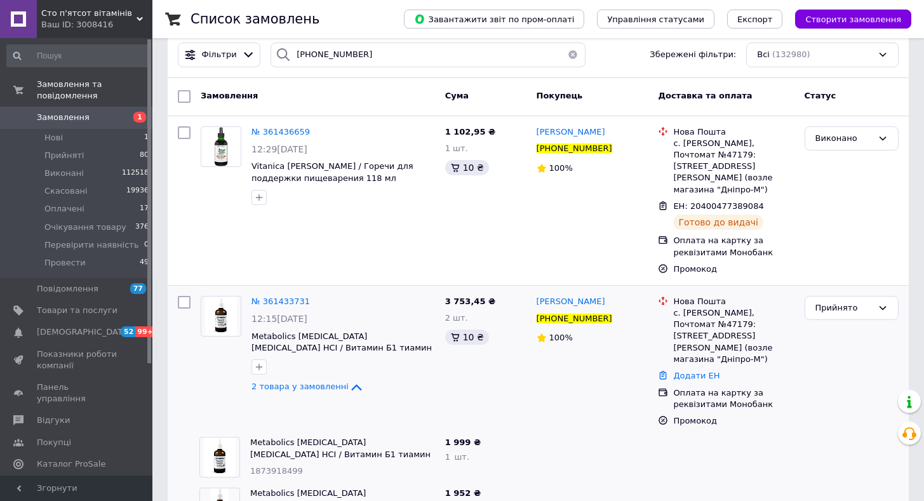
click at [123, 107] on link "Замовлення 1" at bounding box center [78, 118] width 156 height 22
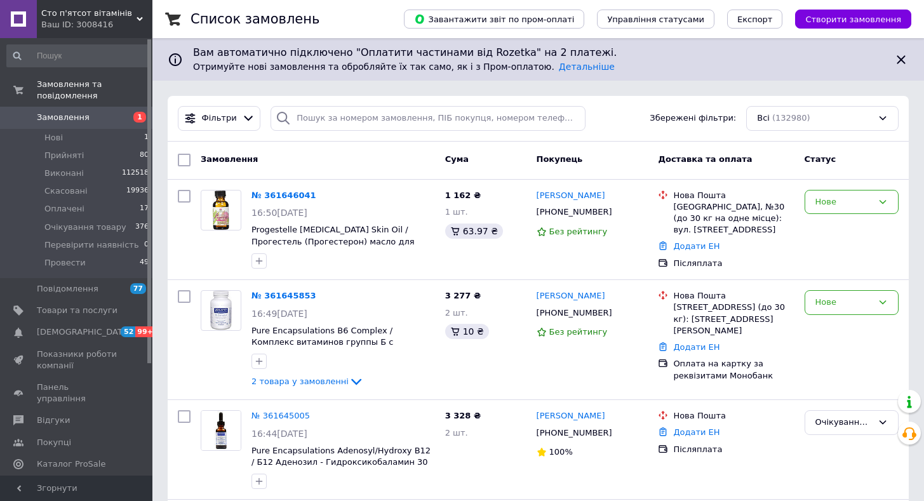
click at [106, 112] on span "Замовлення" at bounding box center [77, 117] width 81 height 11
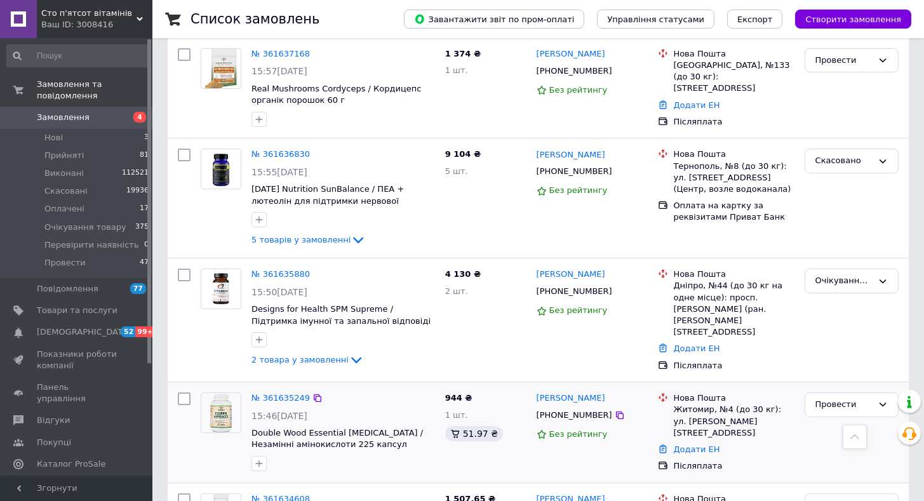
scroll to position [952, 0]
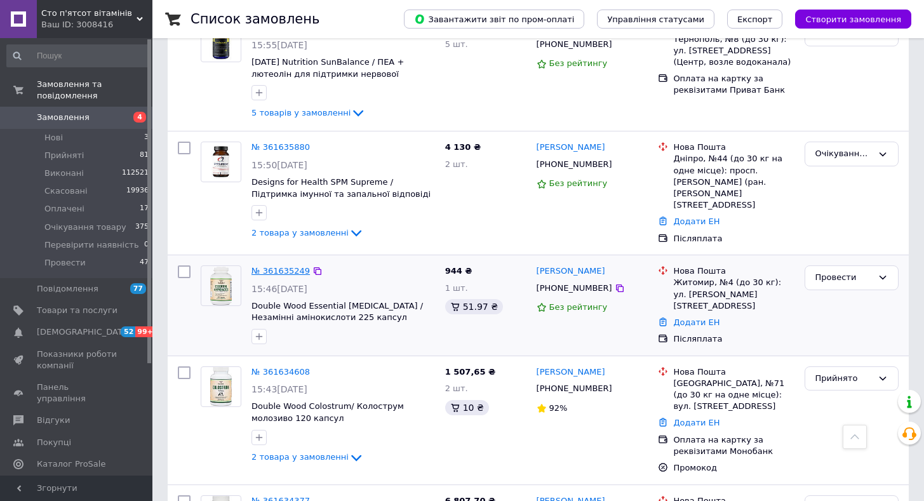
drag, startPoint x: 288, startPoint y: 249, endPoint x: 273, endPoint y: 243, distance: 15.7
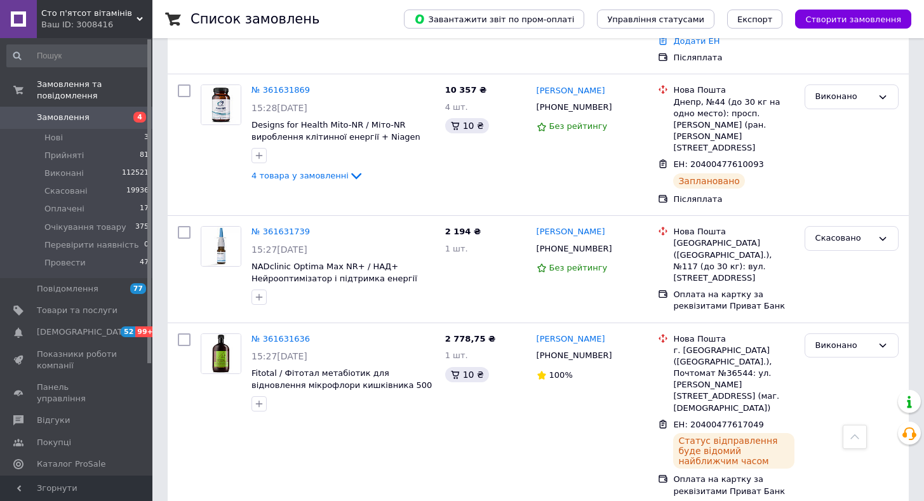
scroll to position [1974, 0]
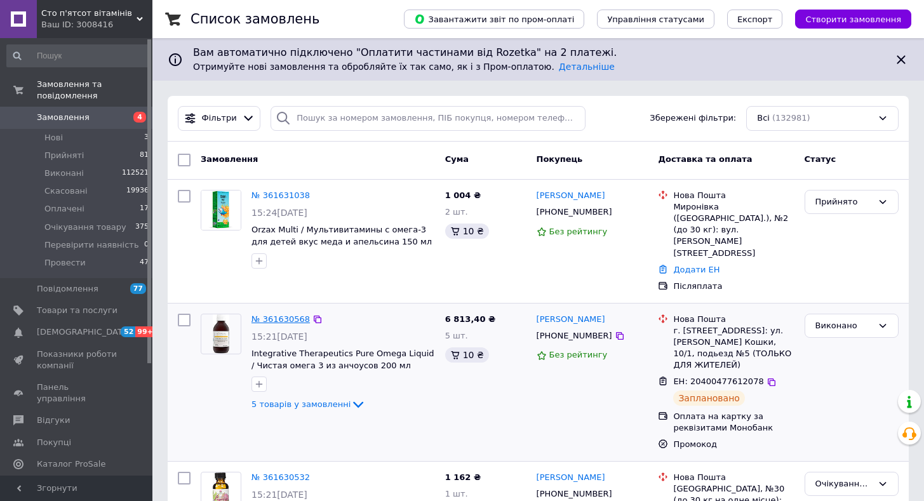
drag, startPoint x: 270, startPoint y: 285, endPoint x: 256, endPoint y: 292, distance: 16.2
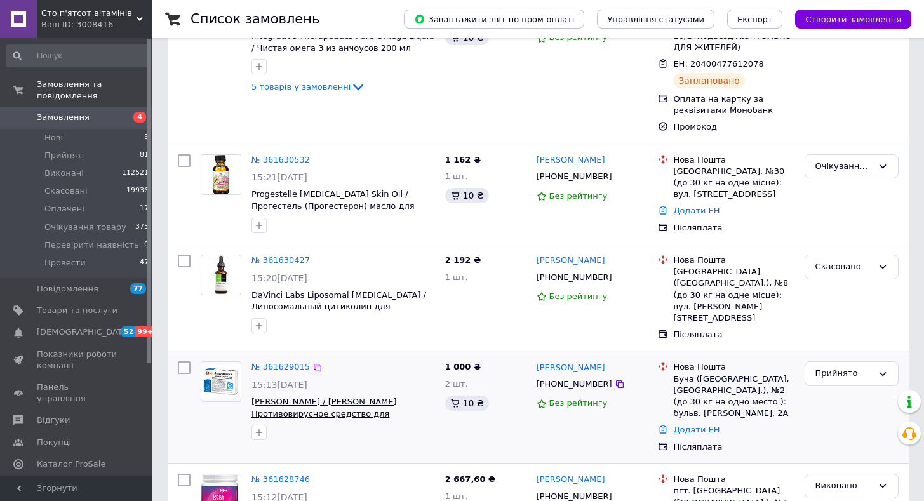
scroll to position [381, 0]
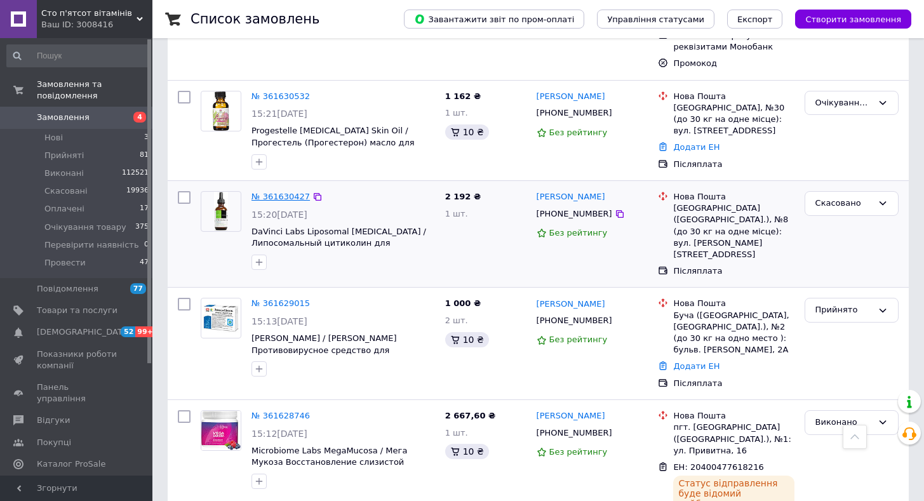
drag, startPoint x: 274, startPoint y: 179, endPoint x: 264, endPoint y: 167, distance: 15.8
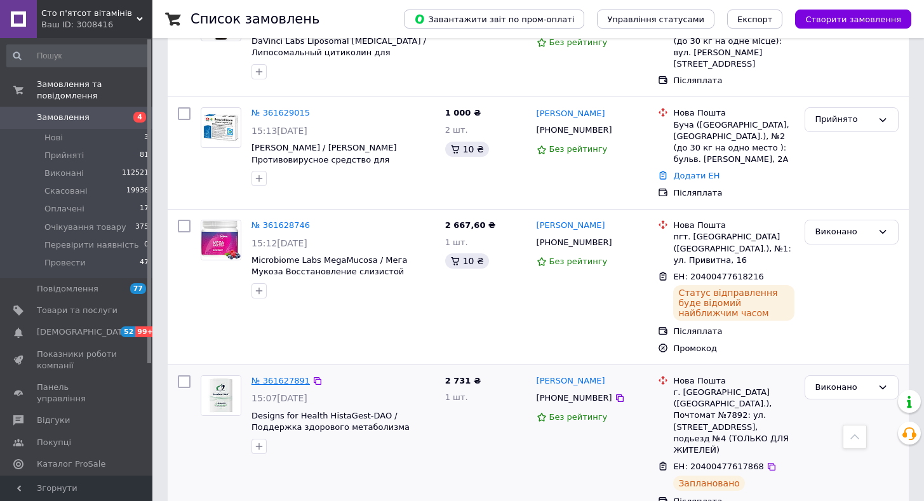
drag, startPoint x: 286, startPoint y: 342, endPoint x: 264, endPoint y: 338, distance: 22.0
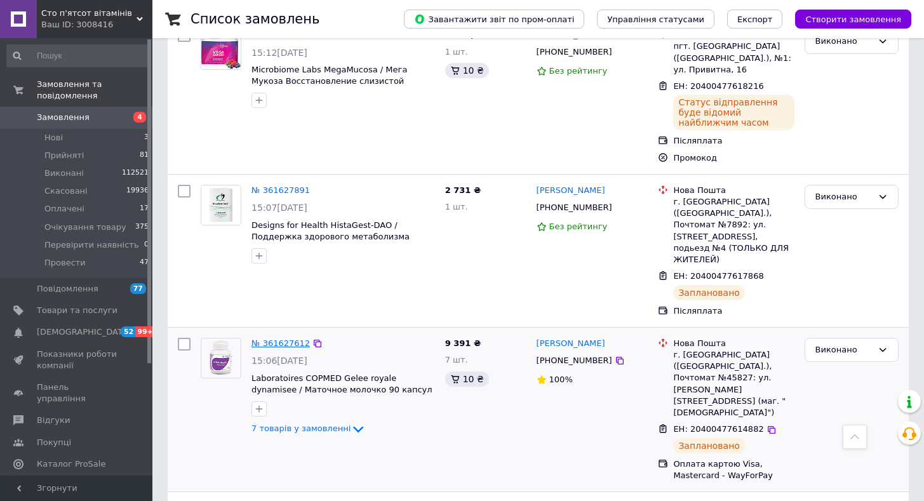
scroll to position [952, 0]
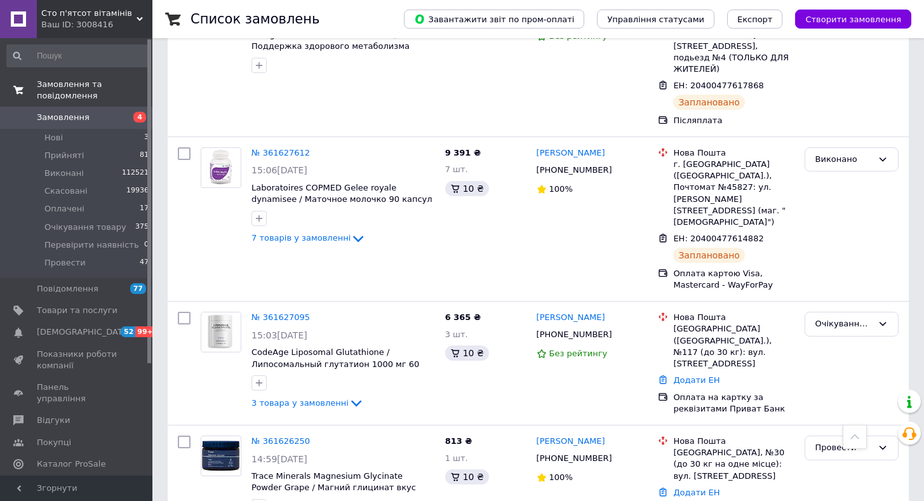
click at [111, 94] on link "Замовлення та повідомлення" at bounding box center [78, 90] width 156 height 33
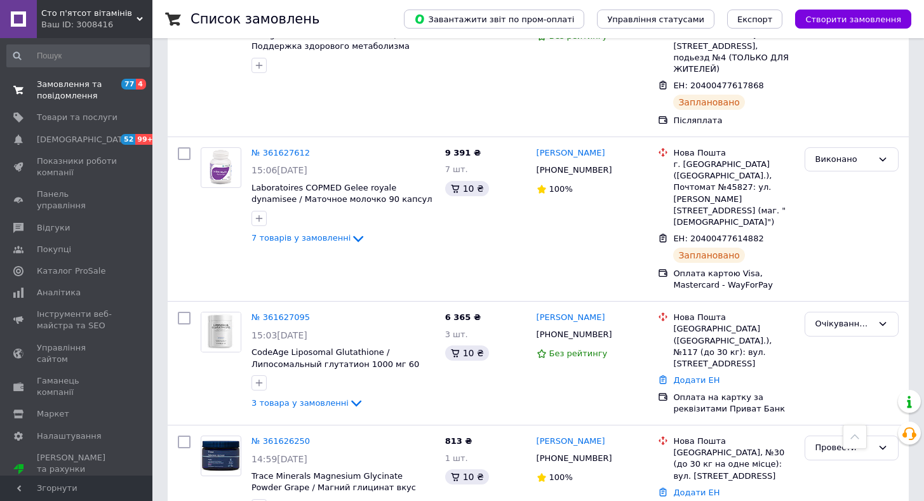
click at [109, 101] on span "Замовлення та повідомлення" at bounding box center [77, 90] width 81 height 23
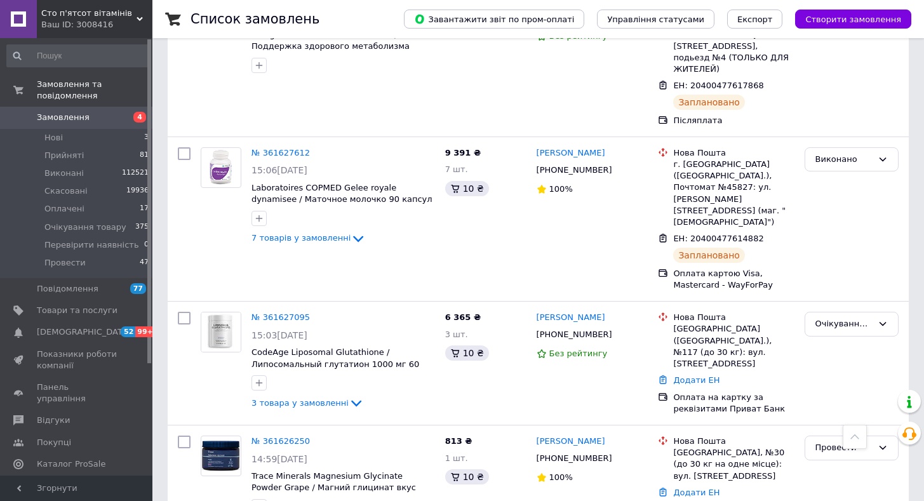
click at [95, 112] on span "Замовлення" at bounding box center [77, 117] width 81 height 11
click at [90, 112] on span "Замовлення" at bounding box center [77, 117] width 81 height 11
click at [114, 112] on span "Замовлення" at bounding box center [77, 117] width 81 height 11
click at [116, 107] on link "Замовлення 4" at bounding box center [78, 118] width 156 height 22
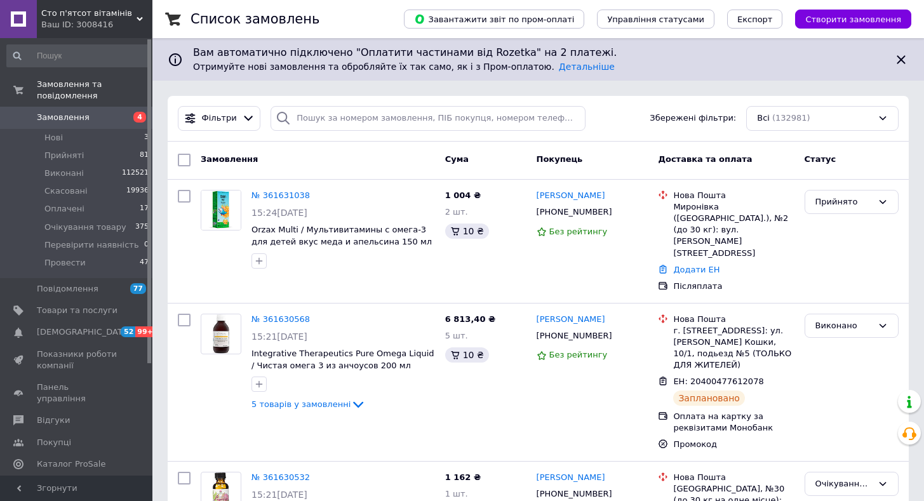
click at [288, 110] on div at bounding box center [282, 118] width 25 height 25
click at [311, 124] on input "search" at bounding box center [427, 118] width 315 height 25
paste input "380509797157"
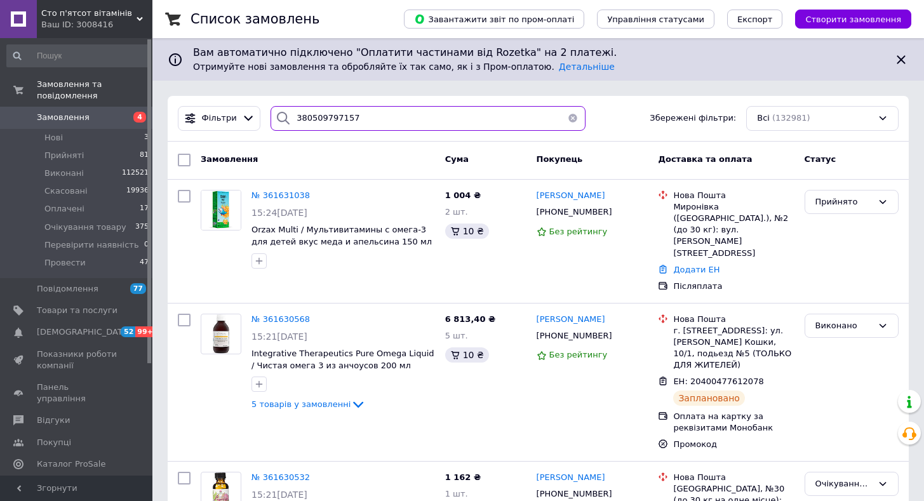
type input "380509797157"
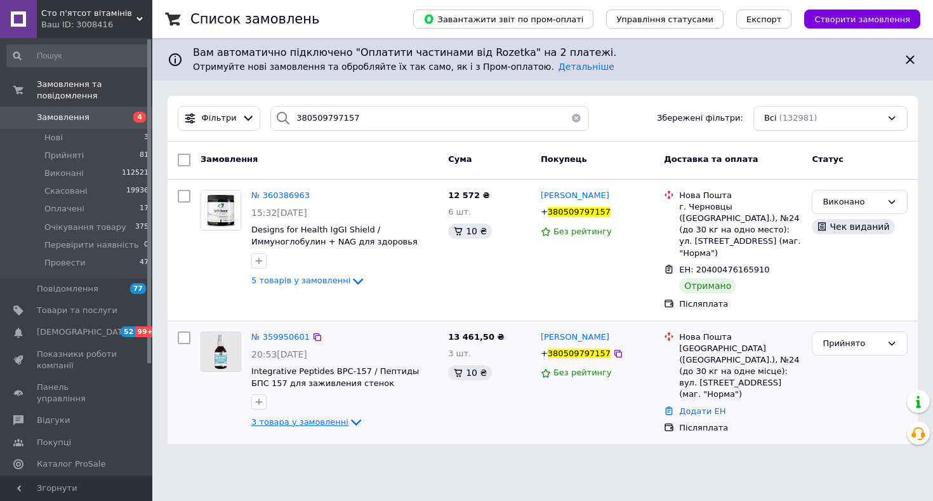
click at [294, 417] on span "3 товара у замовленні" at bounding box center [299, 422] width 97 height 10
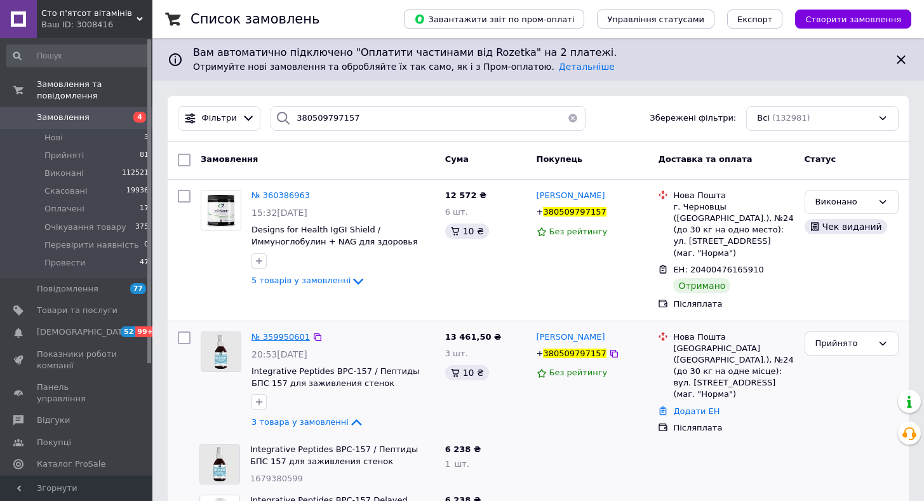
click at [284, 332] on span "№ 359950601" at bounding box center [280, 337] width 58 height 10
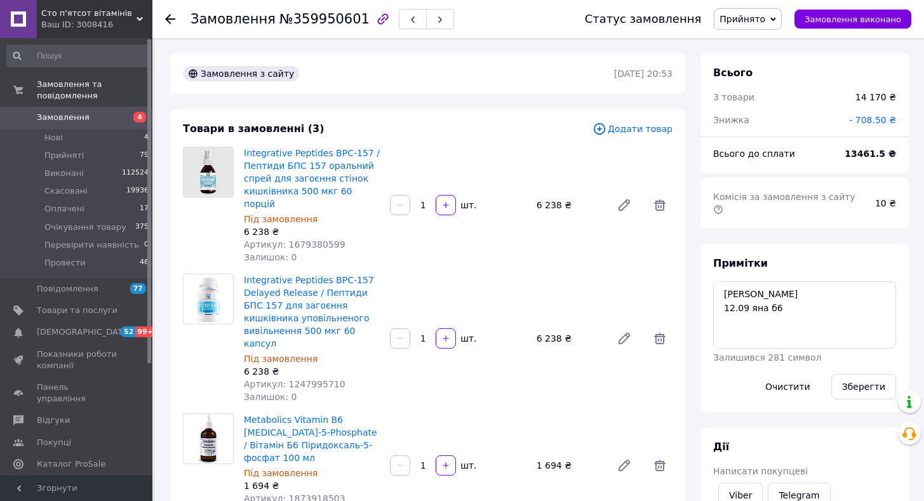
scroll to position [79, 0]
click at [113, 112] on span "Замовлення" at bounding box center [77, 117] width 81 height 11
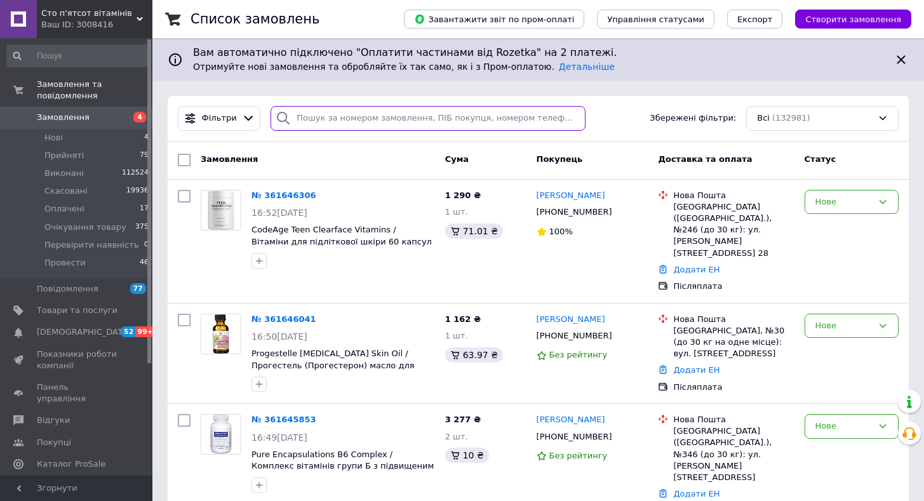
click at [355, 123] on input "search" at bounding box center [427, 118] width 315 height 25
paste input "380674961170"
type input "380674961170"
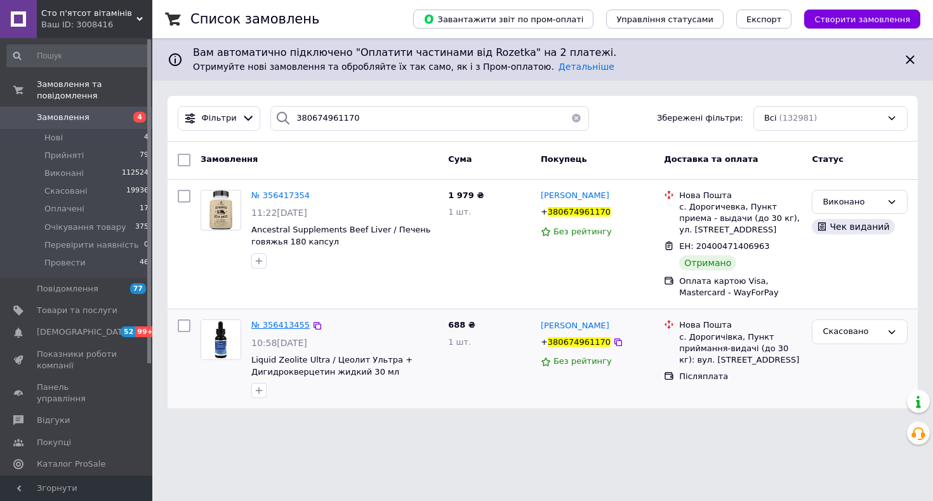
click at [288, 326] on span "№ 356413455" at bounding box center [280, 325] width 58 height 10
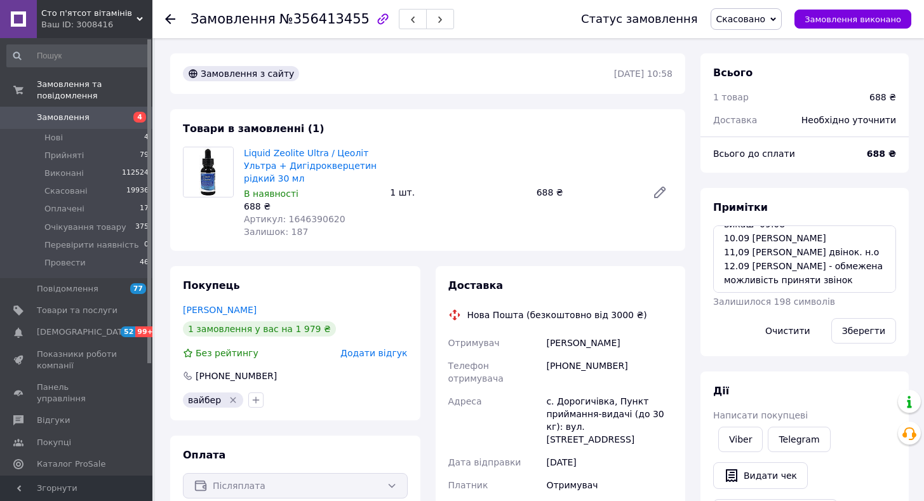
scroll to position [63, 0]
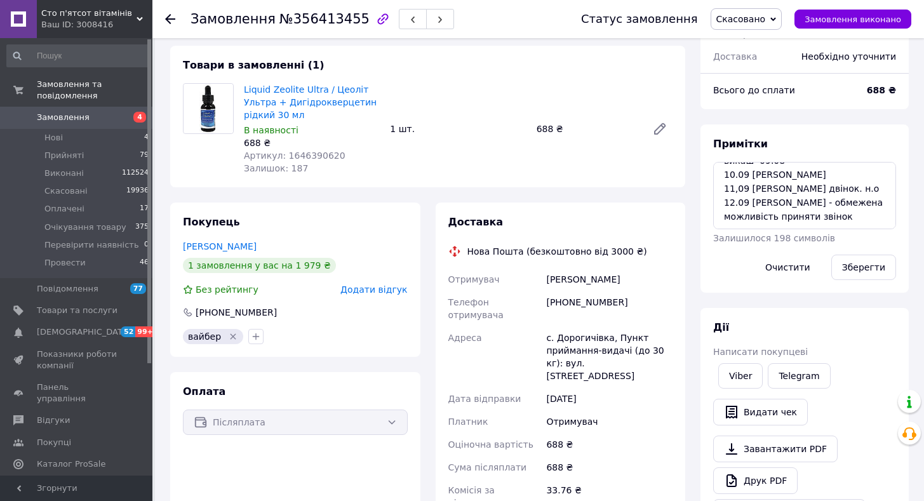
click at [761, 20] on span "Скасовано" at bounding box center [741, 19] width 50 height 10
click at [763, 39] on li "Прийнято" at bounding box center [764, 44] width 107 height 19
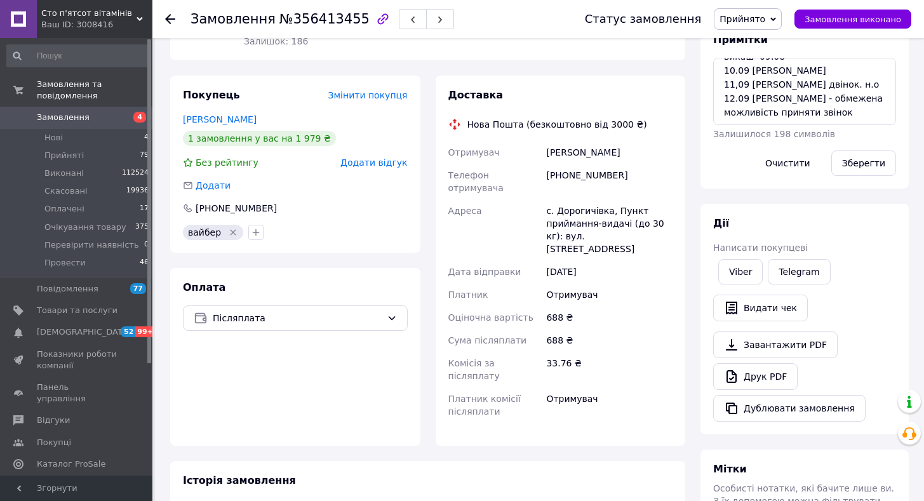
scroll to position [5, 0]
click at [287, 314] on span "Післяплата" at bounding box center [297, 318] width 169 height 14
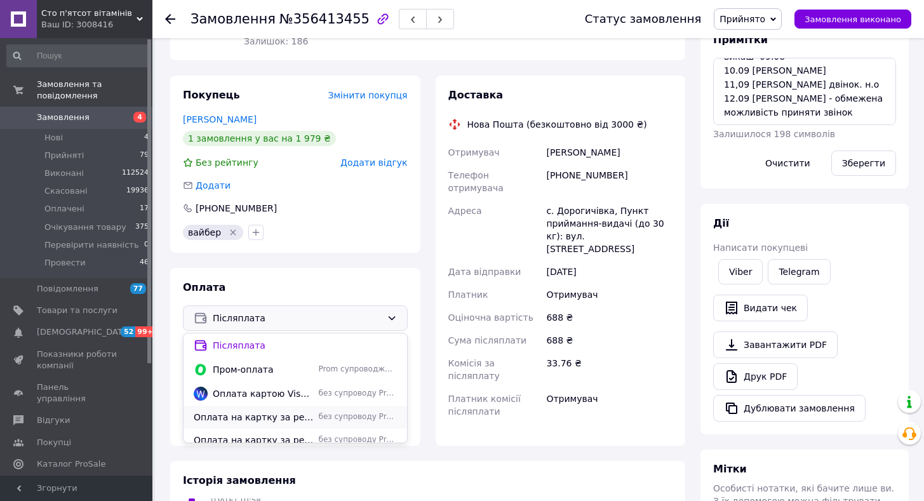
click at [257, 413] on span "Оплата на картку за реквізитами Приват Банк" at bounding box center [254, 417] width 120 height 13
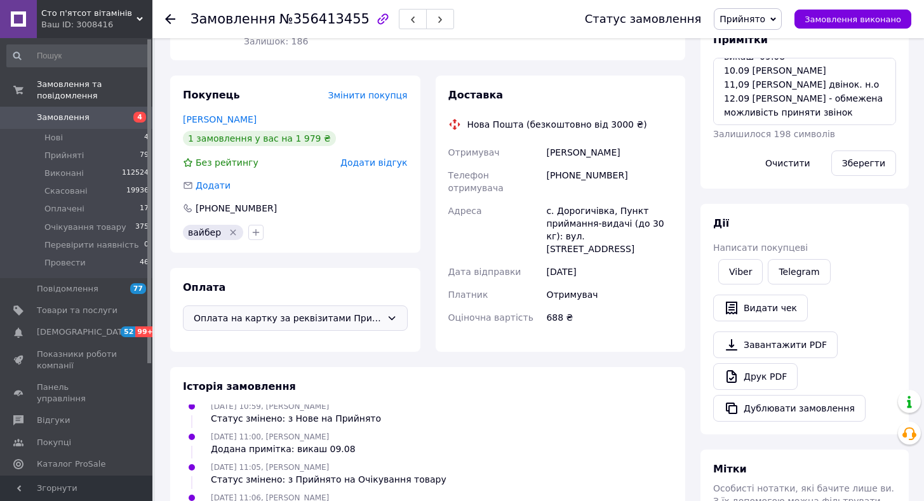
scroll to position [127, 0]
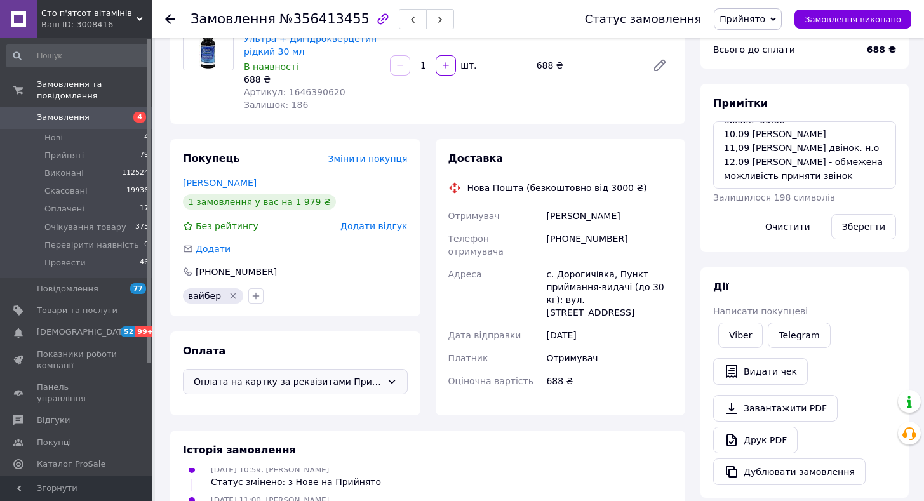
click at [308, 20] on span "№356413455" at bounding box center [324, 18] width 90 height 15
drag, startPoint x: 308, startPoint y: 20, endPoint x: 314, endPoint y: 17, distance: 6.9
click at [308, 21] on span "№356413455" at bounding box center [324, 18] width 90 height 15
copy span "356413455"
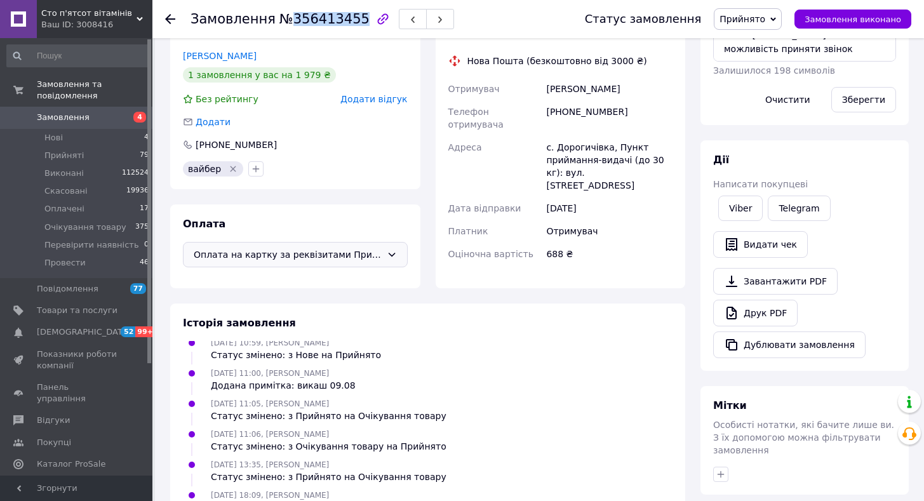
scroll to position [0, 0]
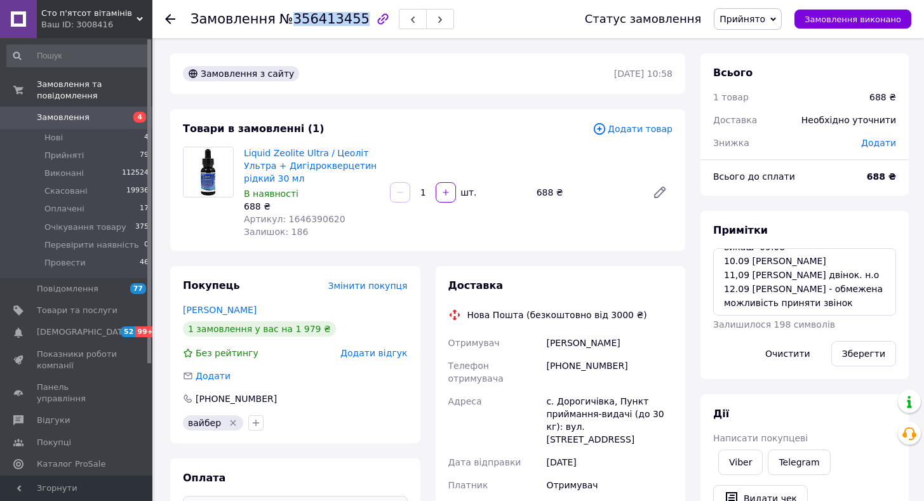
copy span "356413455"
click at [736, 12] on span "Прийнято" at bounding box center [748, 19] width 68 height 22
click at [750, 83] on li "Оплачено" at bounding box center [767, 82] width 107 height 19
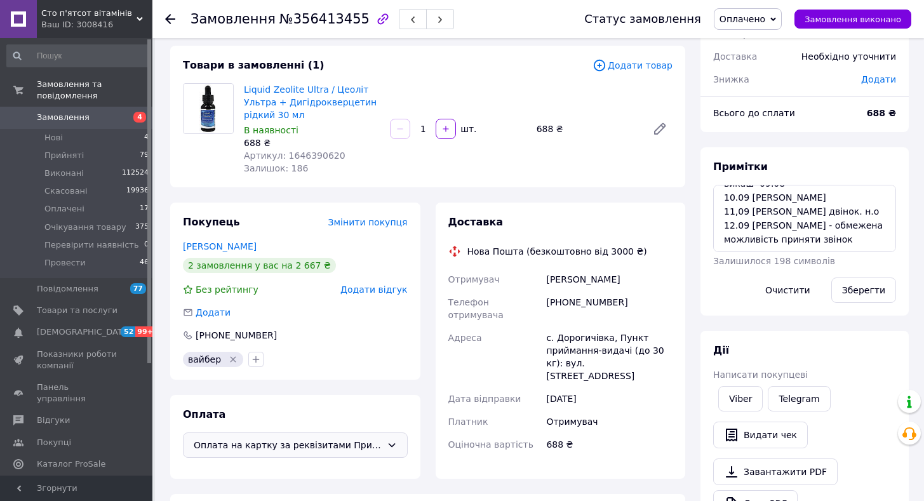
scroll to position [190, 0]
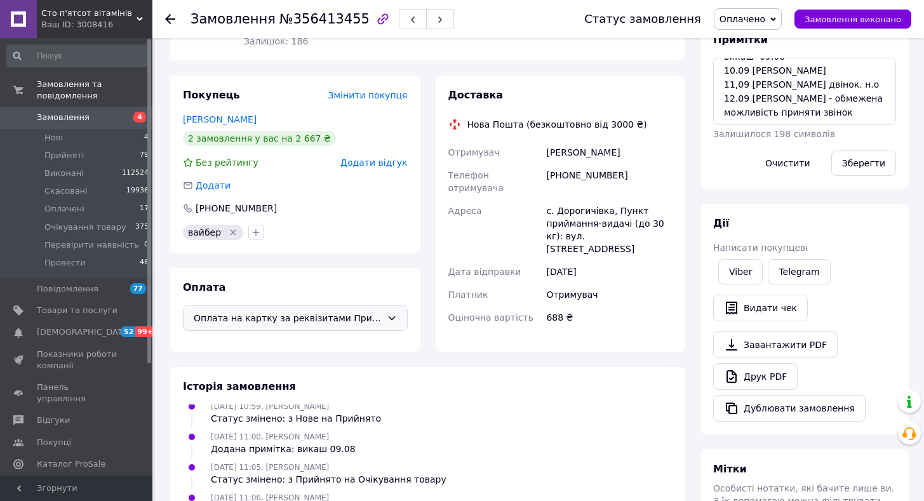
click at [753, 20] on span "Оплачено" at bounding box center [742, 19] width 46 height 10
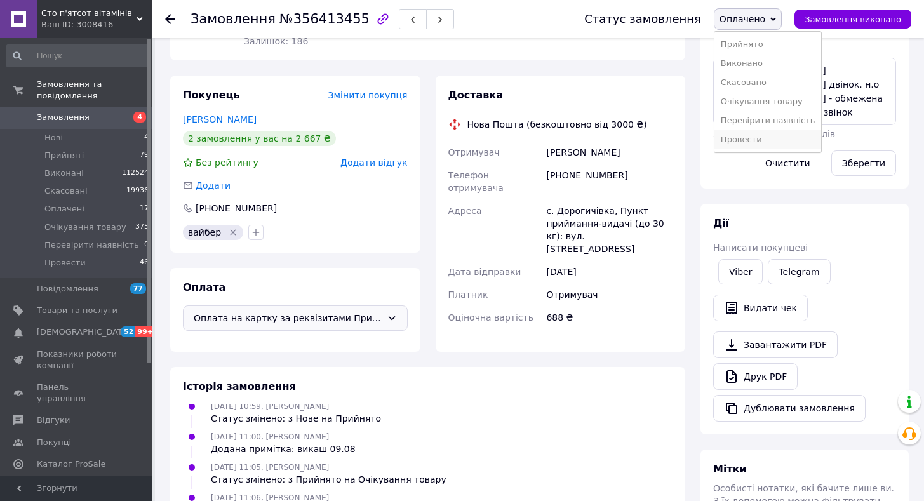
click at [757, 136] on li "Провести" at bounding box center [767, 139] width 107 height 19
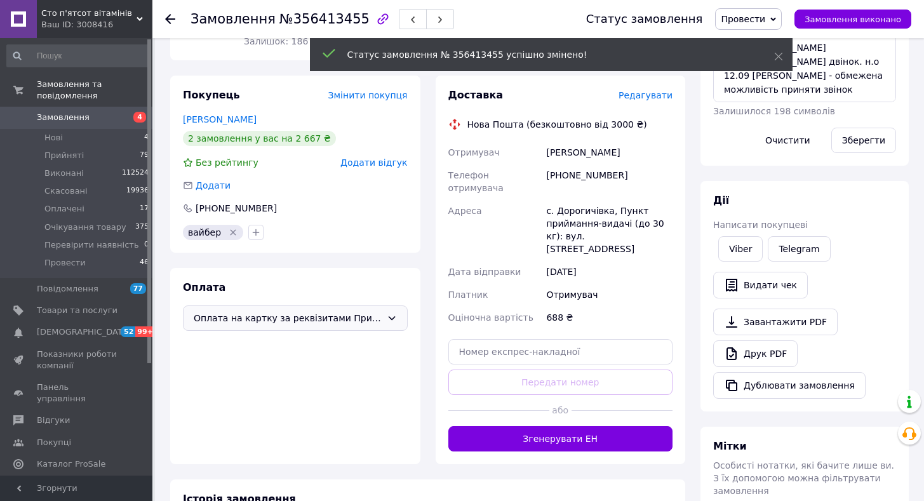
scroll to position [96, 0]
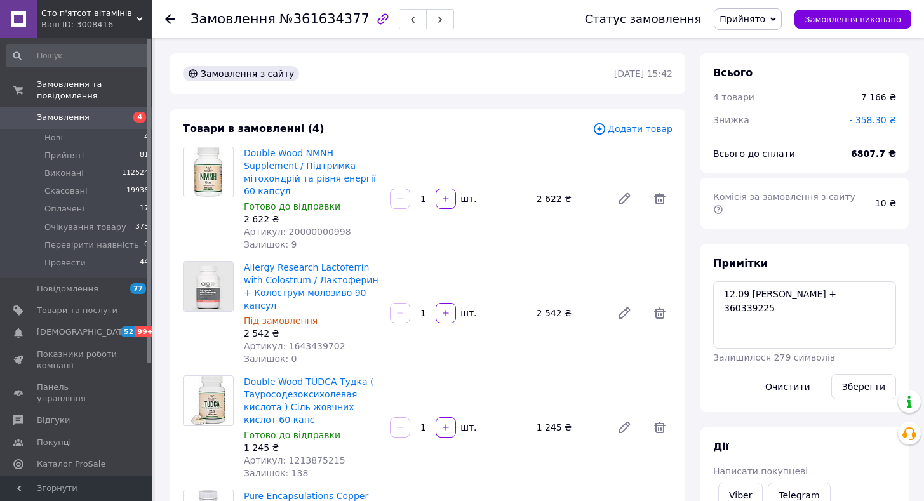
scroll to position [61, 0]
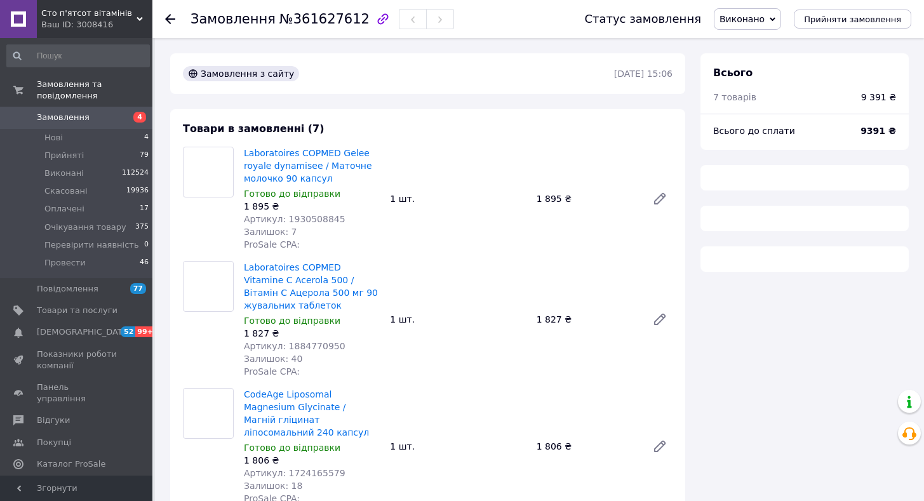
type input "3475"
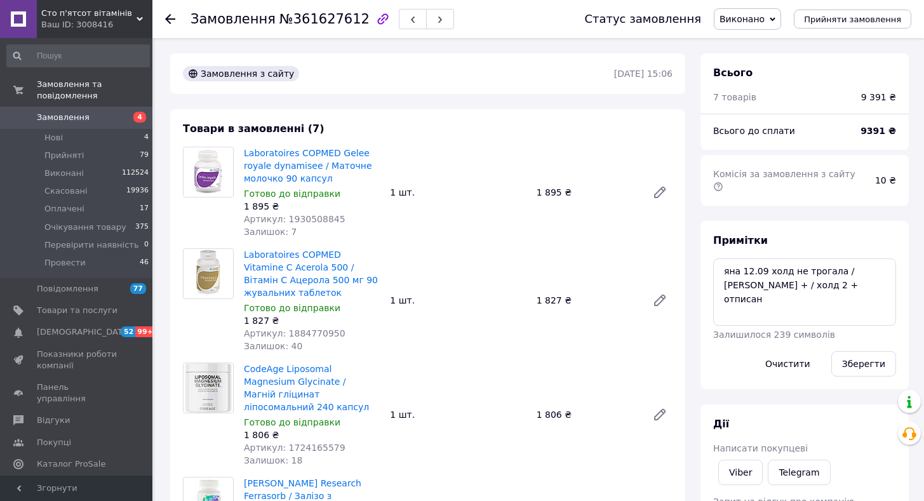
scroll to position [170, 0]
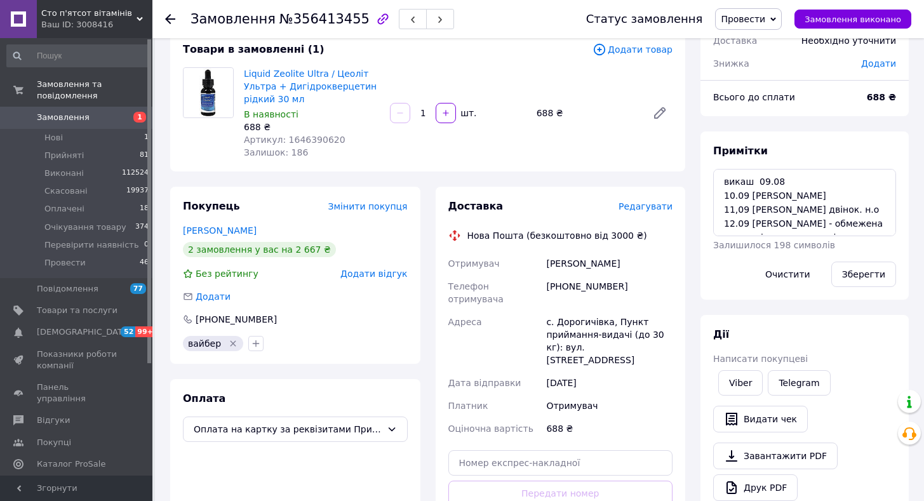
scroll to position [96, 0]
click at [67, 112] on span "Замовлення" at bounding box center [63, 117] width 53 height 11
